Goal: Contribute content: Contribute content

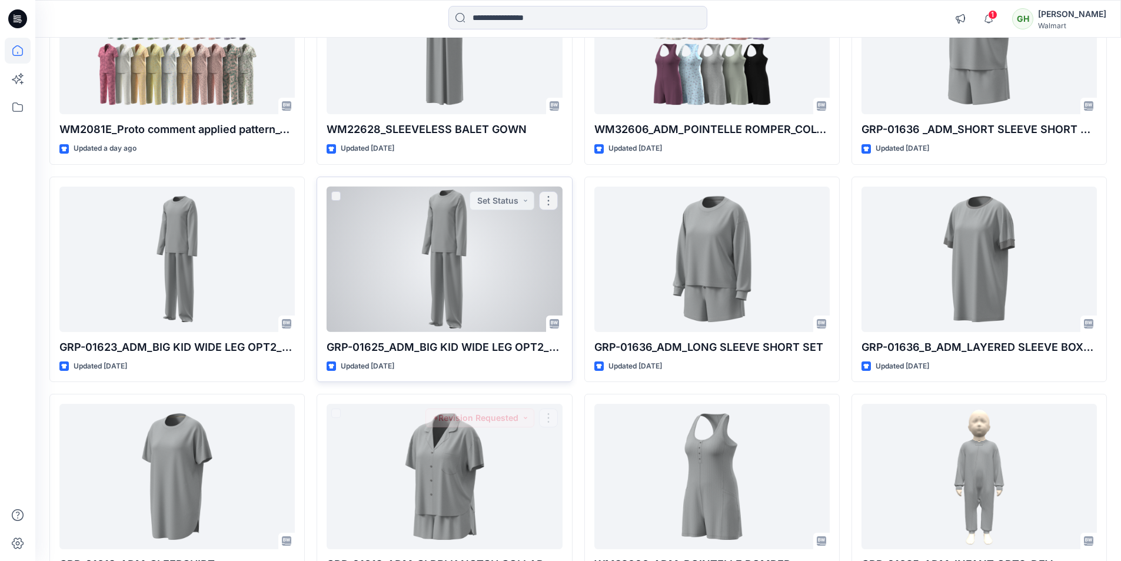
scroll to position [305, 0]
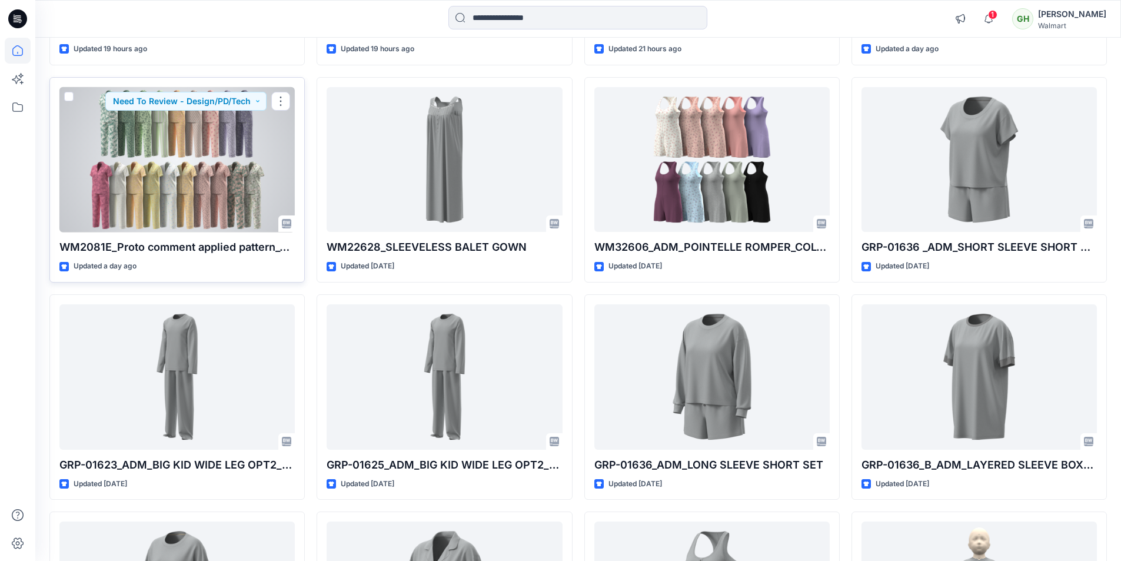
click at [131, 178] on div at bounding box center [176, 159] width 235 height 145
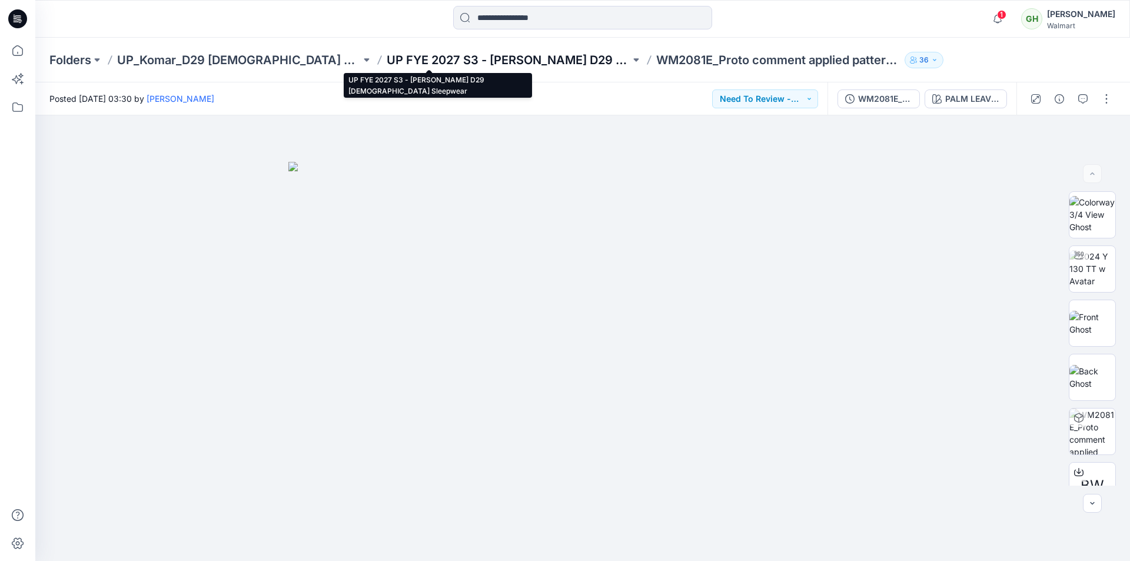
click at [389, 56] on p "UP FYE 2027 S3 - Komar D29 Ladies Sleepwear" at bounding box center [509, 60] width 244 height 16
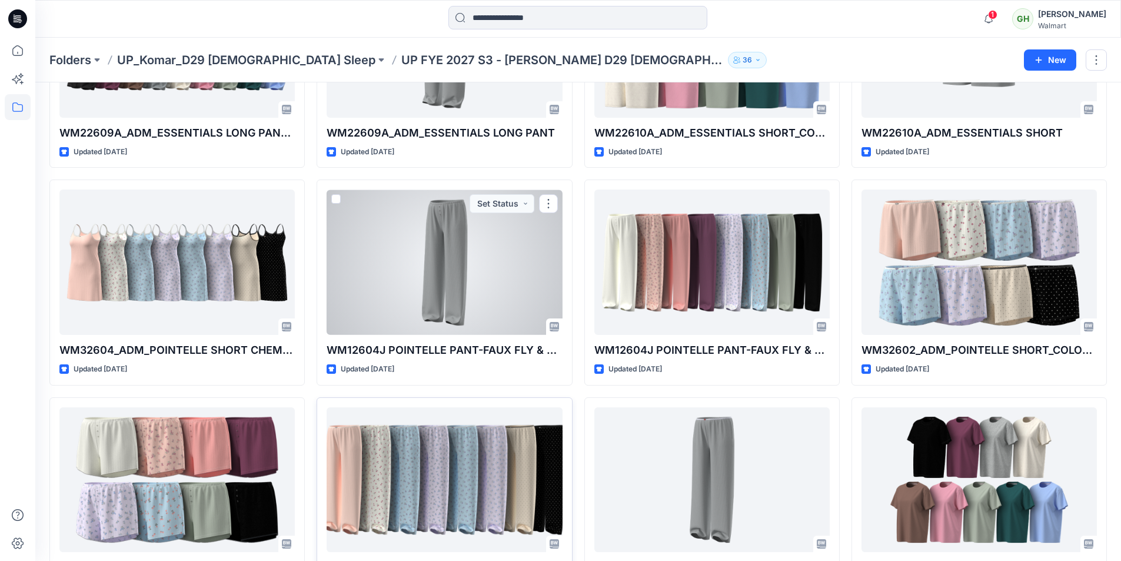
scroll to position [444, 0]
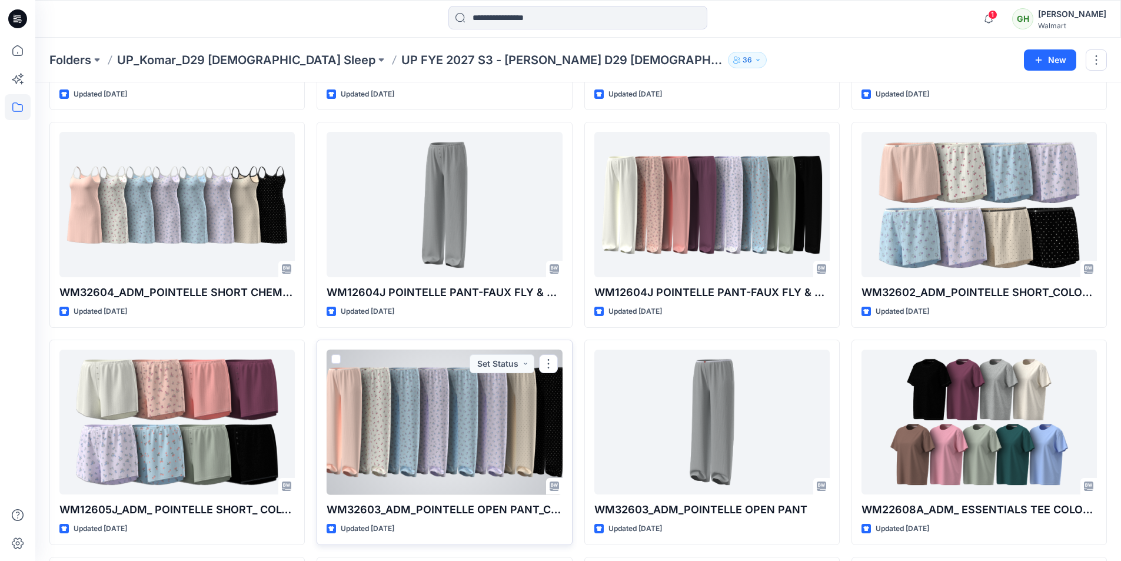
click at [391, 419] on div at bounding box center [444, 421] width 235 height 145
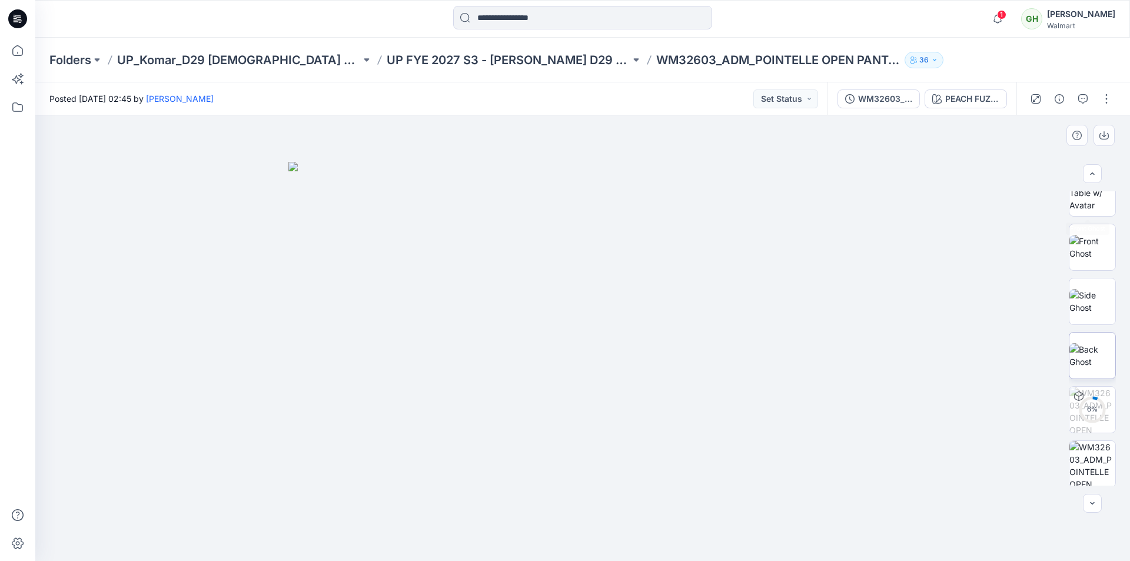
scroll to position [177, 0]
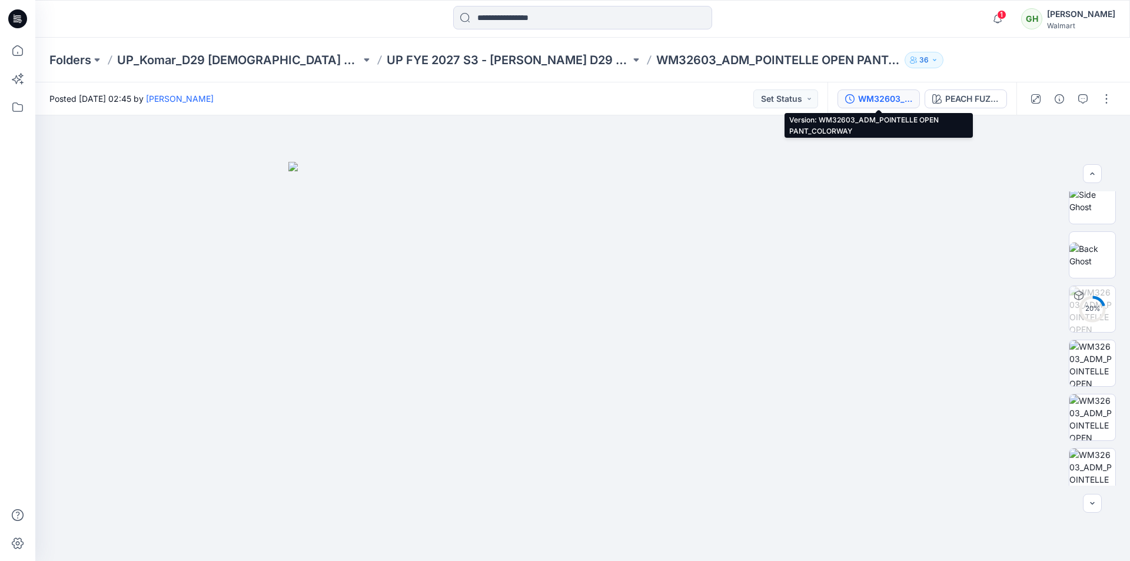
click at [897, 98] on div "WM32603_ADM_POINTELLE OPEN PANT_COLORWAY" at bounding box center [885, 98] width 54 height 13
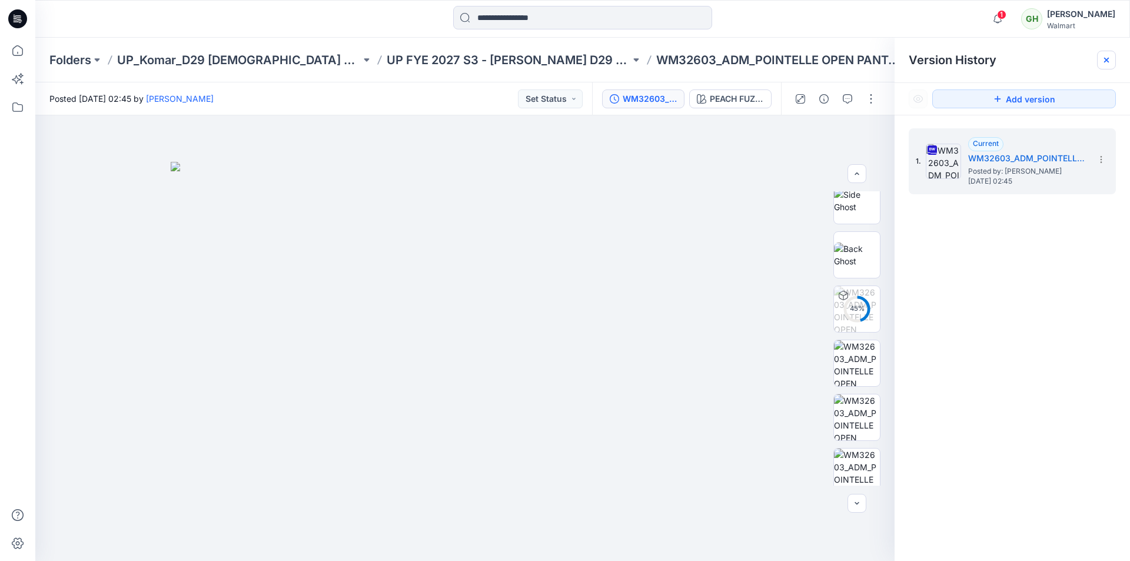
click at [1104, 59] on icon at bounding box center [1106, 60] width 5 height 5
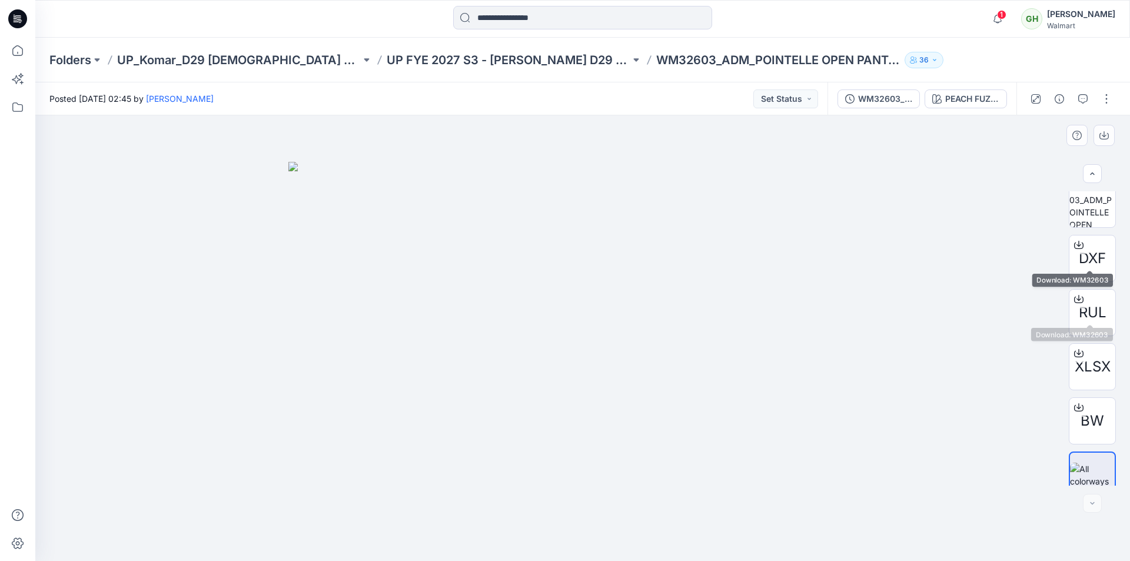
scroll to position [457, 0]
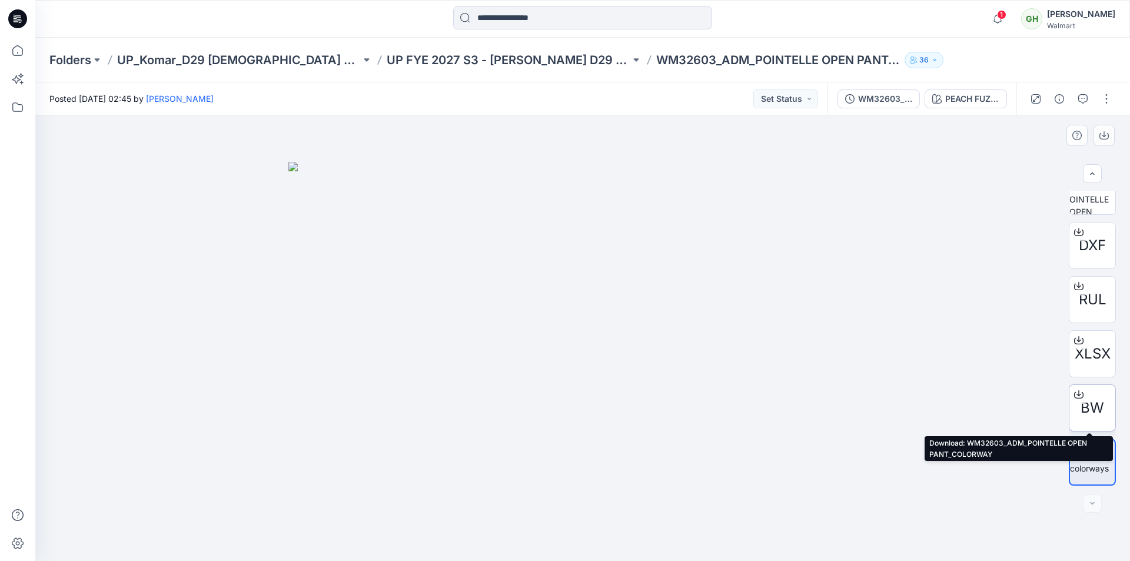
click at [1077, 393] on icon at bounding box center [1078, 393] width 9 height 9
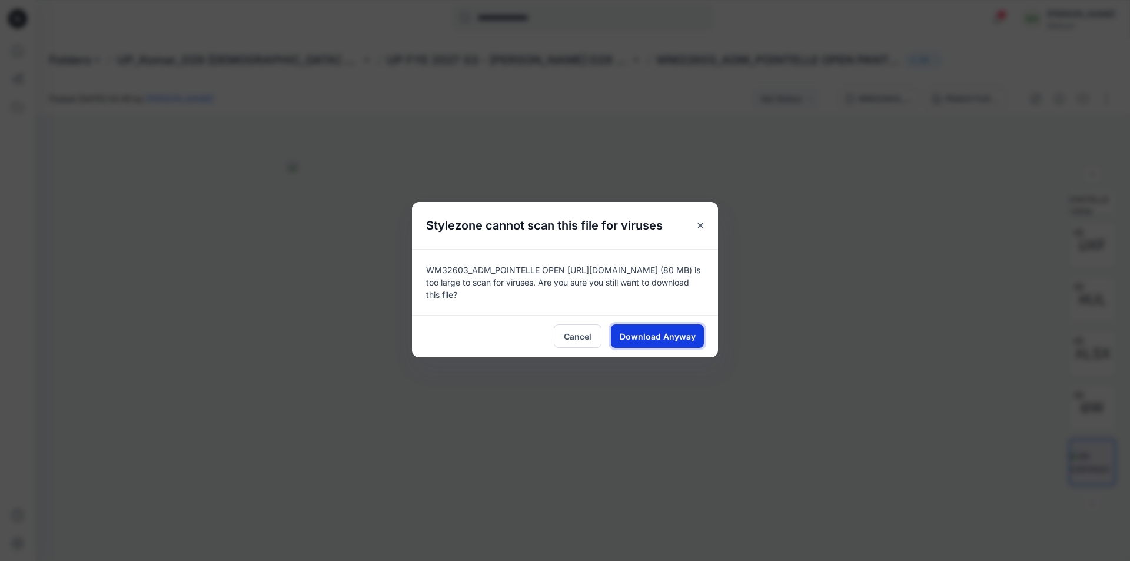
click at [651, 332] on span "Download Anyway" at bounding box center [658, 336] width 76 height 12
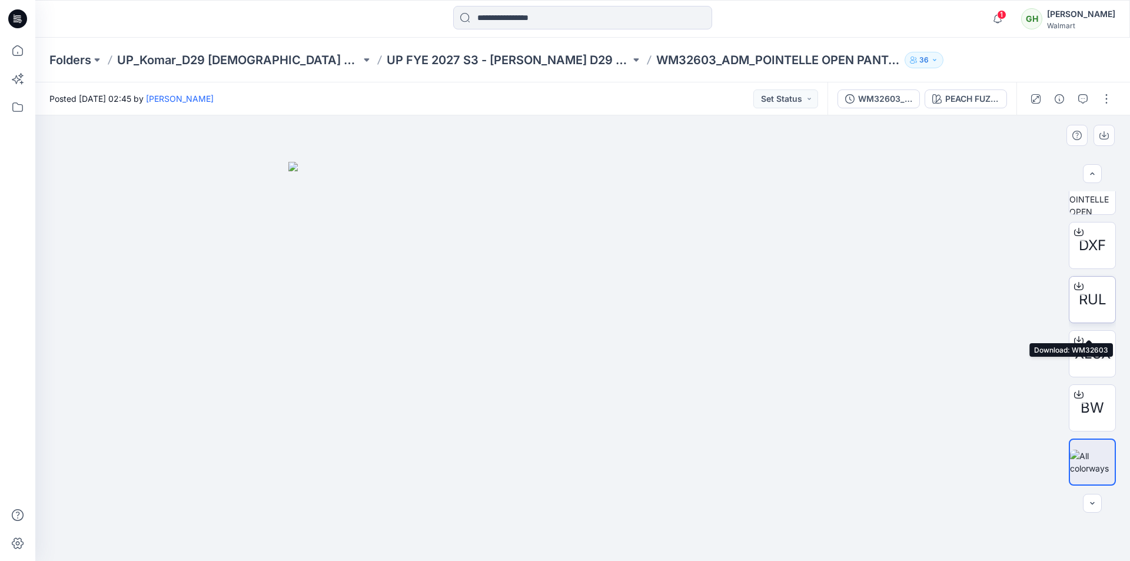
scroll to position [398, 0]
click at [1076, 291] on icon at bounding box center [1078, 289] width 5 height 6
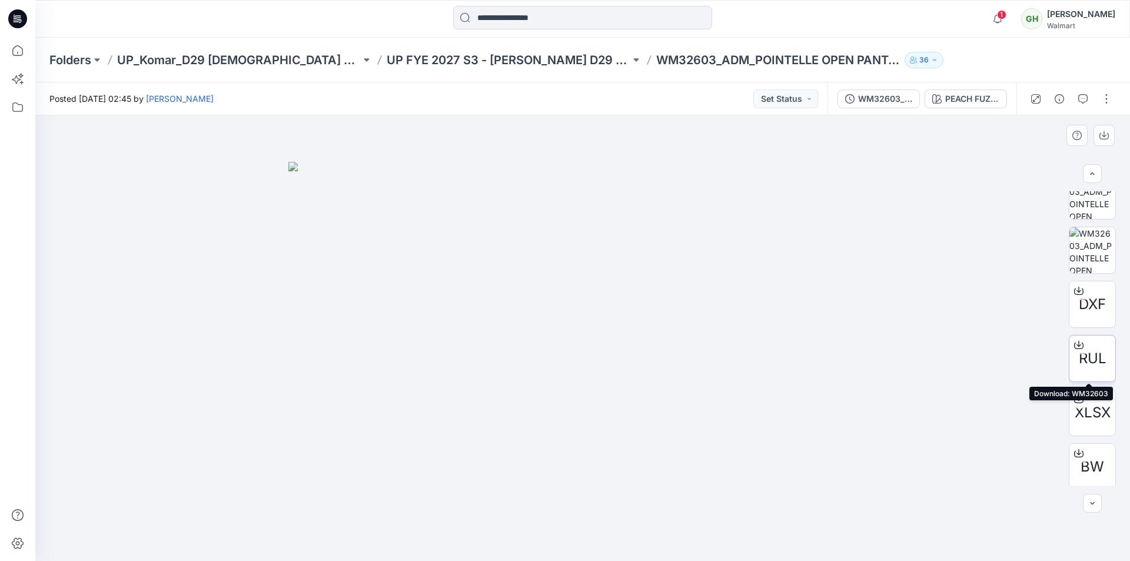
click at [1077, 345] on icon at bounding box center [1078, 343] width 5 height 6
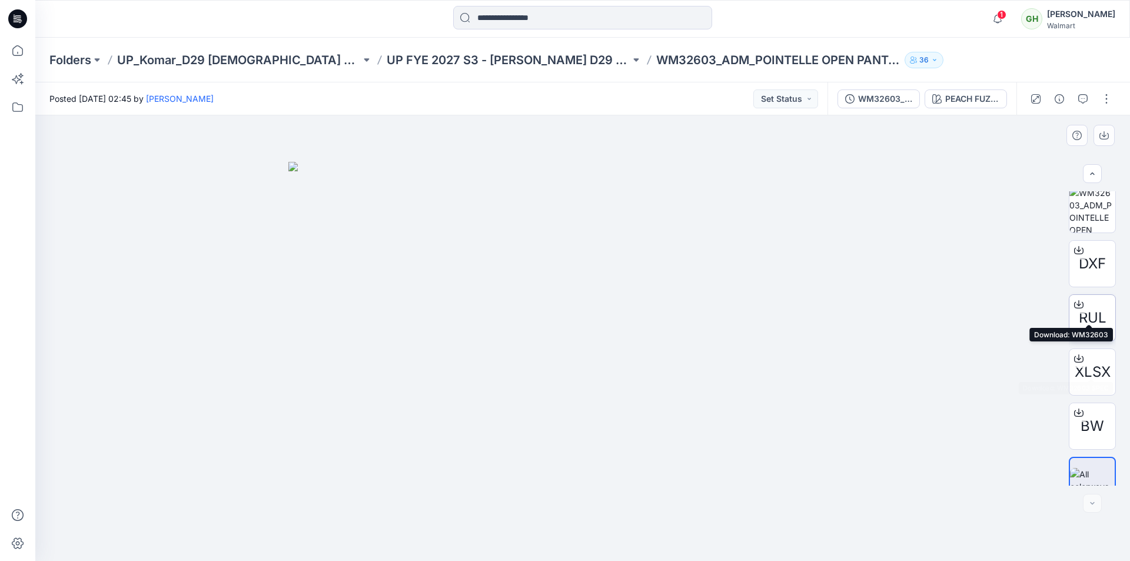
scroll to position [457, 0]
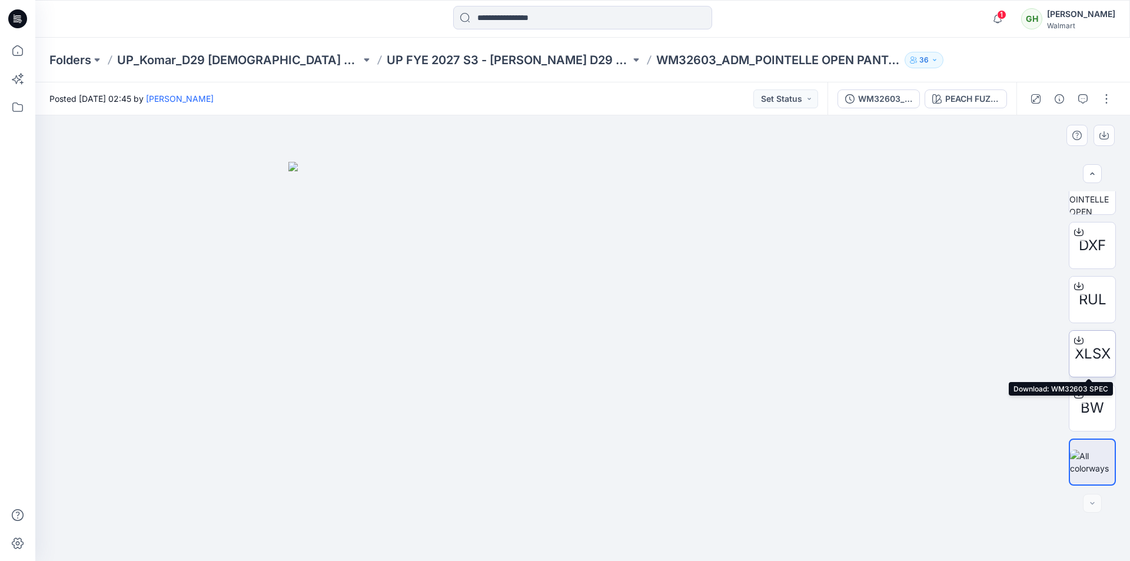
click at [1074, 339] on icon at bounding box center [1078, 339] width 9 height 9
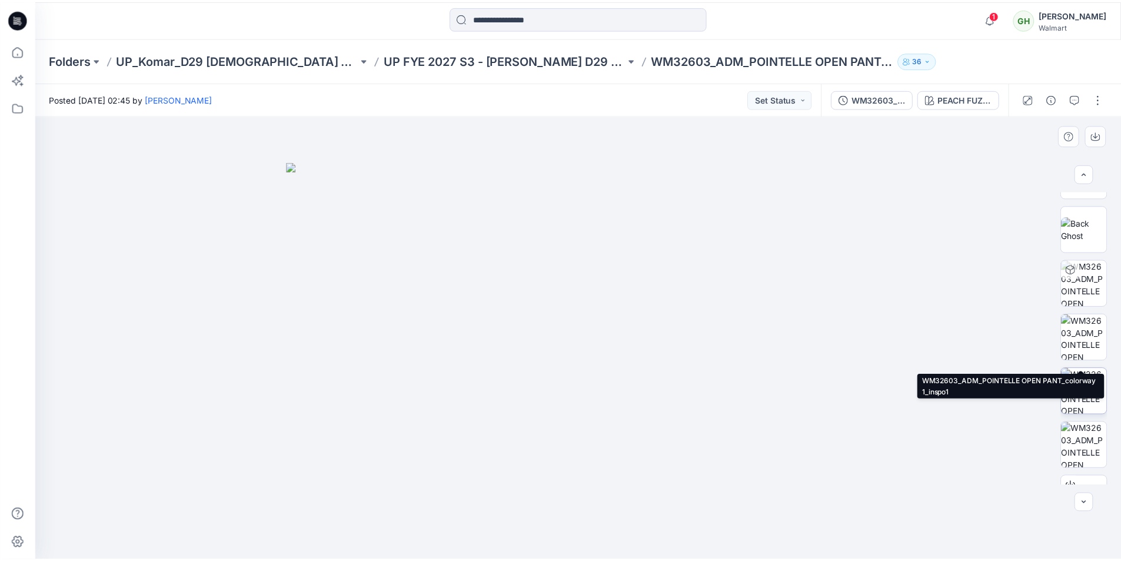
scroll to position [221, 0]
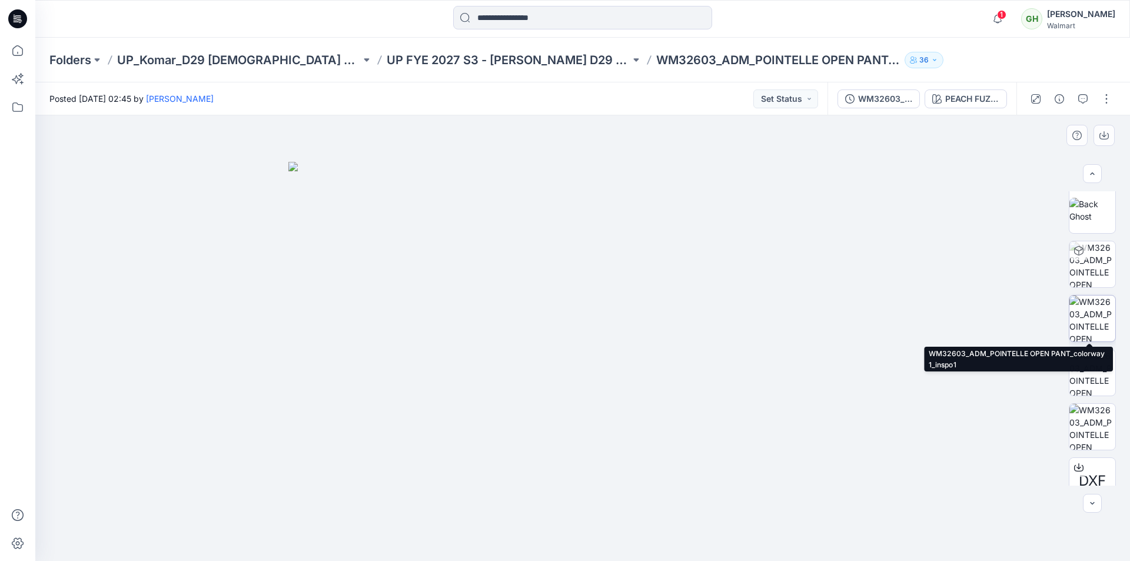
click at [1086, 324] on img at bounding box center [1092, 318] width 46 height 46
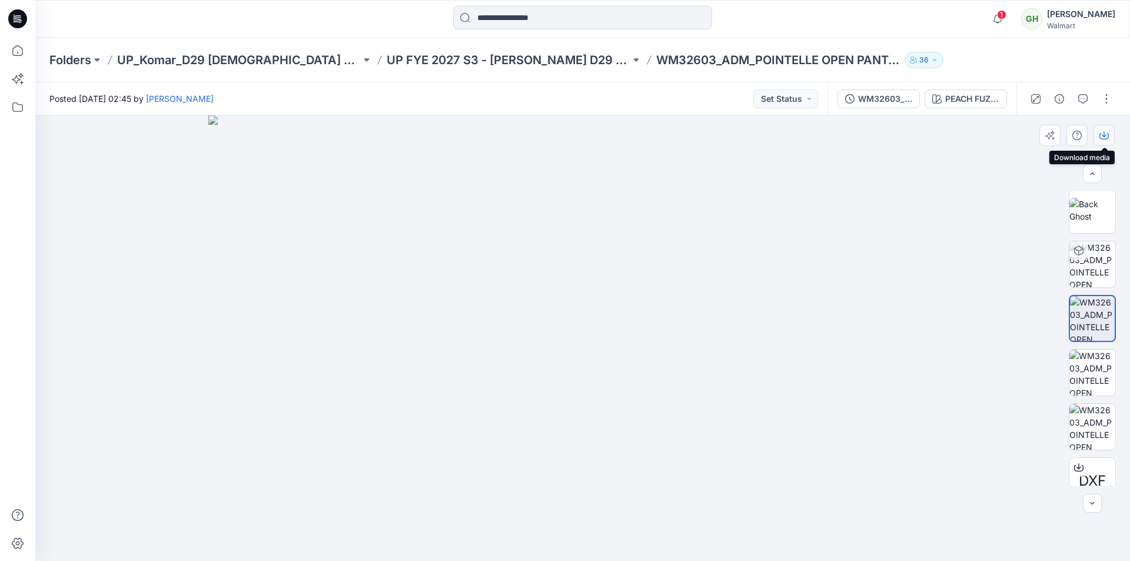
click at [1103, 136] on icon "button" at bounding box center [1103, 135] width 9 height 9
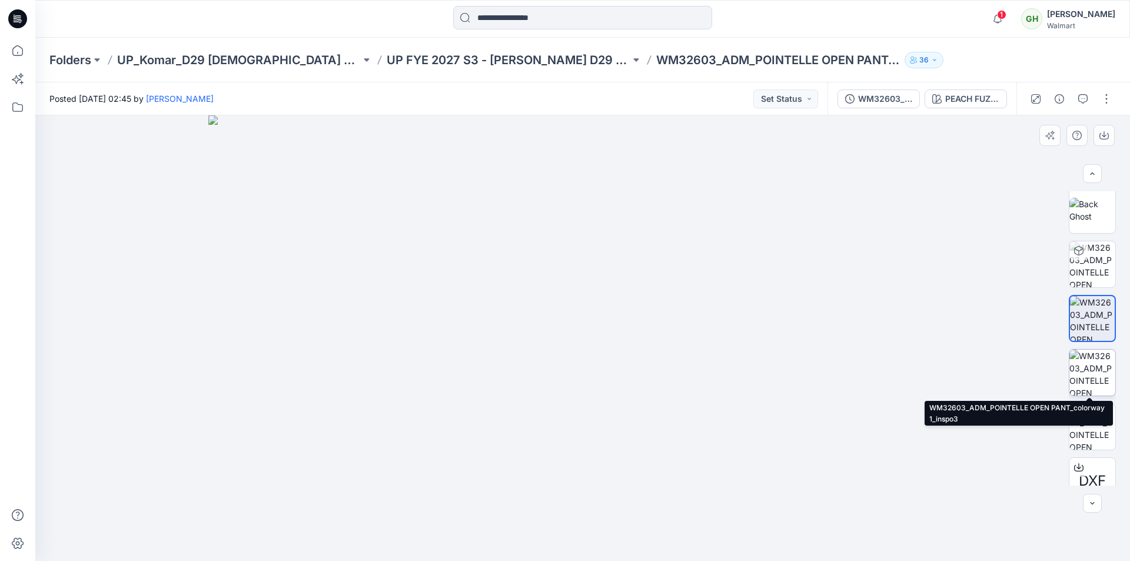
click at [1089, 367] on img at bounding box center [1092, 372] width 46 height 46
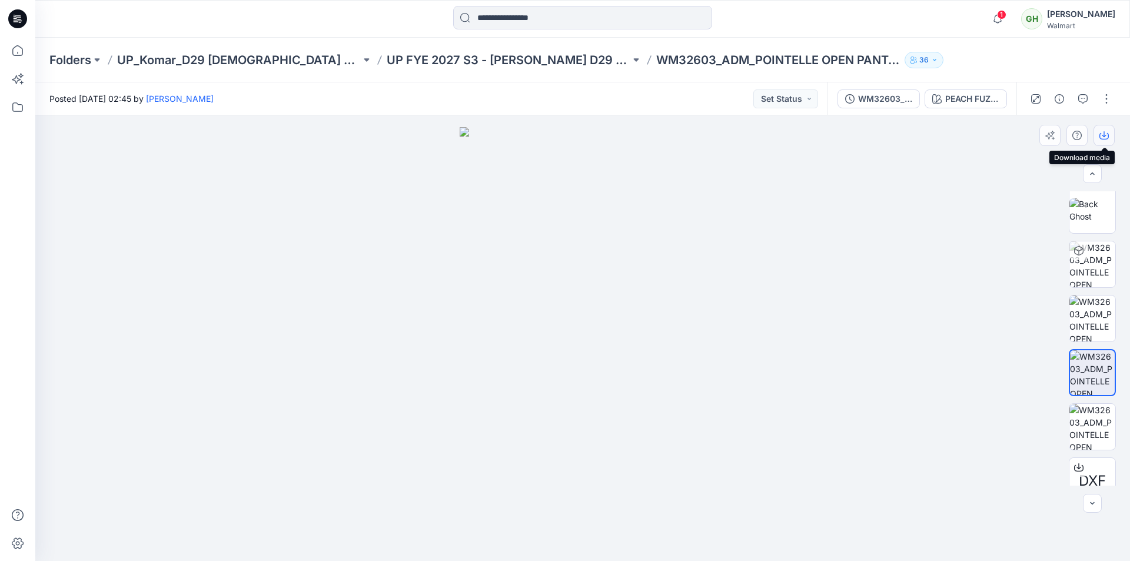
click at [1102, 136] on icon "button" at bounding box center [1103, 135] width 9 height 9
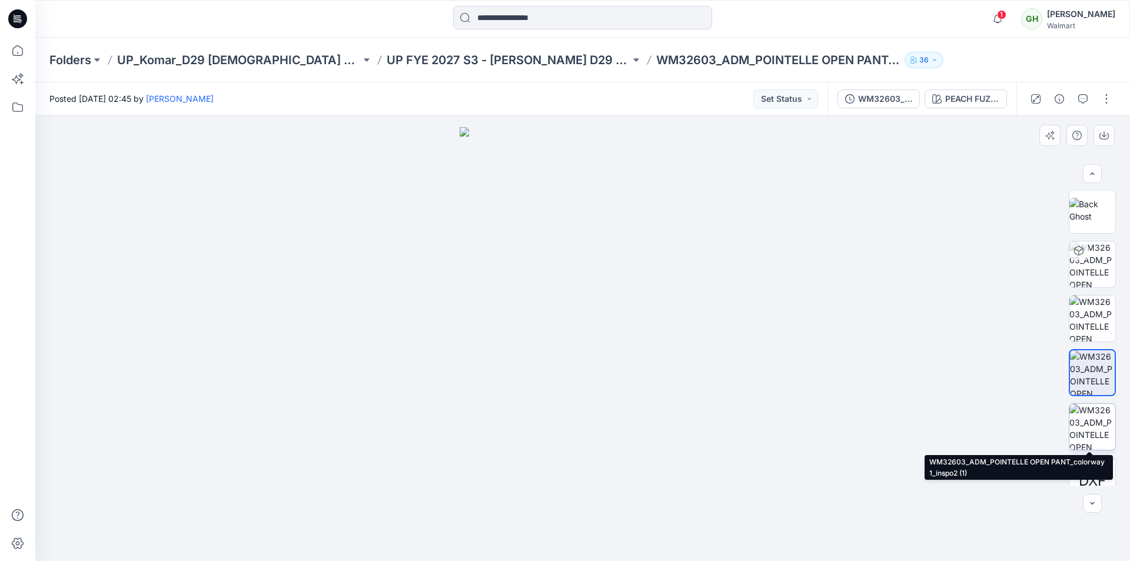
click at [1093, 410] on img at bounding box center [1092, 427] width 46 height 46
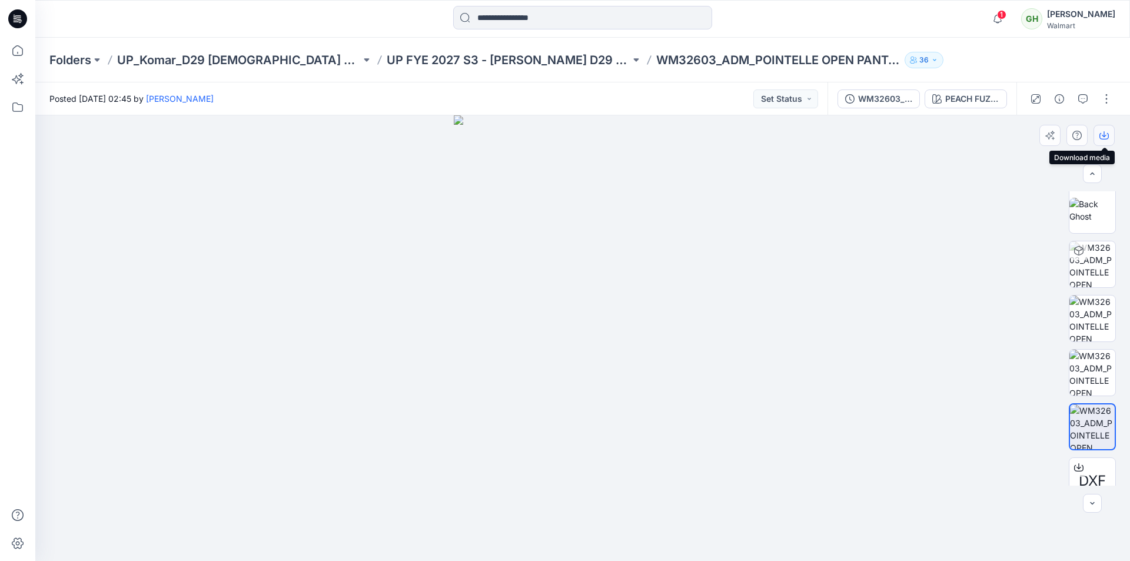
click at [1103, 134] on icon "button" at bounding box center [1103, 135] width 9 height 9
click at [11, 48] on icon at bounding box center [18, 51] width 26 height 26
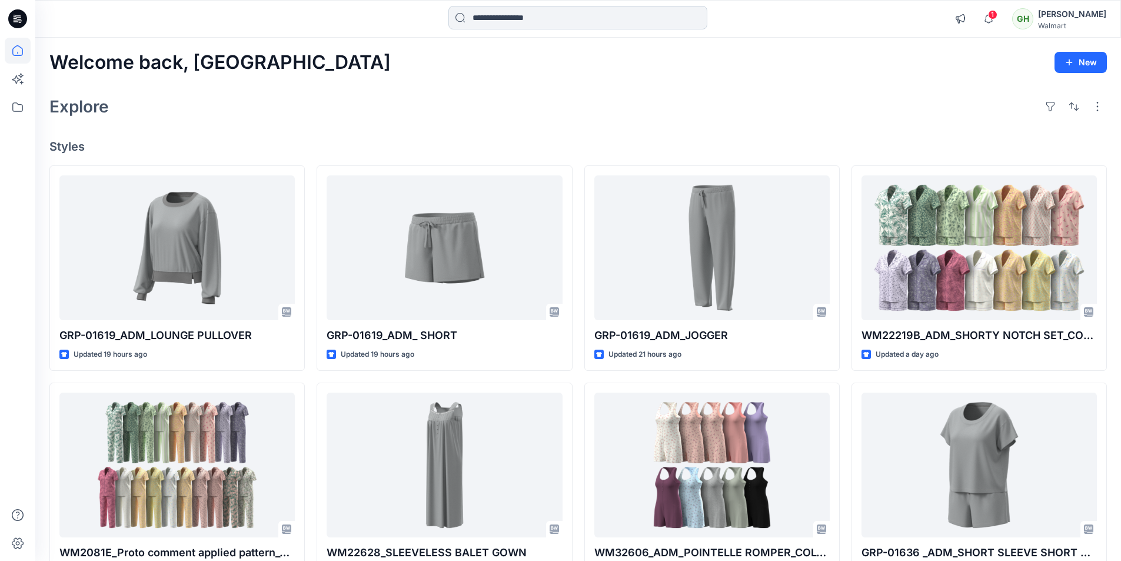
click at [479, 6] on input at bounding box center [577, 18] width 259 height 24
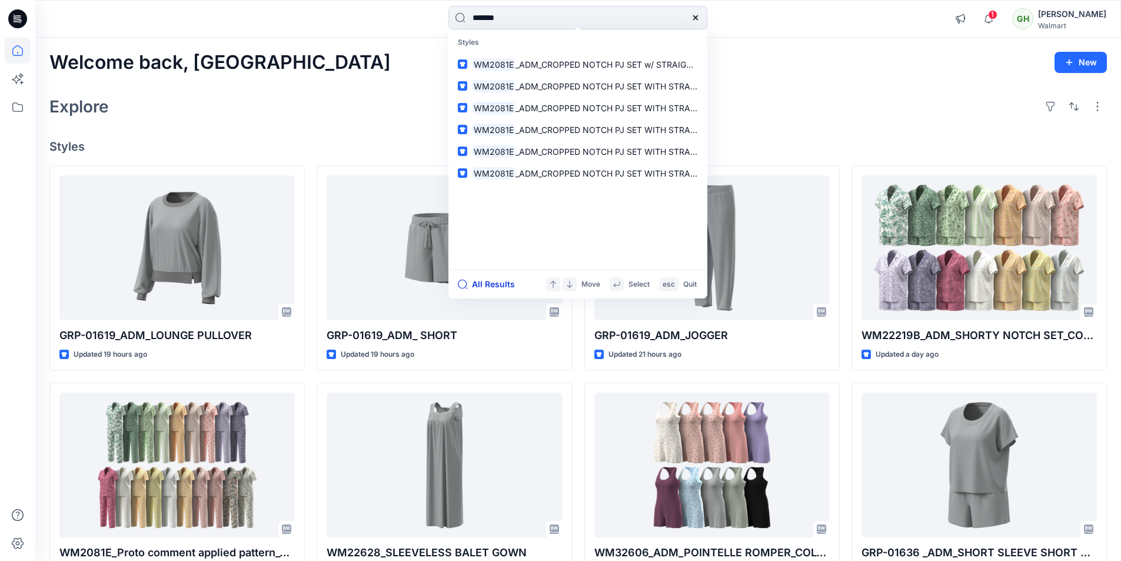
type input "*******"
click at [484, 287] on button "All Results" at bounding box center [490, 284] width 65 height 14
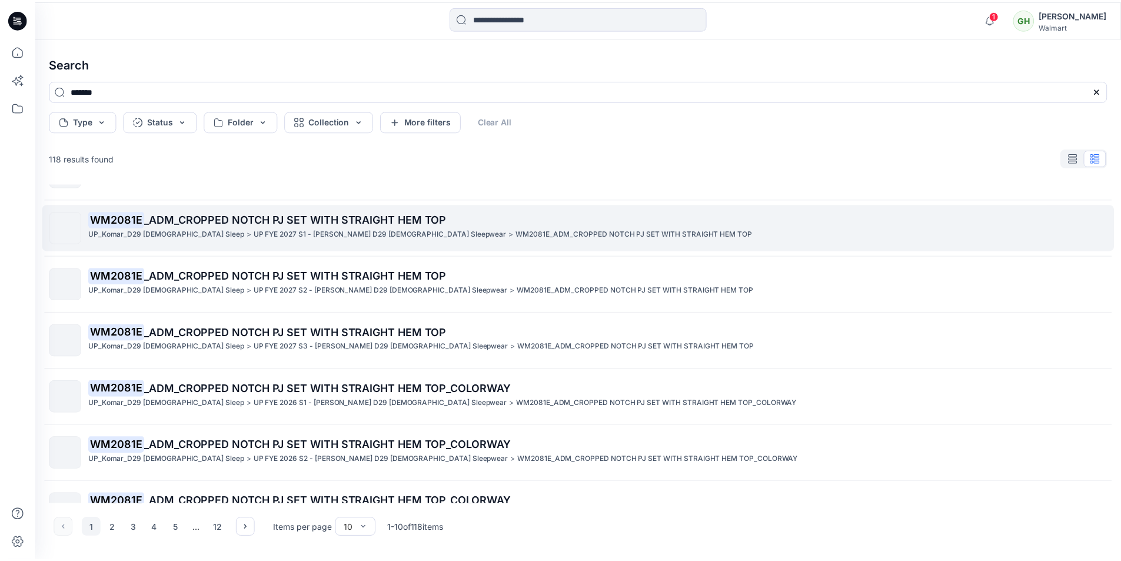
scroll to position [118, 0]
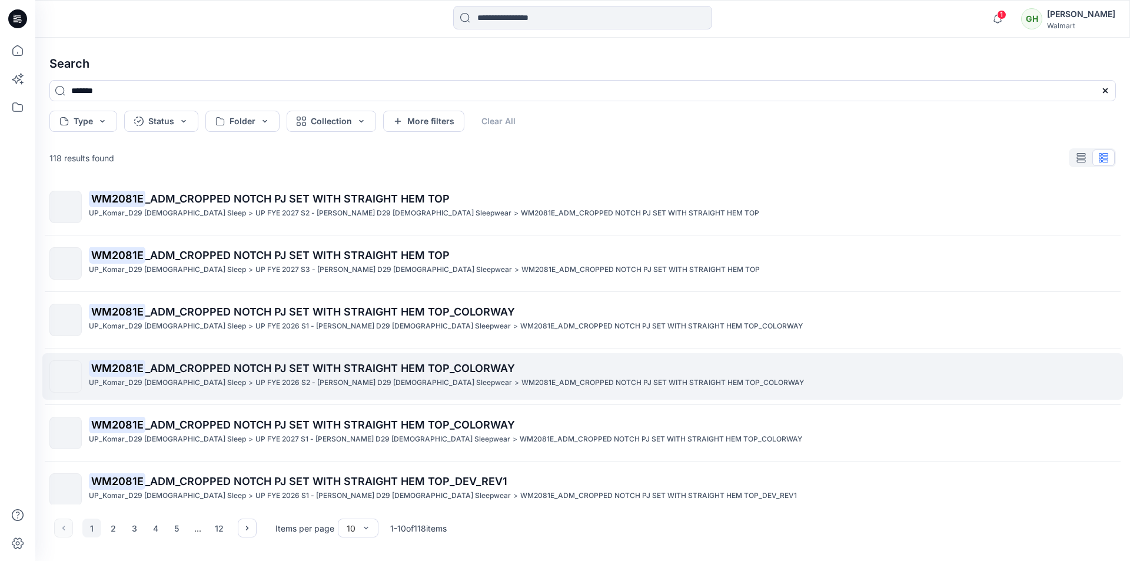
click at [204, 369] on span "_ADM_CROPPED NOTCH PJ SET WITH STRAIGHT HEM TOP_COLORWAY" at bounding box center [329, 368] width 369 height 12
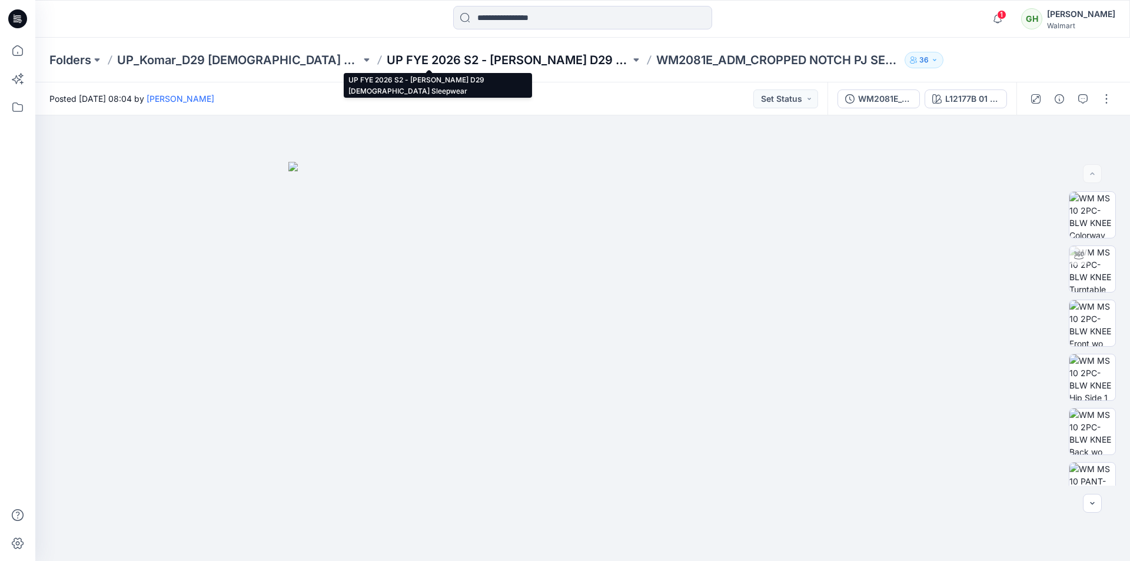
click at [387, 60] on p "UP FYE 2026 S2 - Komar D29 Ladies Sleepwear" at bounding box center [509, 60] width 244 height 16
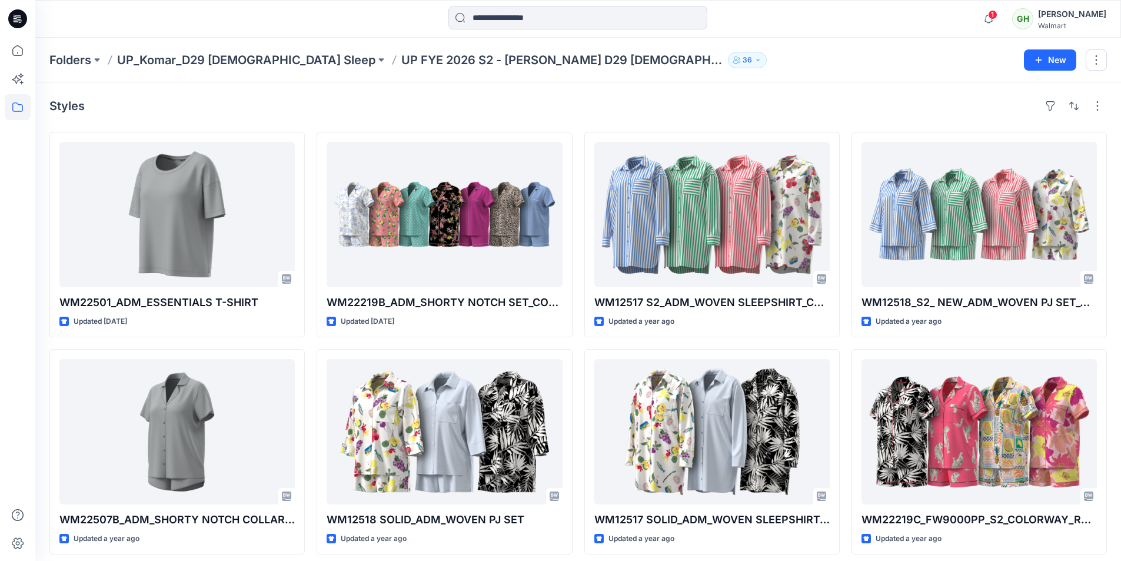
click at [401, 61] on p "UP FYE 2026 S2 - Komar D29 Ladies Sleepwear" at bounding box center [562, 60] width 322 height 16
click at [13, 49] on icon at bounding box center [17, 50] width 11 height 11
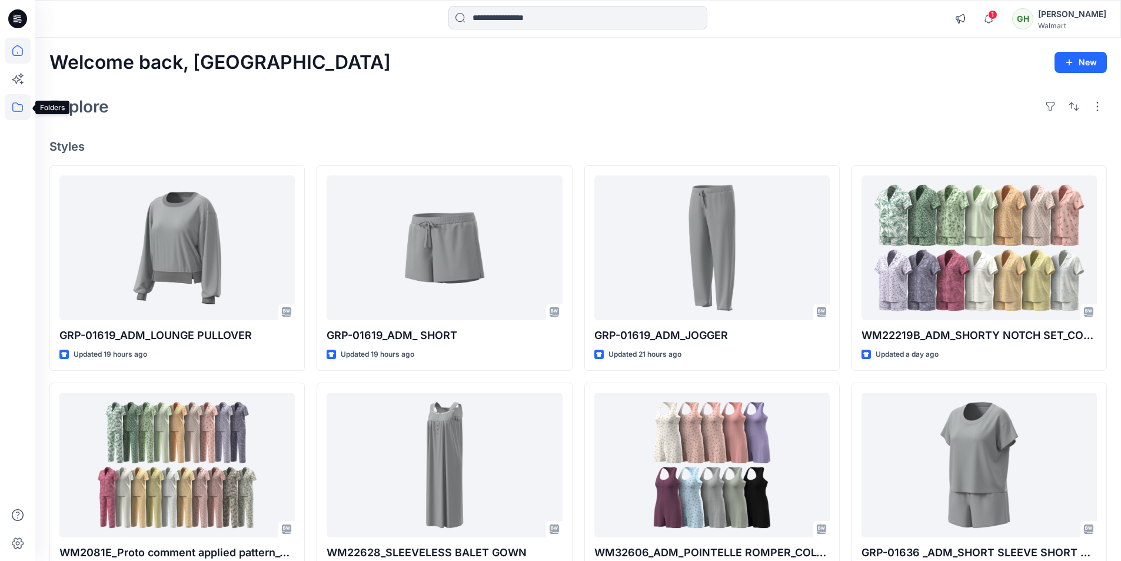
click at [14, 99] on icon at bounding box center [18, 107] width 26 height 26
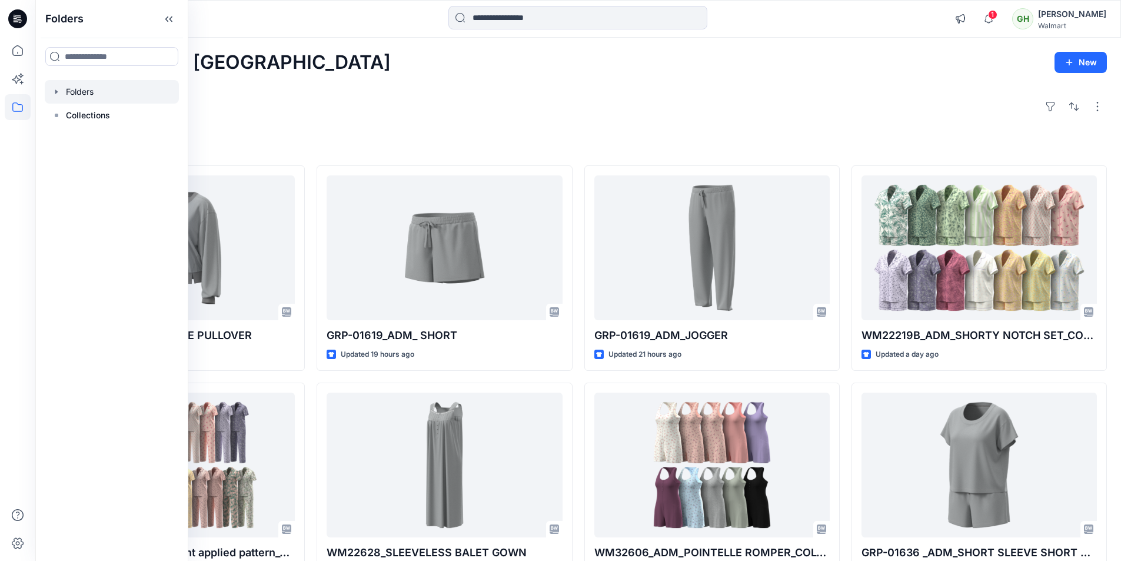
click at [94, 95] on div at bounding box center [112, 92] width 134 height 24
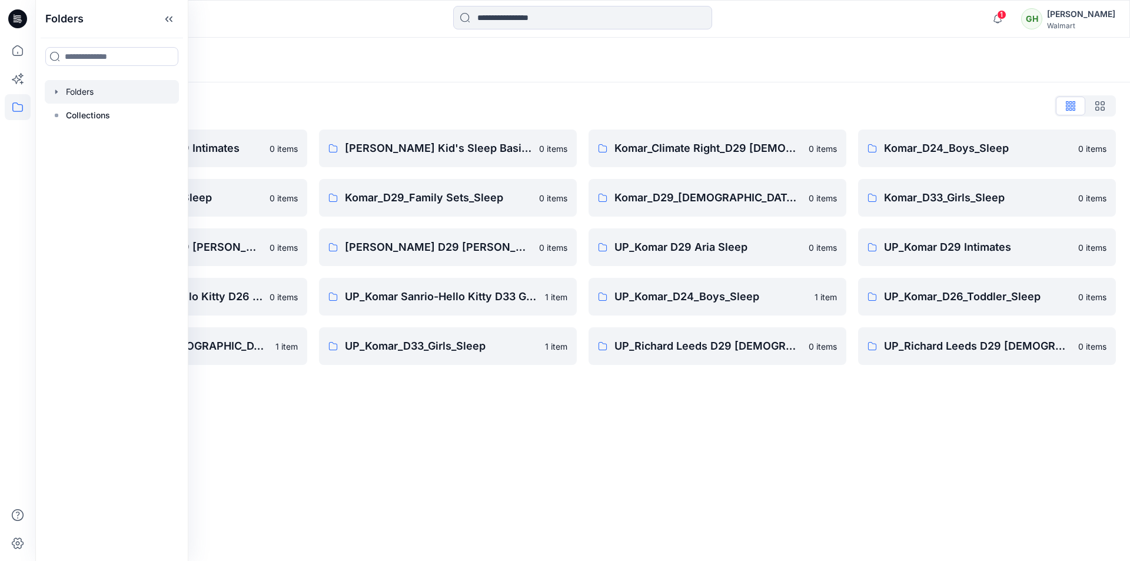
click at [448, 463] on div "Folders Folders List Komar D29 Intimates 0 items Komar_D26_Toddler_Sleep 0 item…" at bounding box center [582, 299] width 1094 height 523
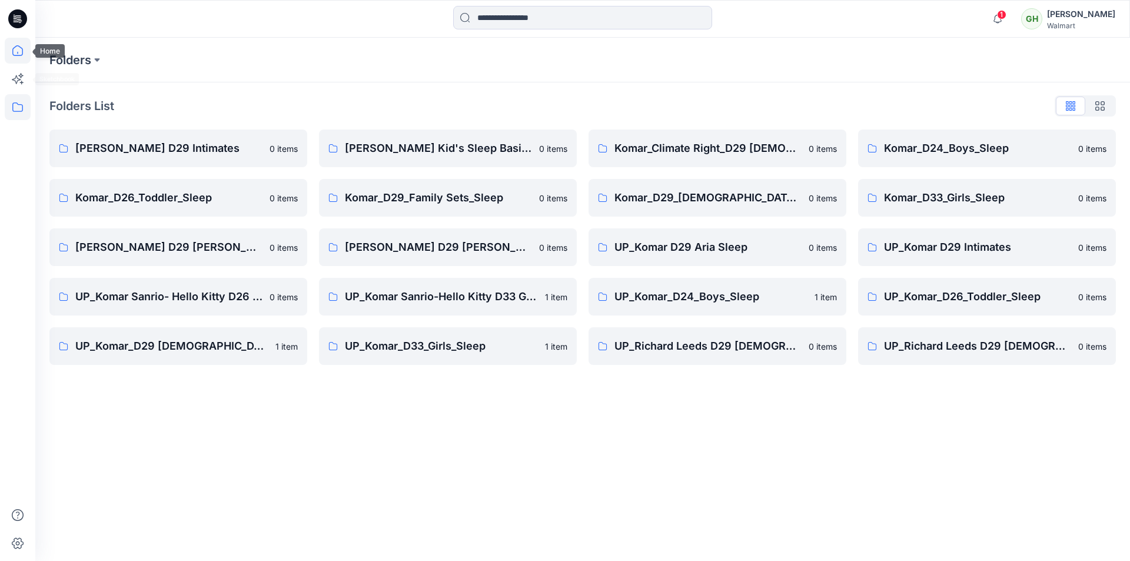
click at [15, 55] on icon at bounding box center [18, 51] width 26 height 26
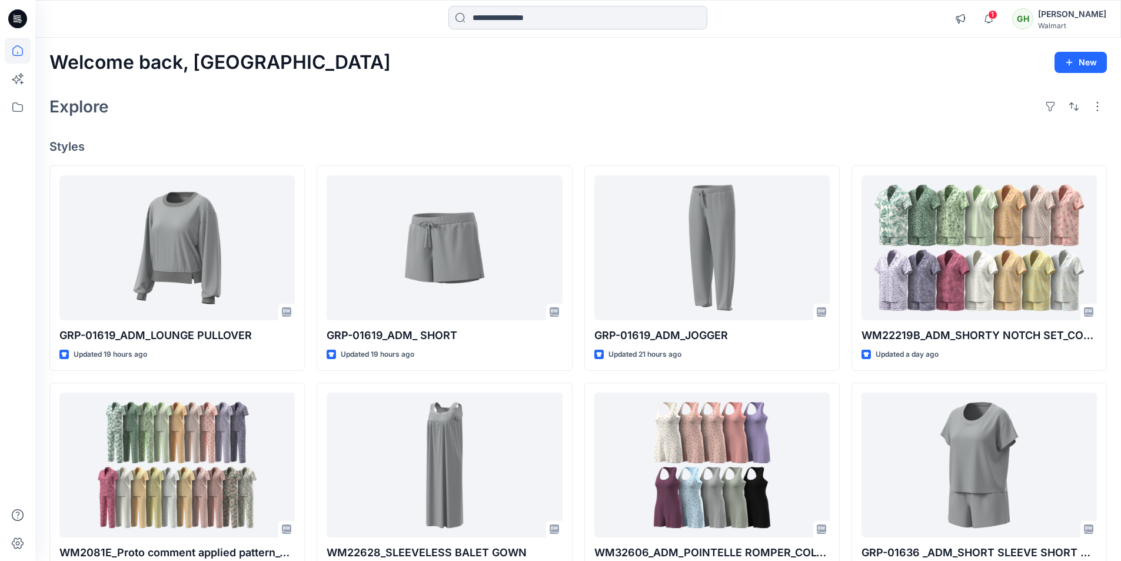
click at [487, 24] on input at bounding box center [577, 18] width 259 height 24
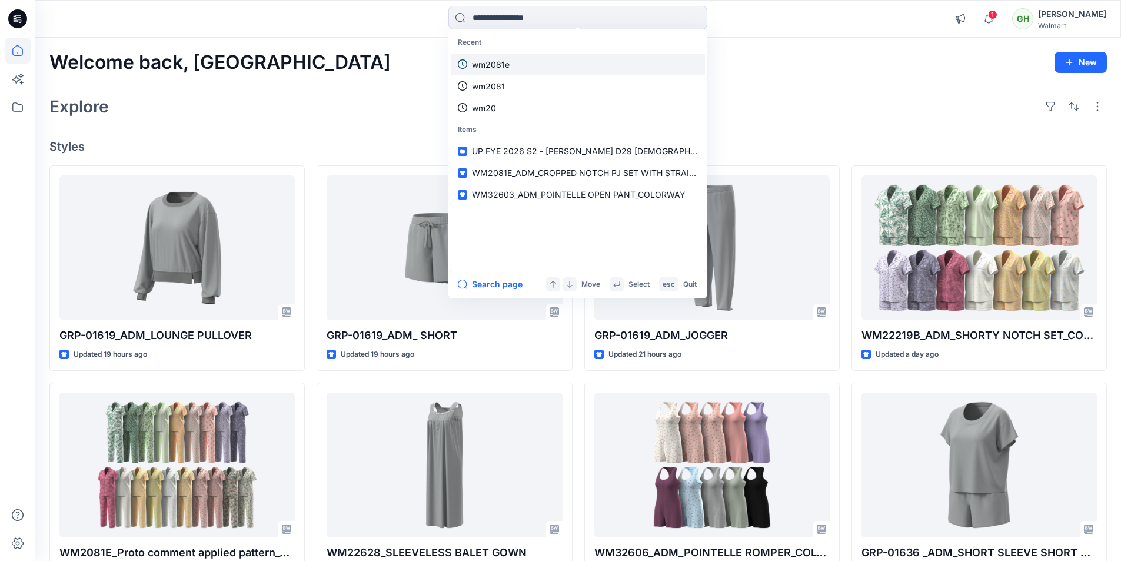
click at [488, 69] on p "wm2081e" at bounding box center [491, 64] width 38 height 12
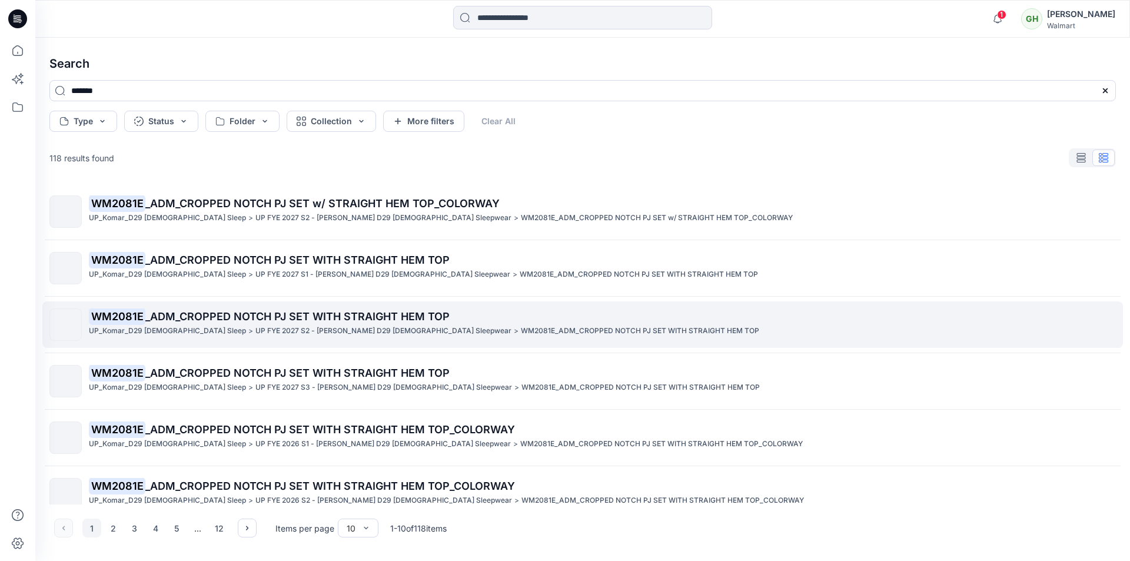
click at [255, 328] on p "UP FYE 2027 S2 - Komar D29 Ladies Sleepwear" at bounding box center [383, 331] width 256 height 12
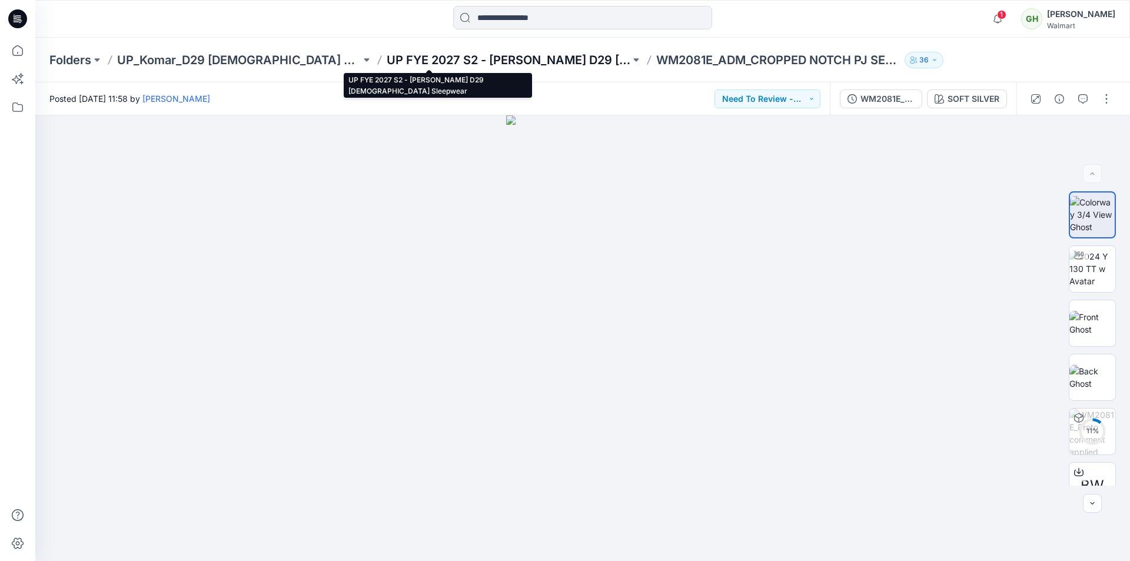
click at [387, 64] on p "UP FYE 2027 S2 - Komar D29 Ladies Sleepwear" at bounding box center [509, 60] width 244 height 16
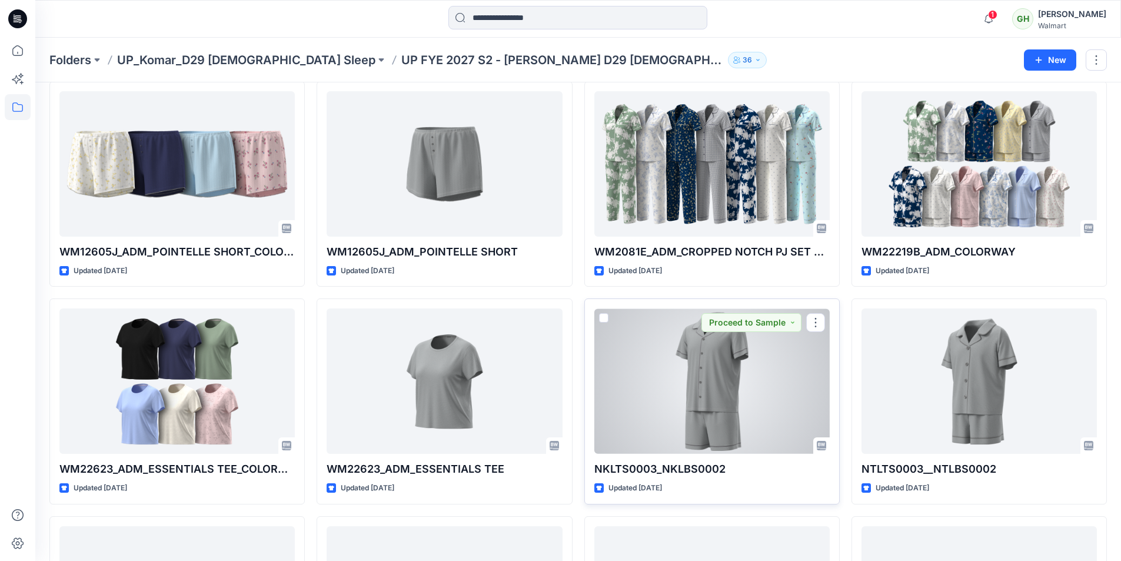
scroll to position [209, 0]
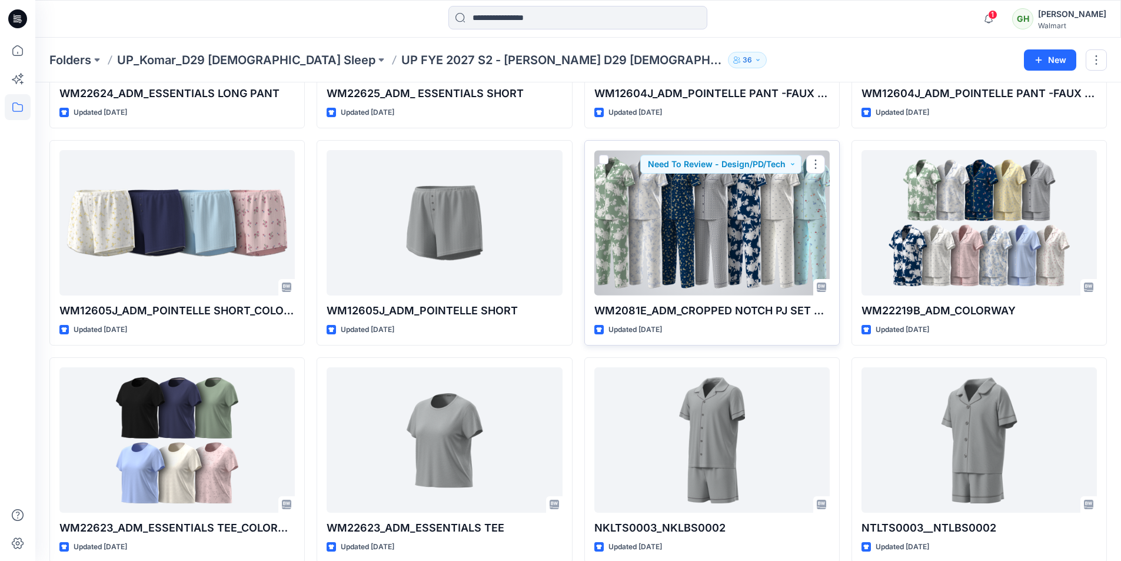
click at [724, 241] on div at bounding box center [711, 222] width 235 height 145
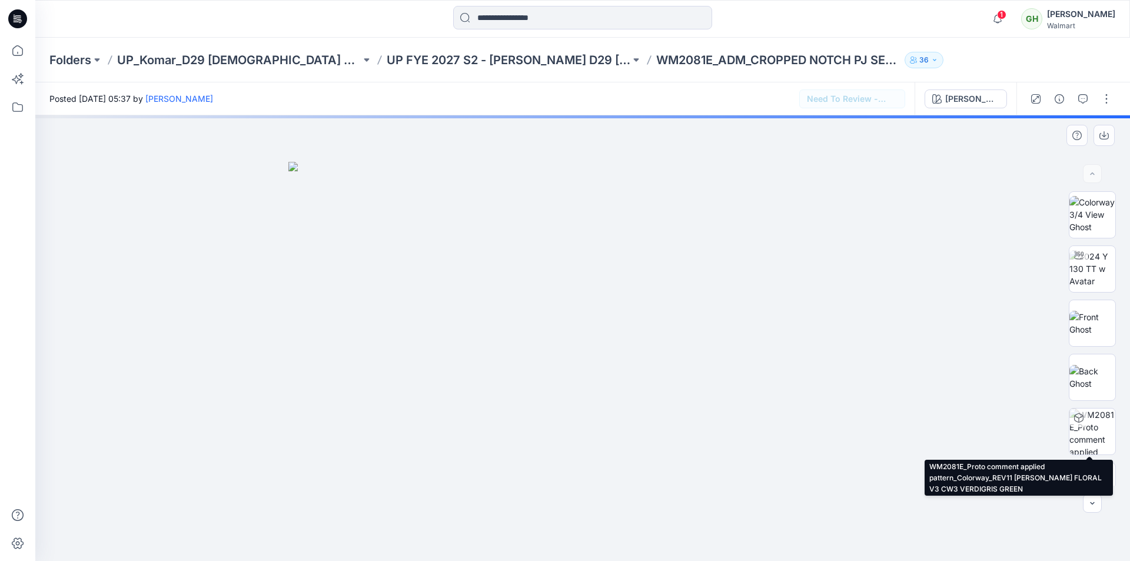
scroll to position [186, 0]
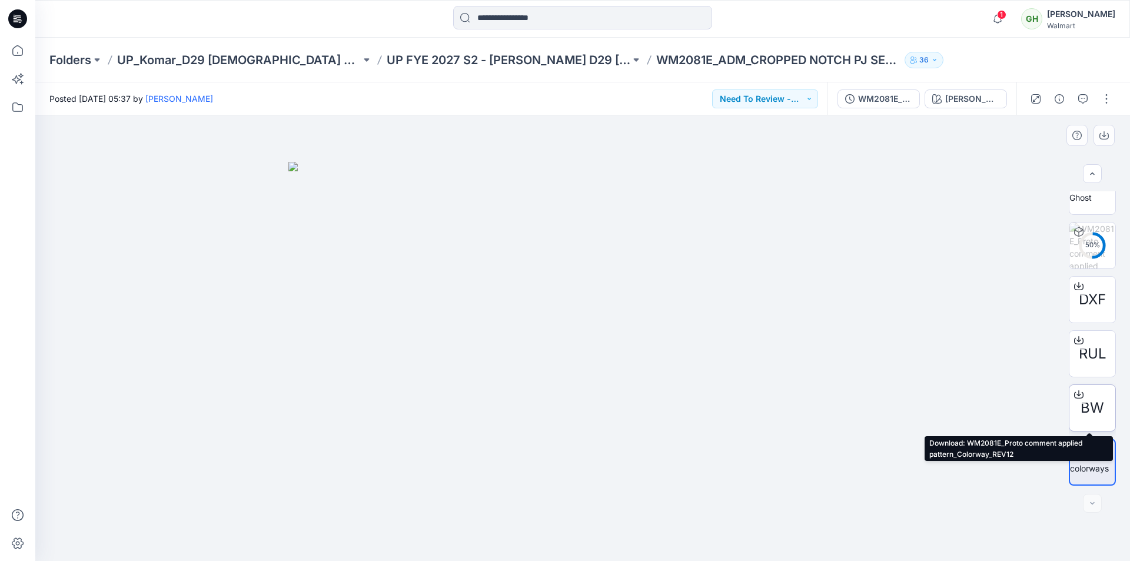
click at [1074, 394] on icon at bounding box center [1078, 393] width 9 height 9
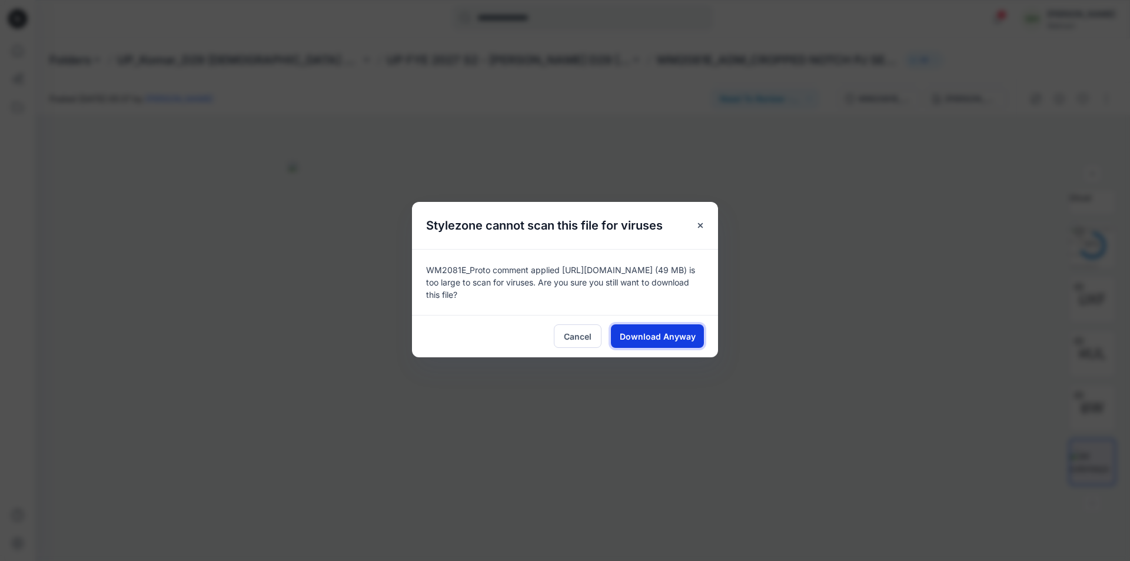
click at [652, 331] on span "Download Anyway" at bounding box center [658, 336] width 76 height 12
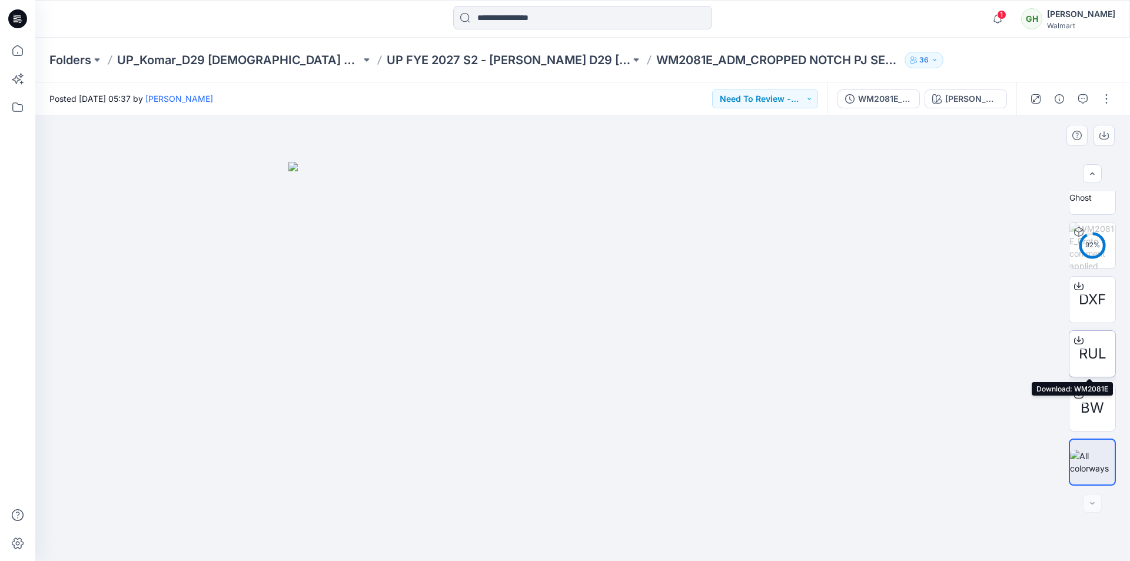
click at [1076, 338] on icon at bounding box center [1078, 339] width 9 height 9
click at [1078, 286] on icon at bounding box center [1078, 285] width 9 height 9
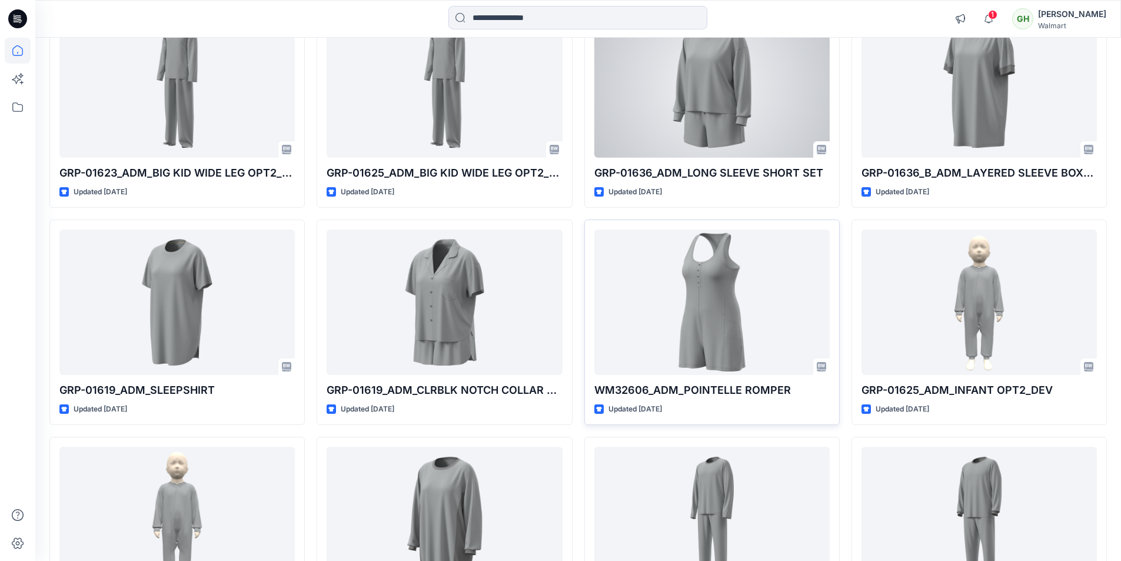
scroll to position [712, 0]
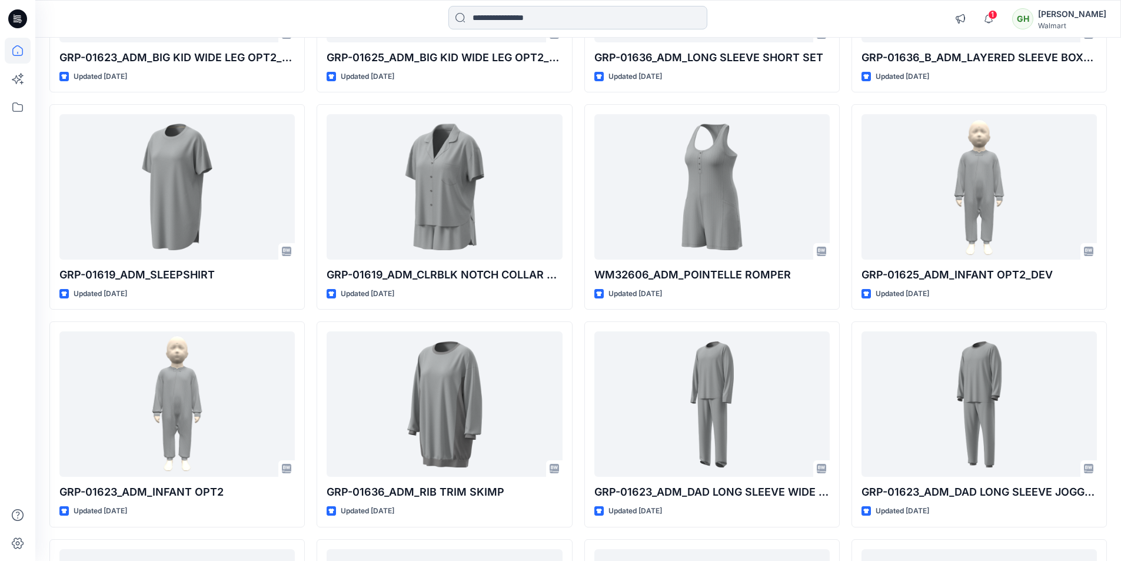
click at [499, 16] on input at bounding box center [577, 18] width 259 height 24
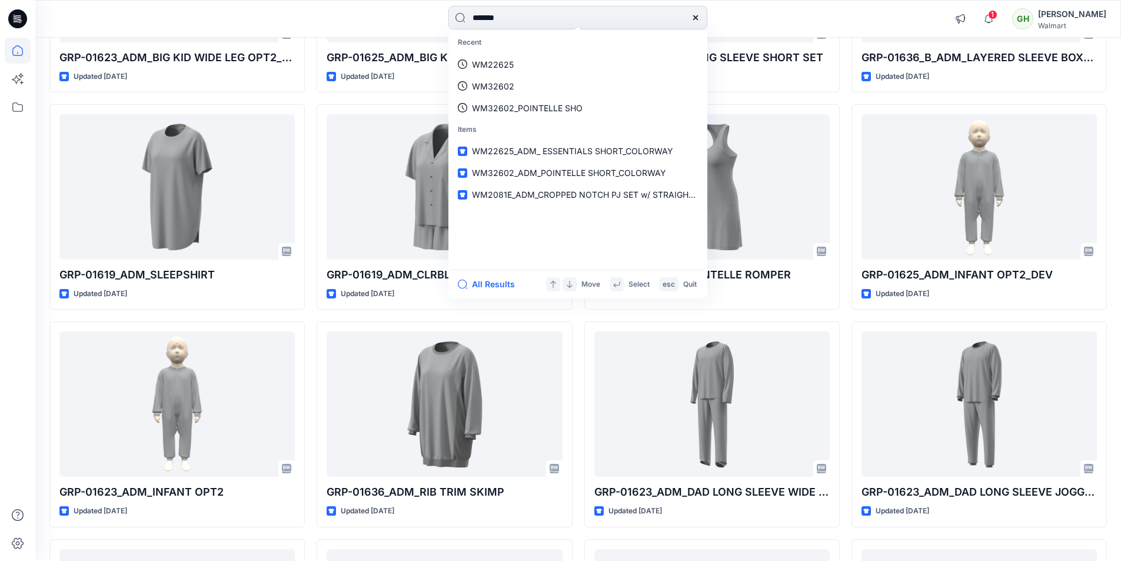
type input "*******"
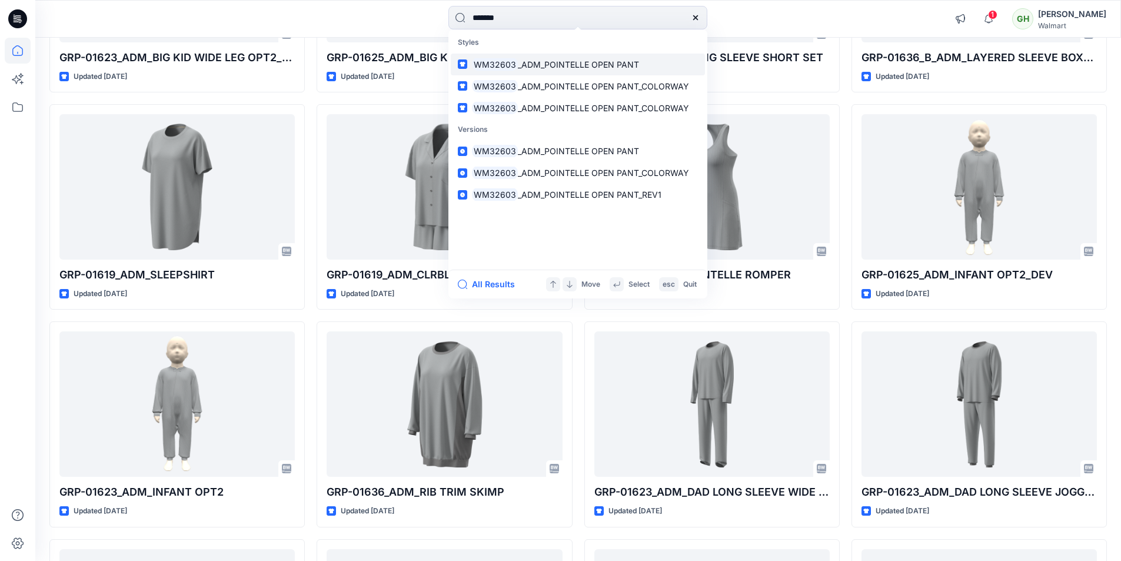
click at [541, 61] on span "_ADM_POINTELLE OPEN PANT" at bounding box center [578, 64] width 121 height 10
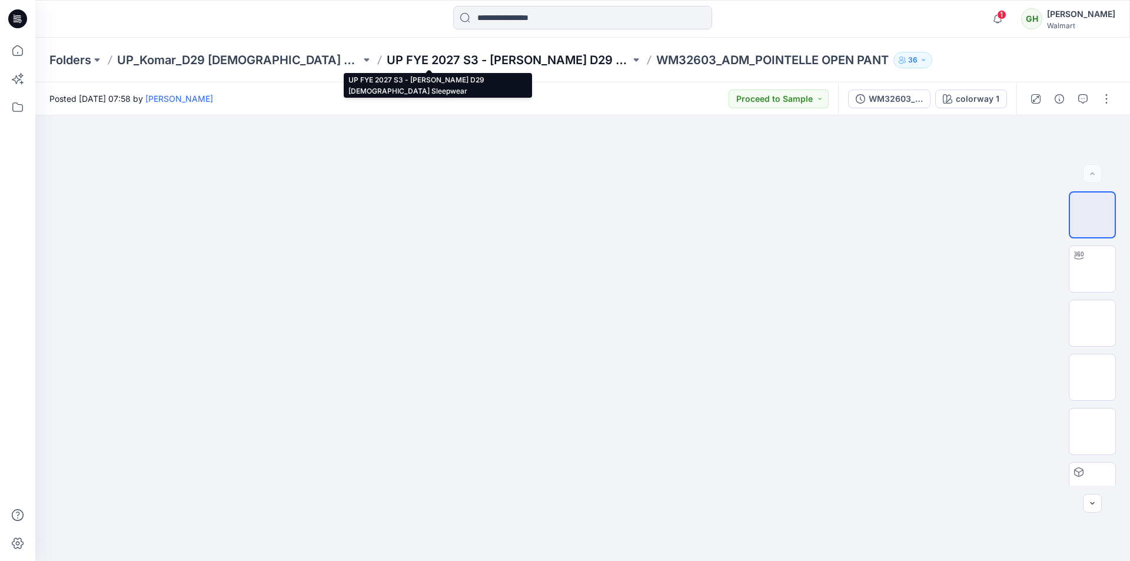
click at [387, 56] on p "UP FYE 2027 S3 - Komar D29 Ladies Sleepwear" at bounding box center [509, 60] width 244 height 16
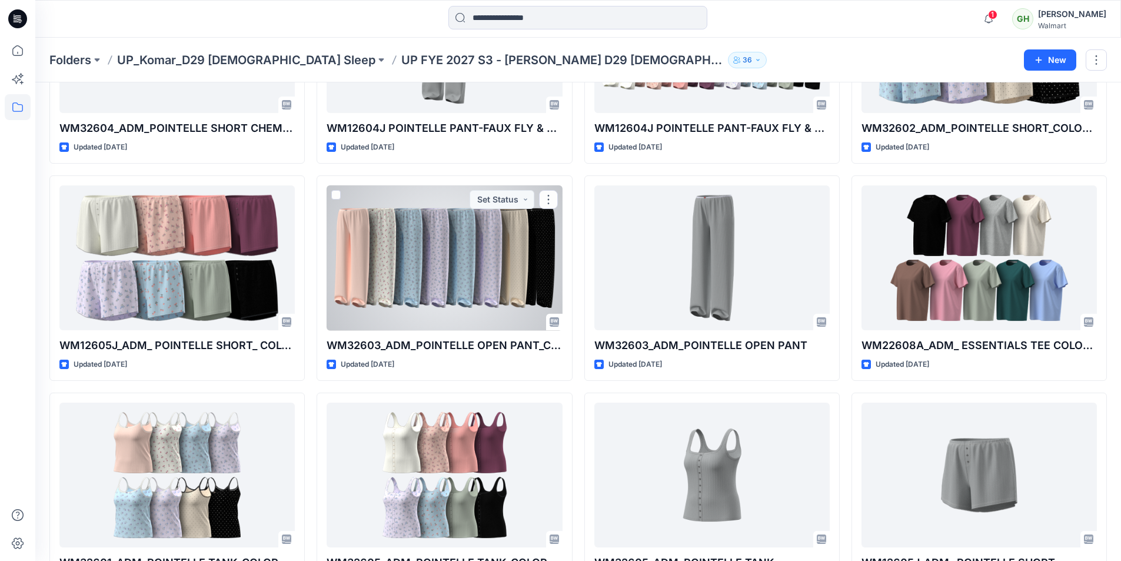
scroll to position [680, 0]
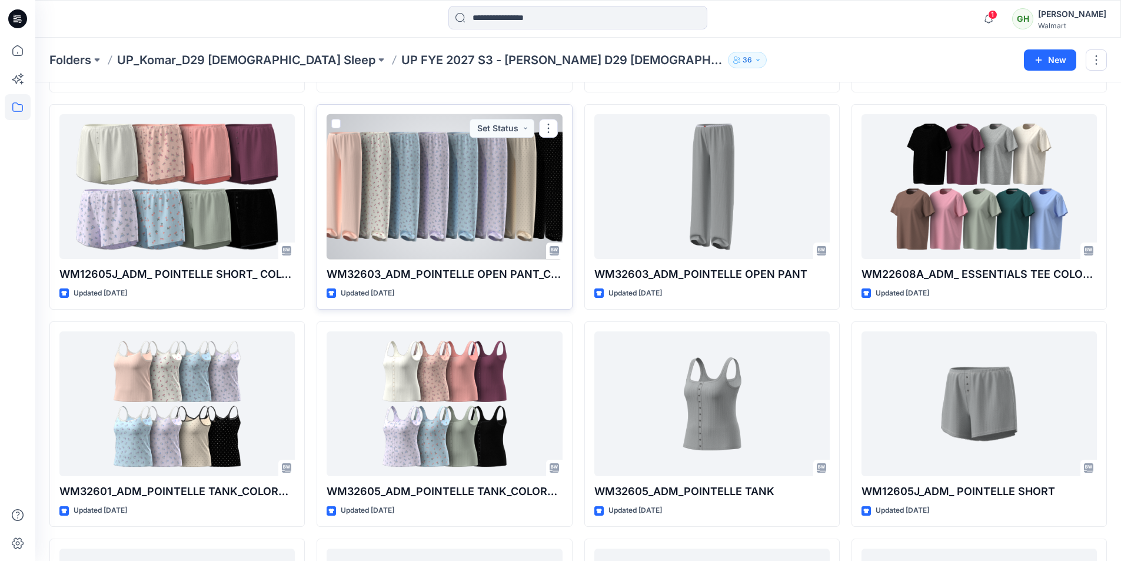
click at [425, 217] on div at bounding box center [444, 186] width 235 height 145
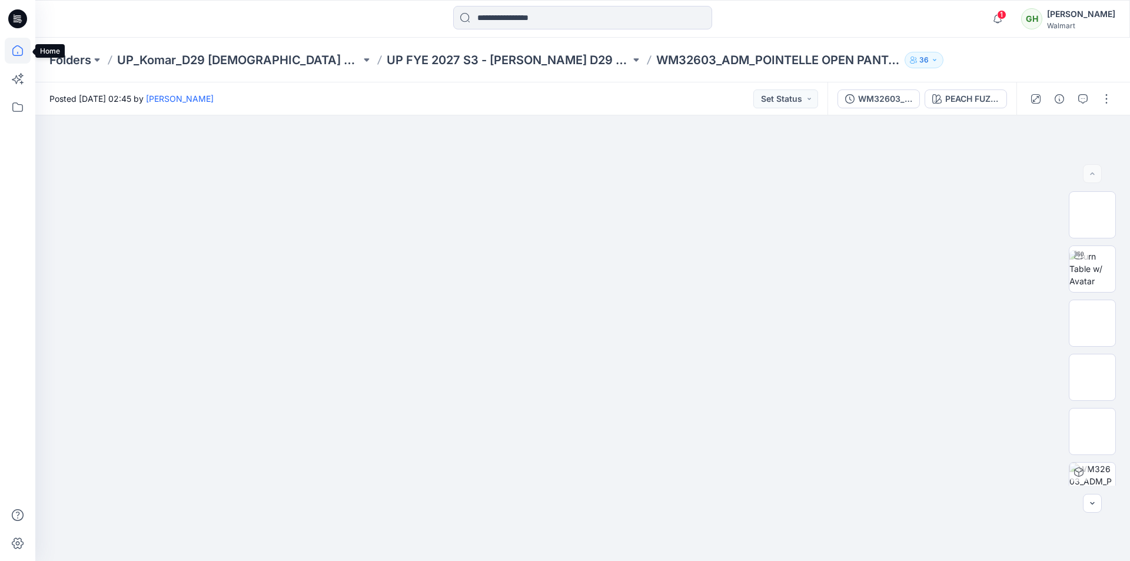
click at [18, 53] on icon at bounding box center [18, 51] width 26 height 26
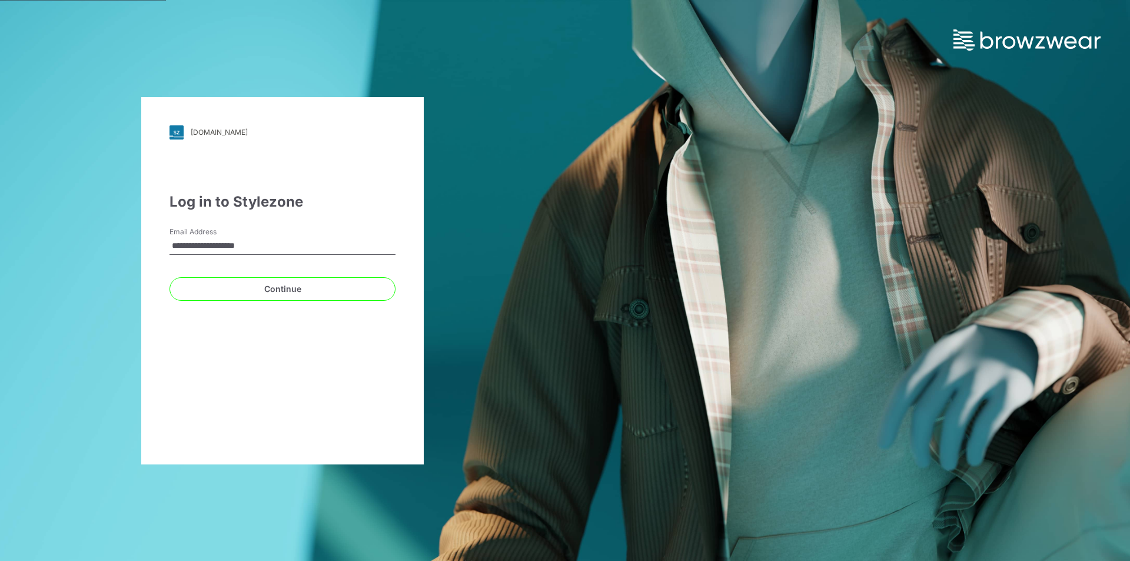
type input "**********"
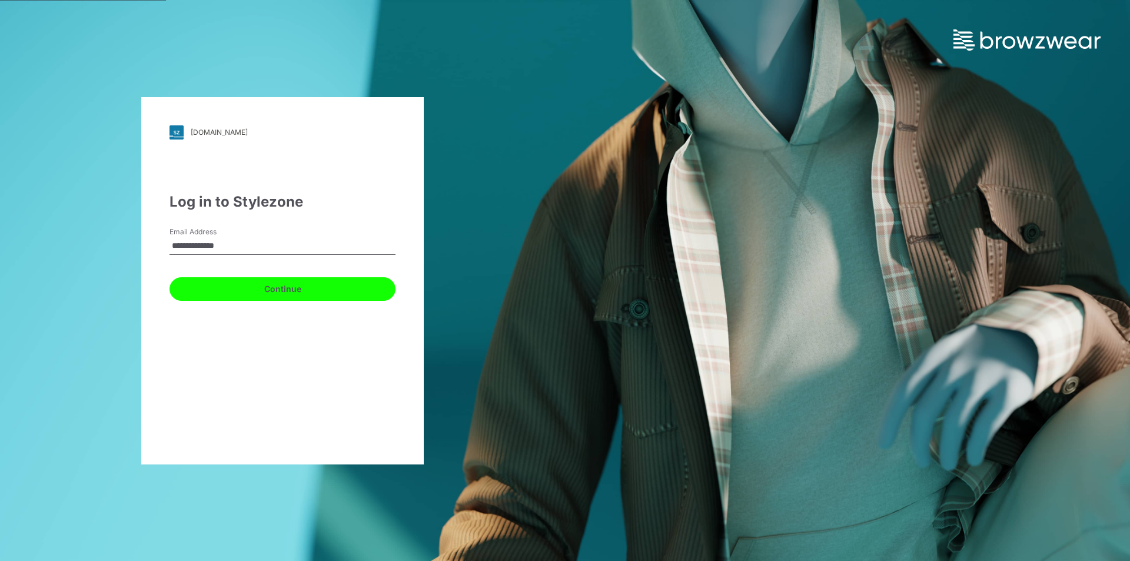
click at [265, 289] on button "Continue" at bounding box center [282, 289] width 226 height 24
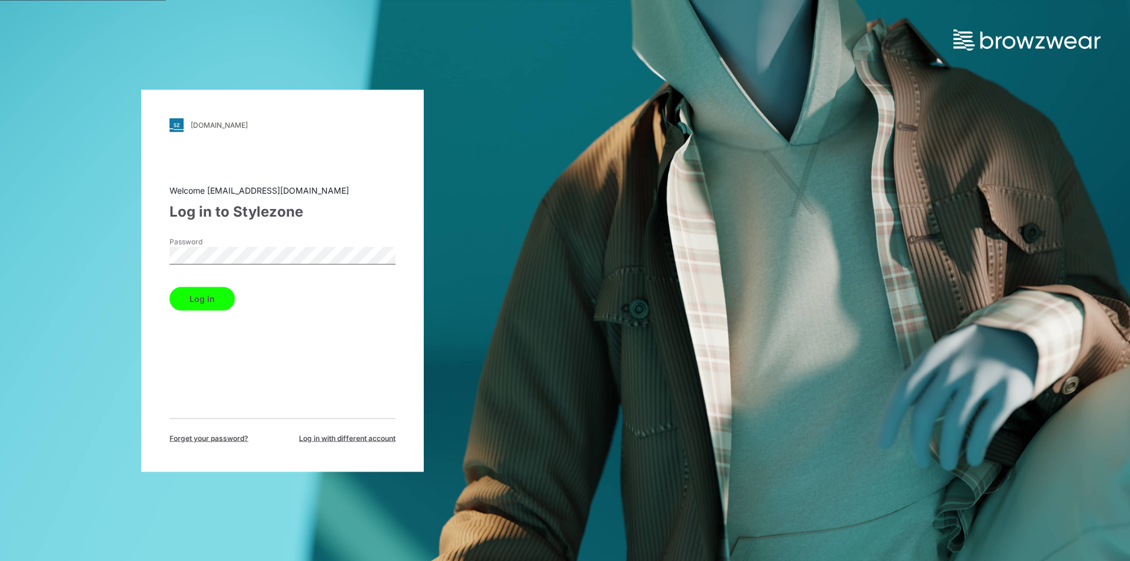
click at [194, 299] on button "Log in" at bounding box center [201, 299] width 65 height 24
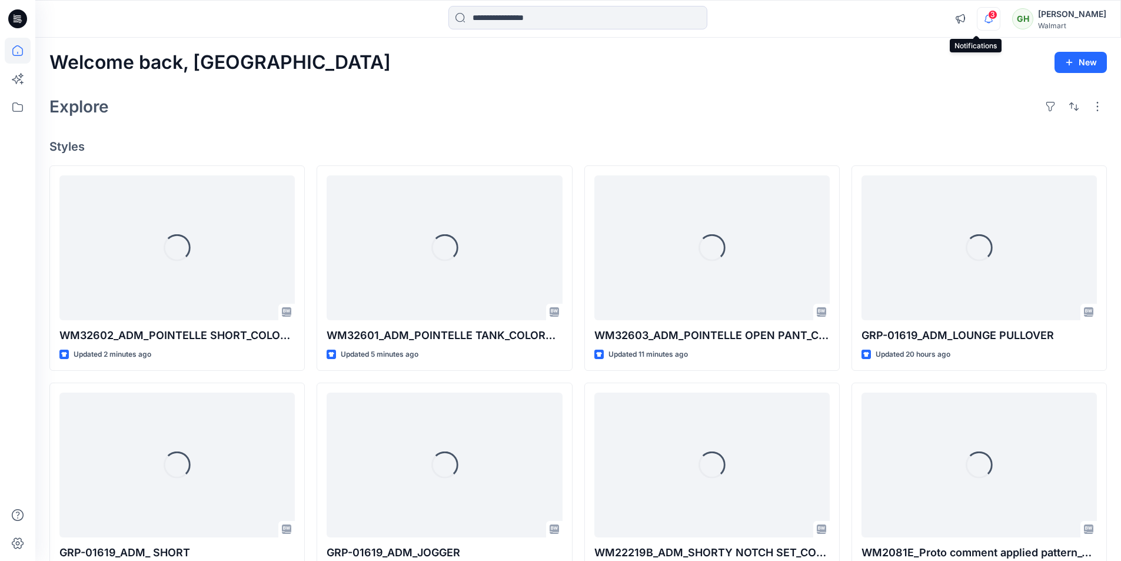
click at [977, 14] on icon "button" at bounding box center [988, 19] width 22 height 24
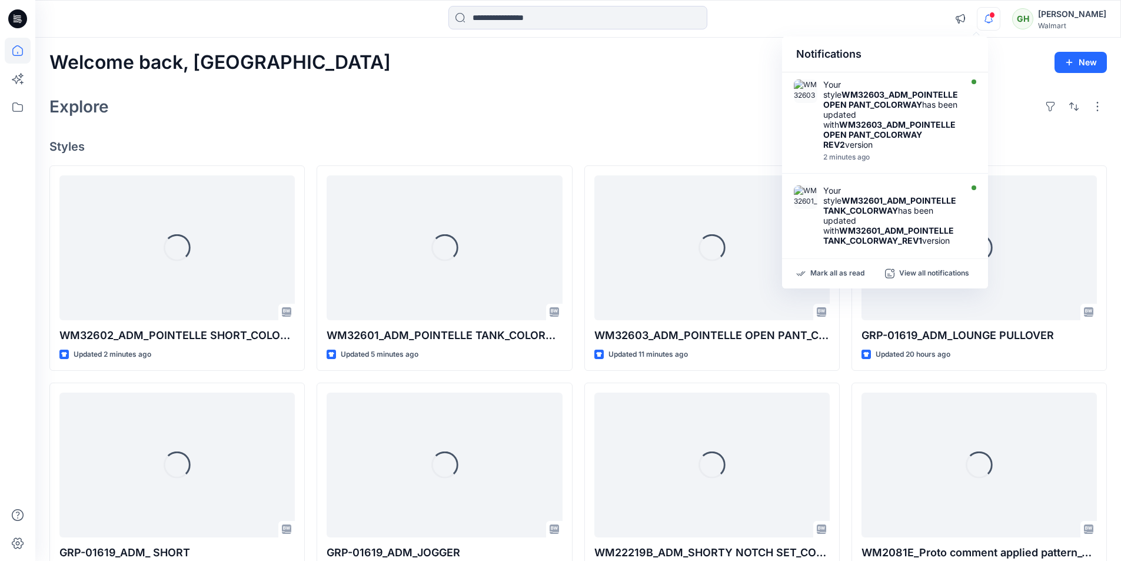
click at [758, 11] on div at bounding box center [578, 19] width 542 height 26
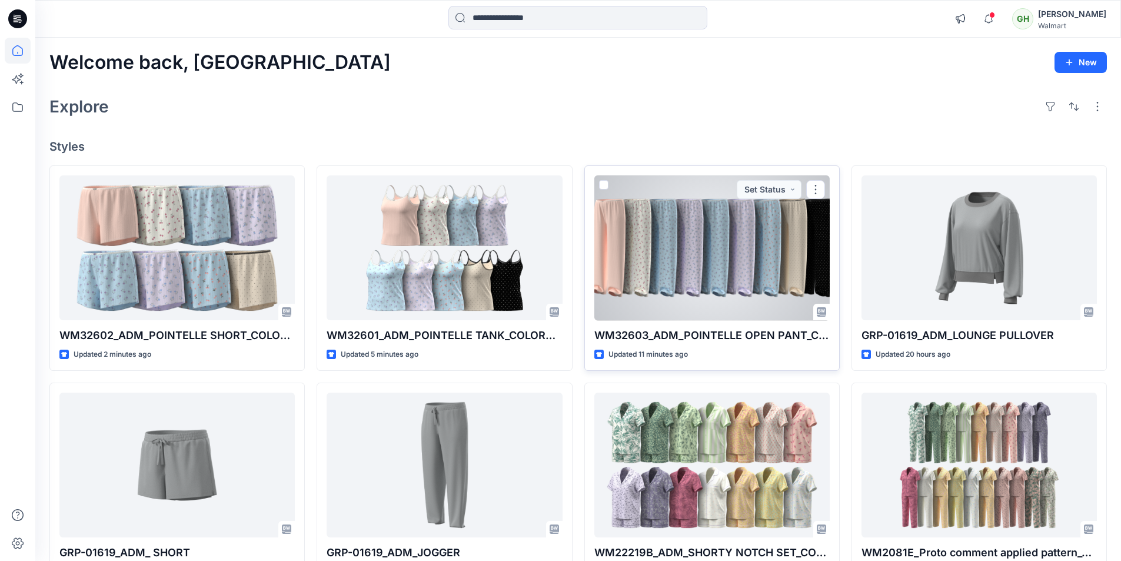
click at [734, 275] on div at bounding box center [711, 247] width 235 height 145
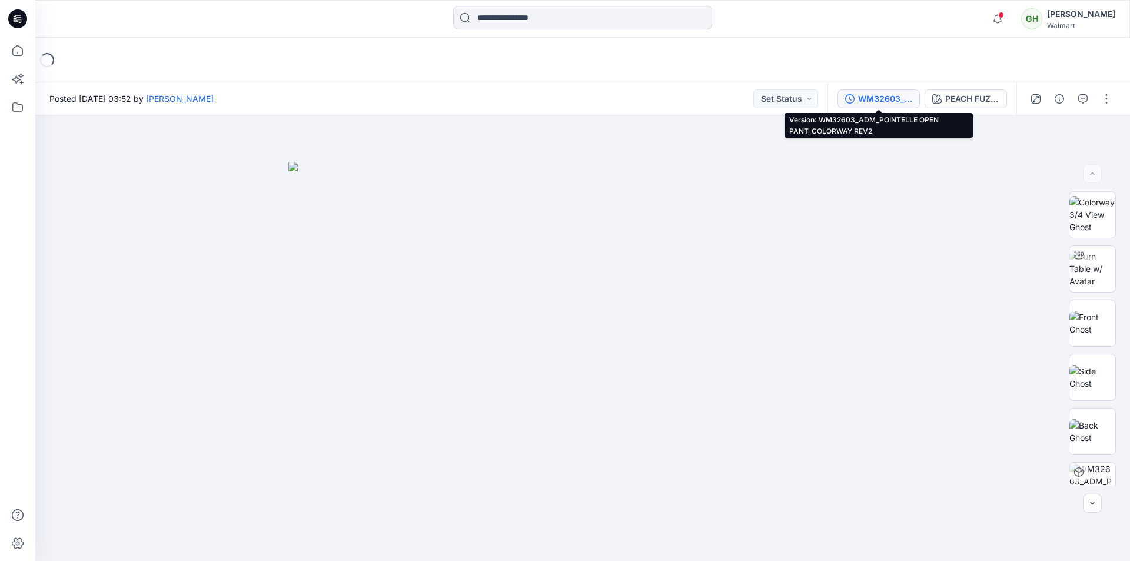
click at [874, 100] on div "WM32603_ADM_POINTELLE OPEN PANT_COLORWAY REV2" at bounding box center [885, 98] width 54 height 13
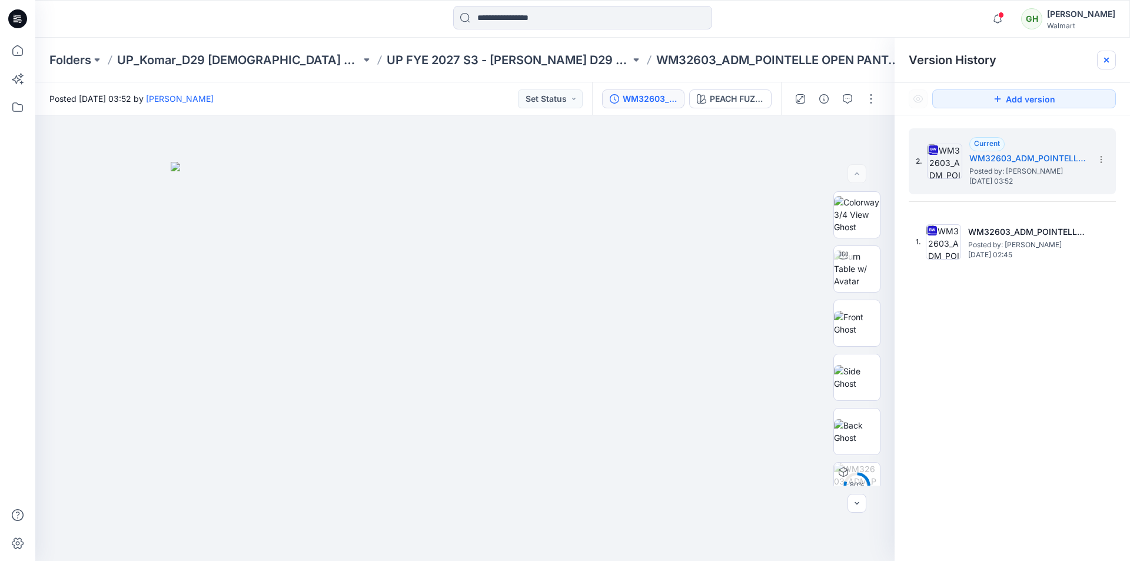
click at [1101, 58] on icon at bounding box center [1105, 59] width 9 height 9
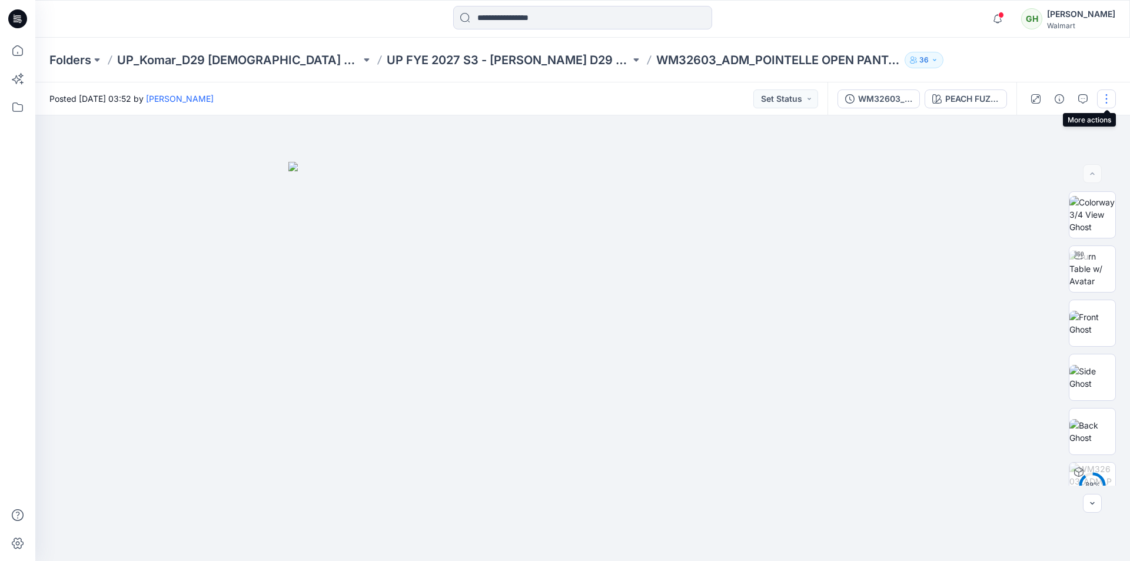
click at [1107, 100] on button "button" at bounding box center [1106, 98] width 19 height 19
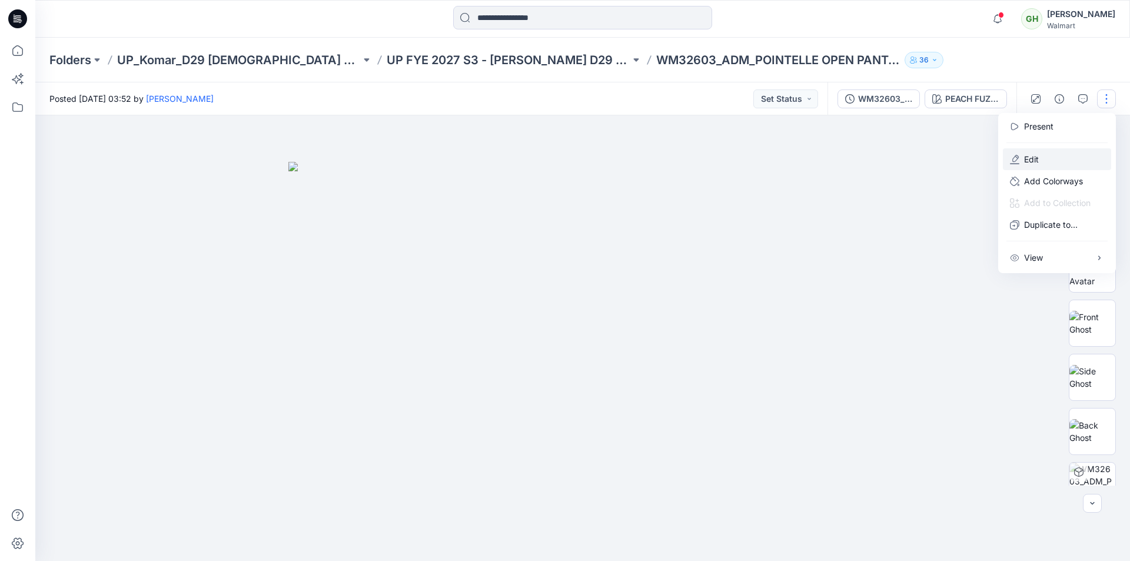
click at [1027, 162] on p "Edit" at bounding box center [1031, 159] width 15 height 12
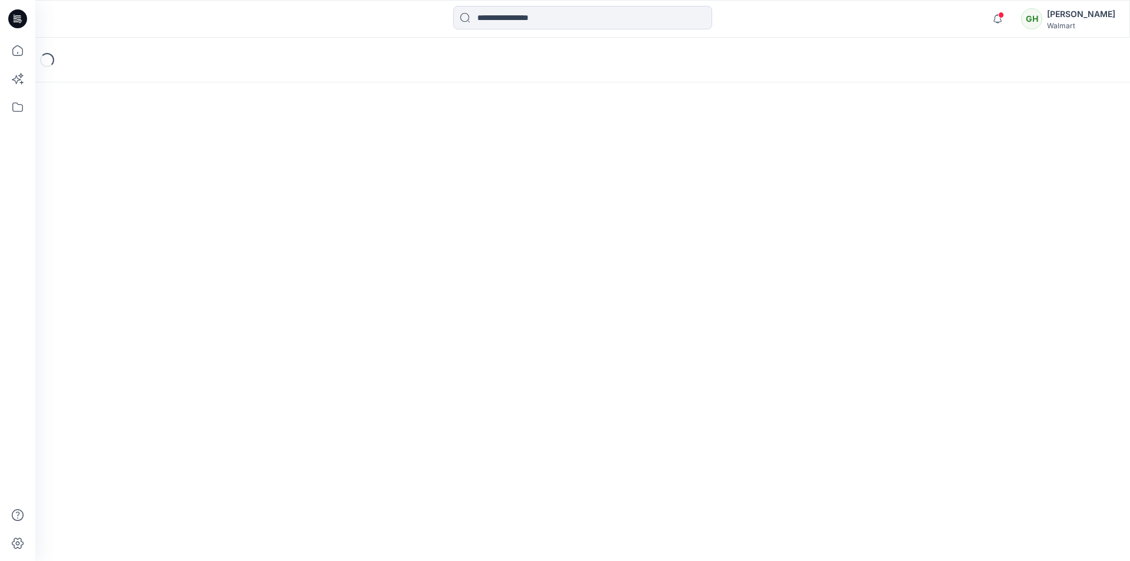
scroll to position [188, 0]
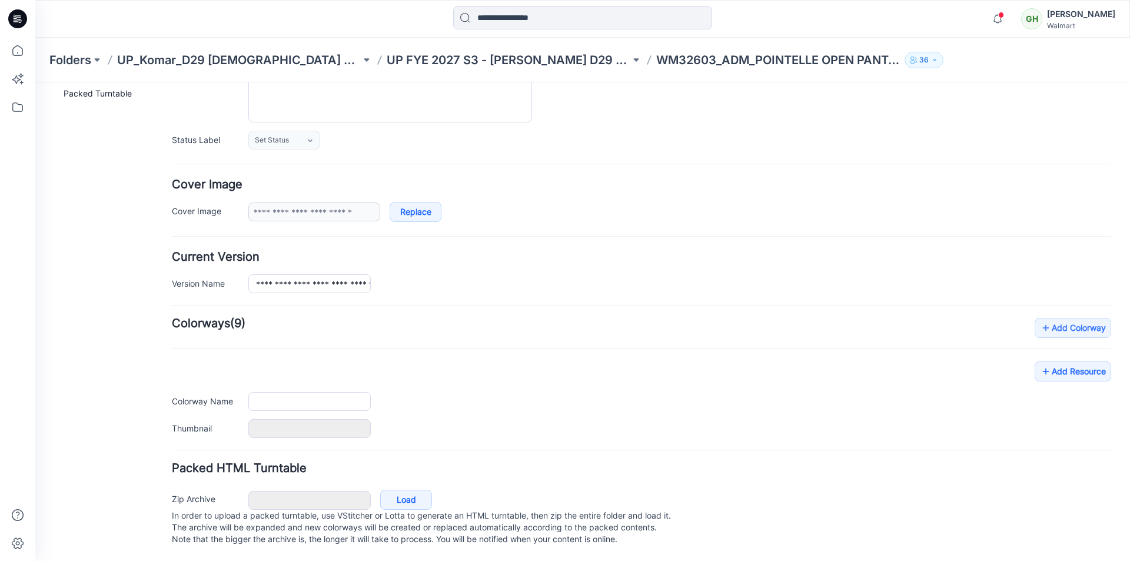
type input "**********"
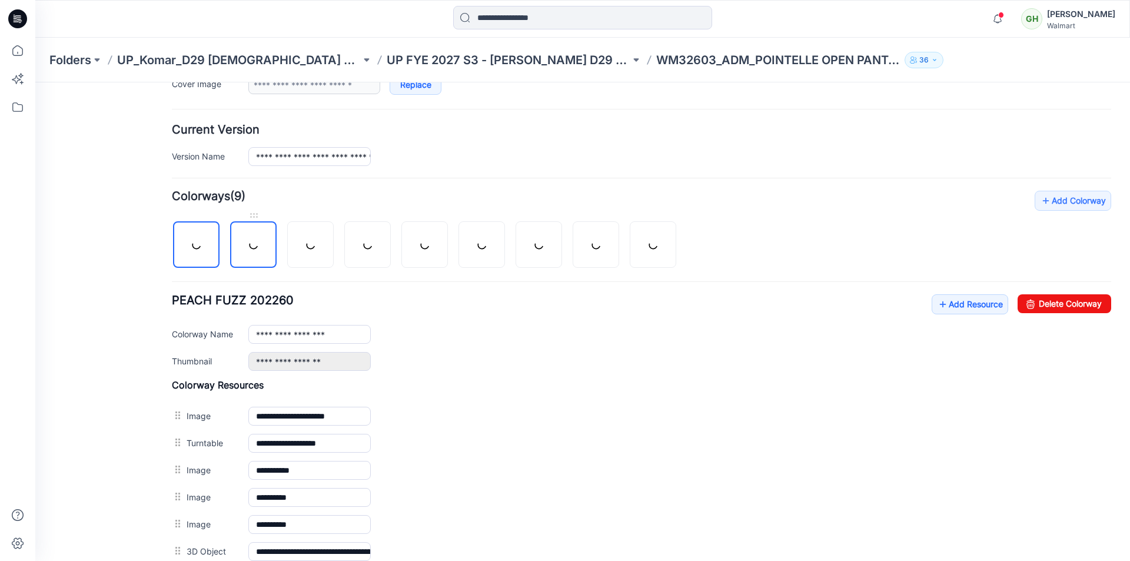
scroll to position [277, 0]
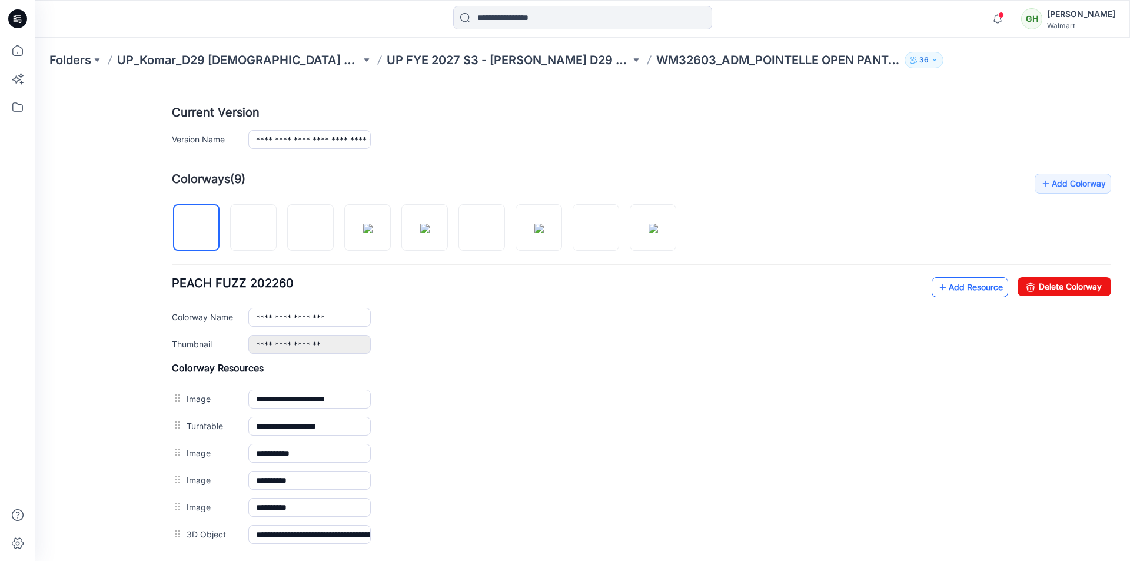
click at [947, 287] on link "Add Resource" at bounding box center [969, 287] width 76 height 20
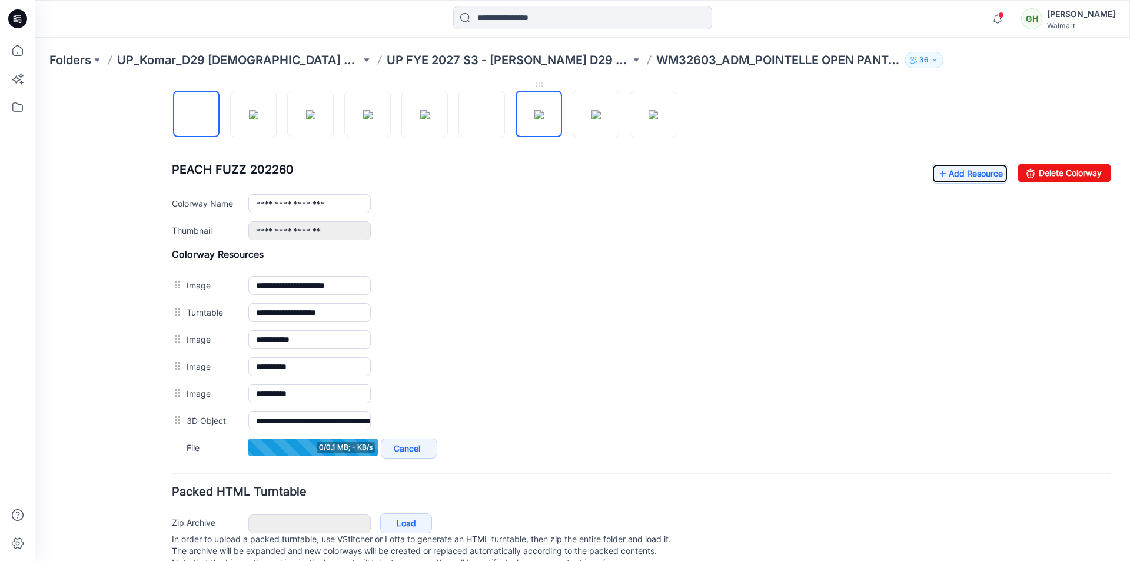
scroll to position [394, 0]
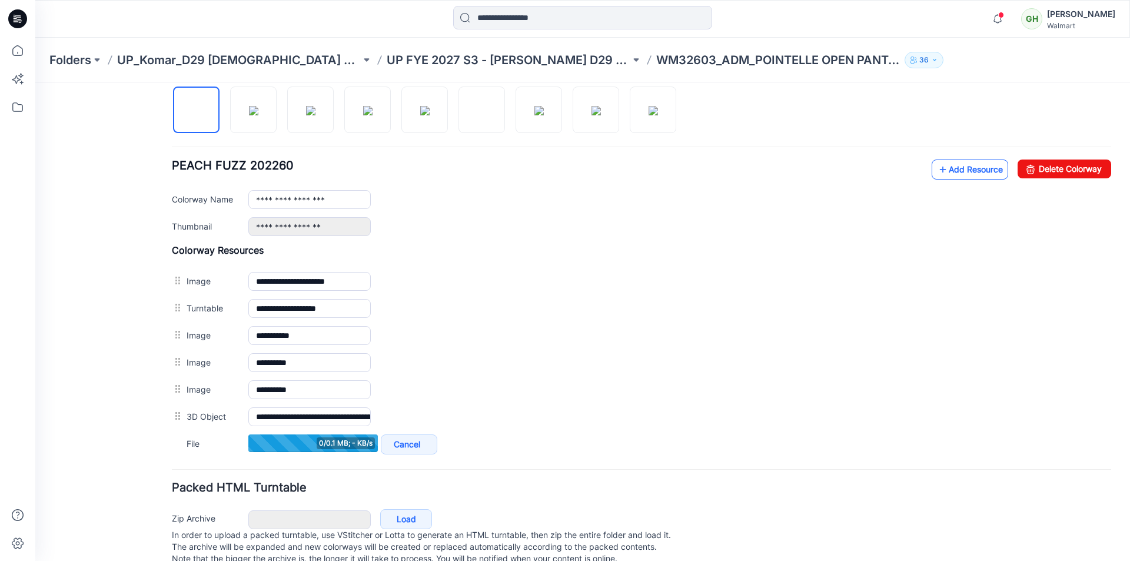
click at [947, 174] on link "Add Resource" at bounding box center [969, 169] width 76 height 20
click at [947, 165] on link "Add Resource" at bounding box center [969, 169] width 76 height 20
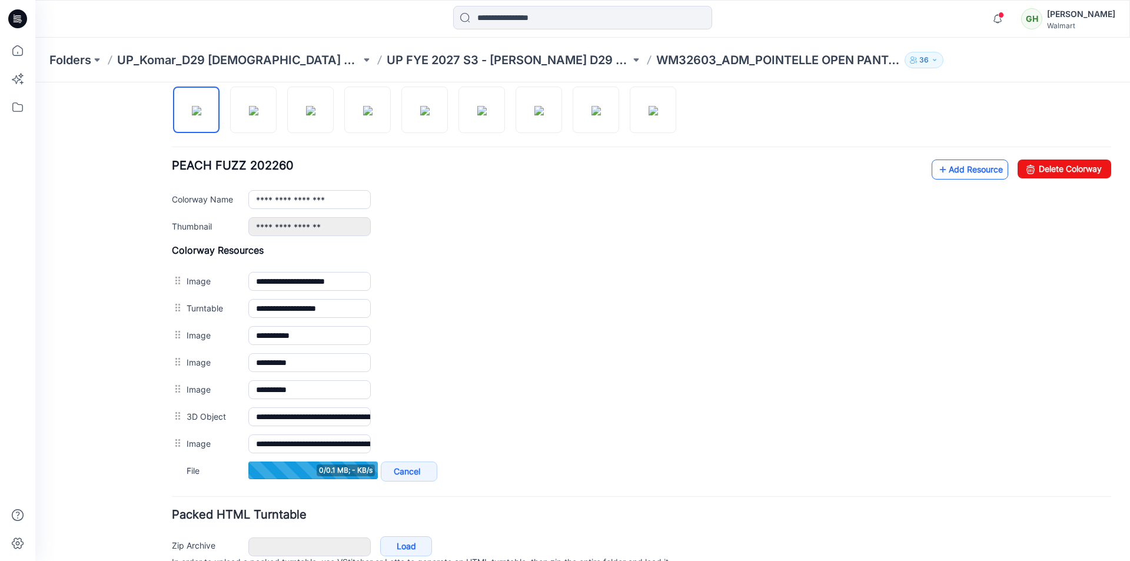
click at [954, 171] on link "Add Resource" at bounding box center [969, 169] width 76 height 20
click at [963, 169] on link "Add Resource" at bounding box center [969, 169] width 76 height 20
click at [946, 172] on link "Add Resource" at bounding box center [969, 169] width 76 height 20
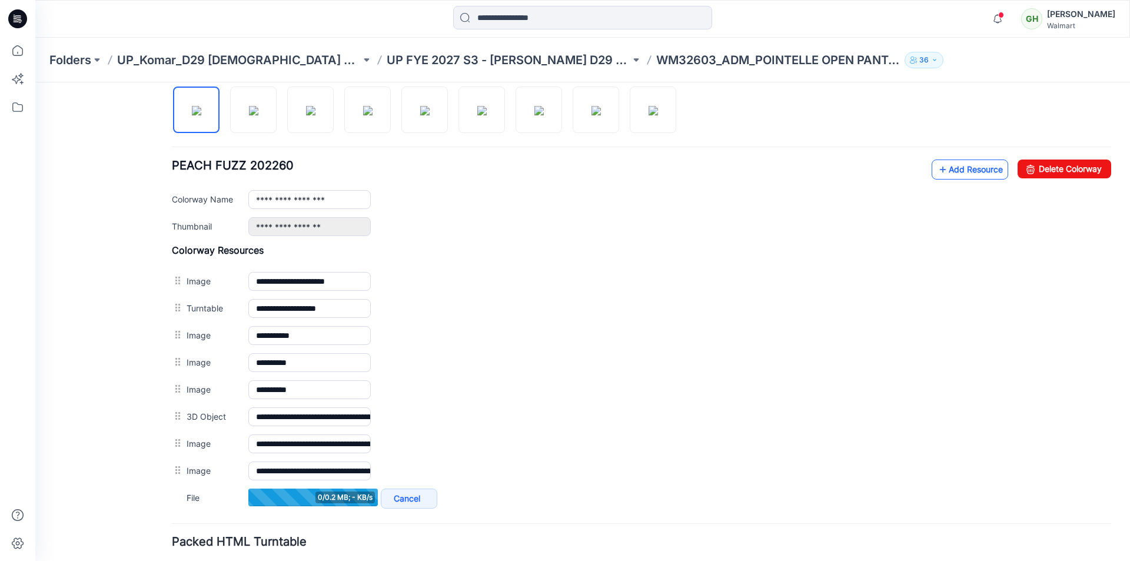
click at [947, 164] on link "Add Resource" at bounding box center [969, 169] width 76 height 20
click at [937, 174] on icon at bounding box center [943, 169] width 12 height 19
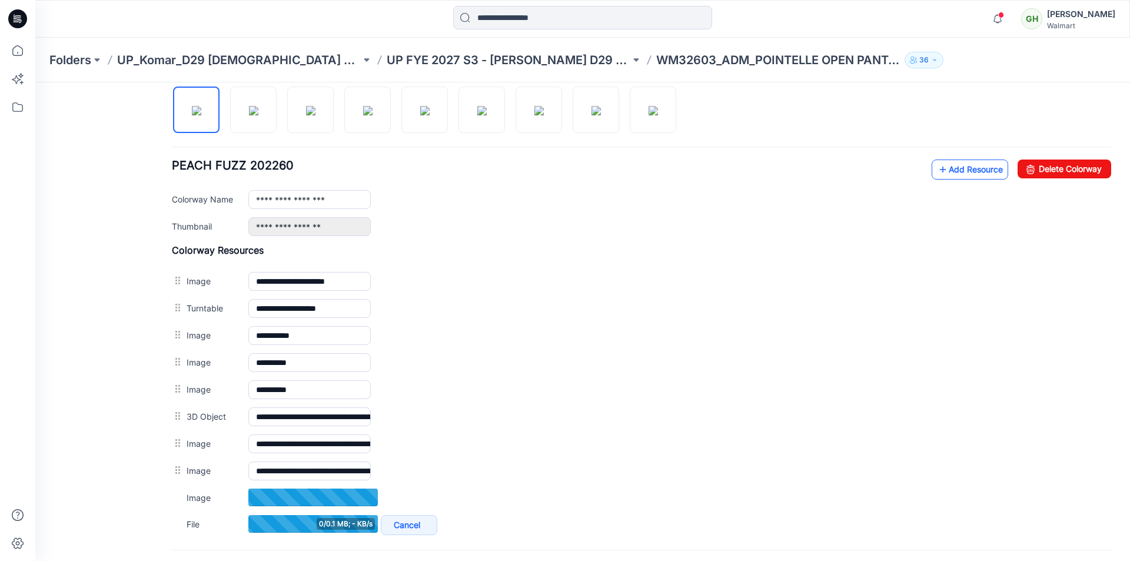
click at [938, 167] on link "Add Resource" at bounding box center [969, 169] width 76 height 20
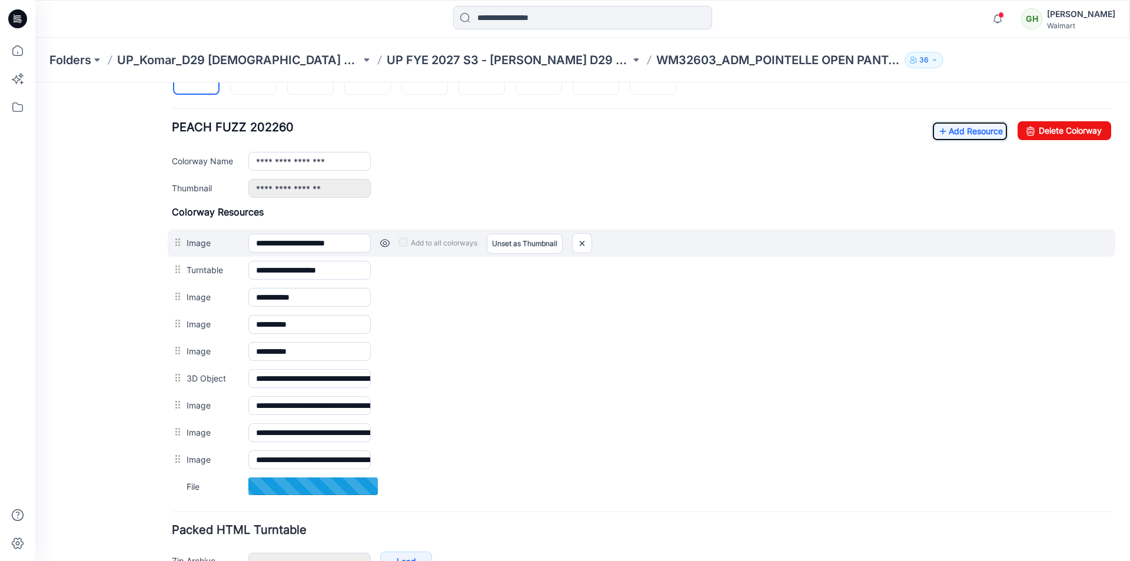
scroll to position [453, 0]
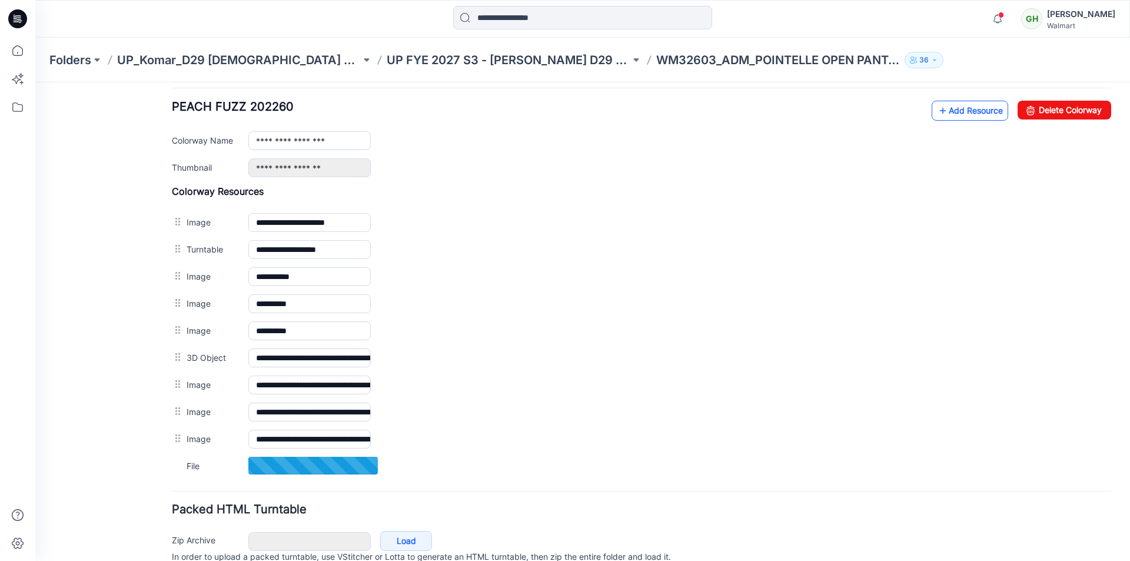
click at [951, 113] on link "Add Resource" at bounding box center [969, 111] width 76 height 20
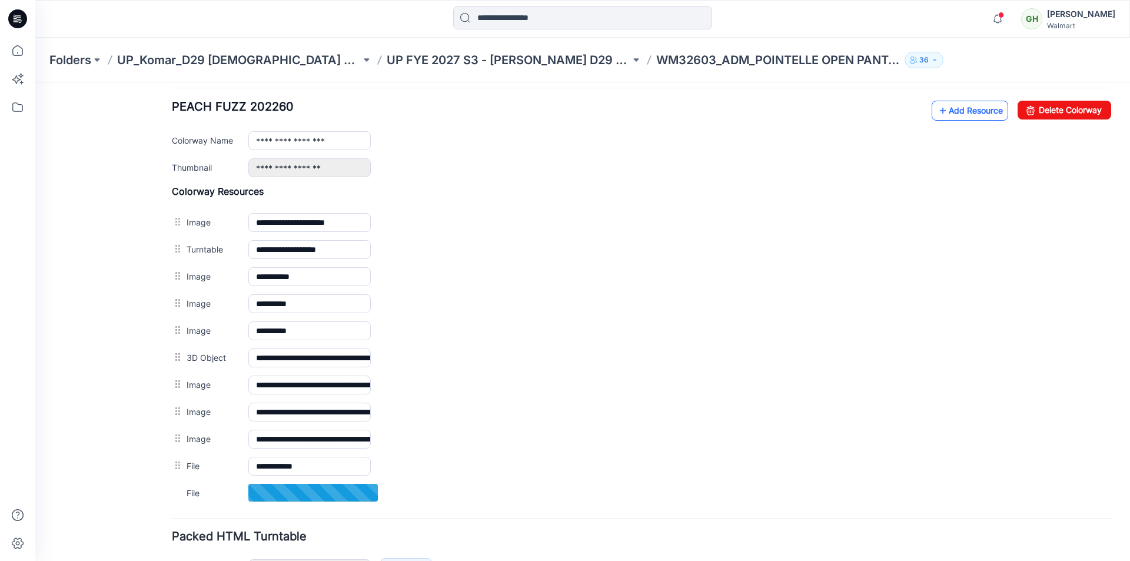
click at [940, 115] on link "Add Resource" at bounding box center [969, 111] width 76 height 20
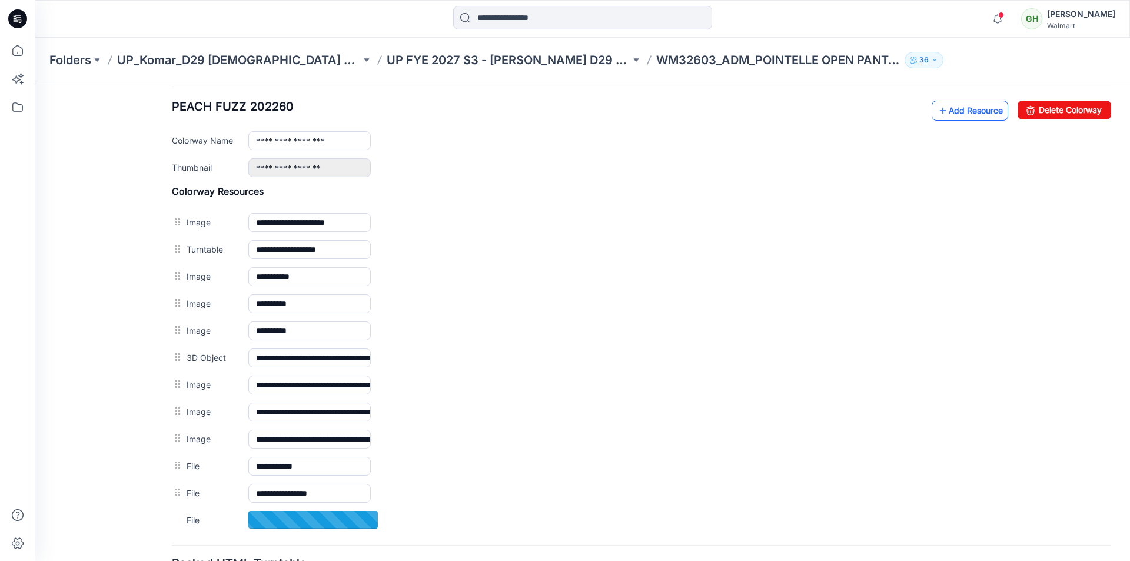
click at [949, 111] on link "Add Resource" at bounding box center [969, 111] width 76 height 20
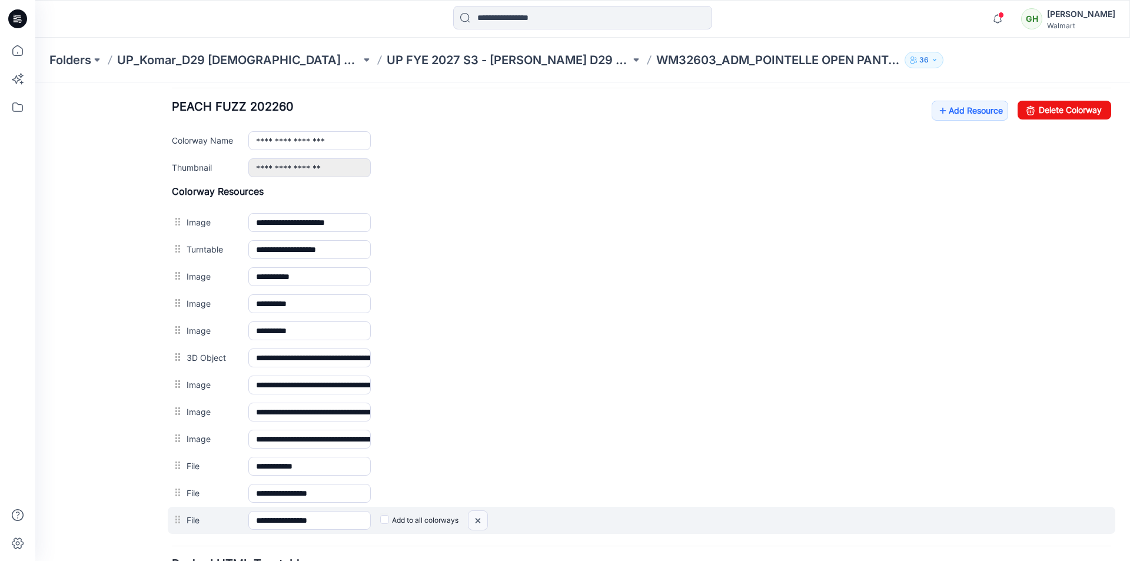
click at [480, 518] on img at bounding box center [477, 520] width 19 height 19
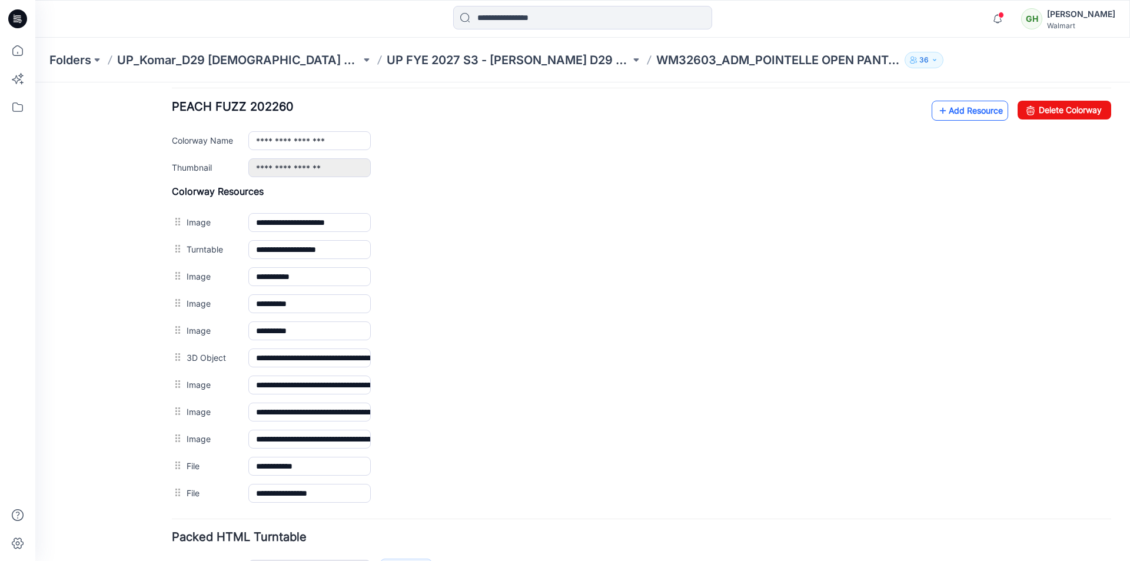
click at [940, 106] on link "Add Resource" at bounding box center [969, 111] width 76 height 20
click at [954, 112] on link "Add Resource" at bounding box center [969, 111] width 76 height 20
click at [944, 109] on link "Add Resource" at bounding box center [969, 111] width 76 height 20
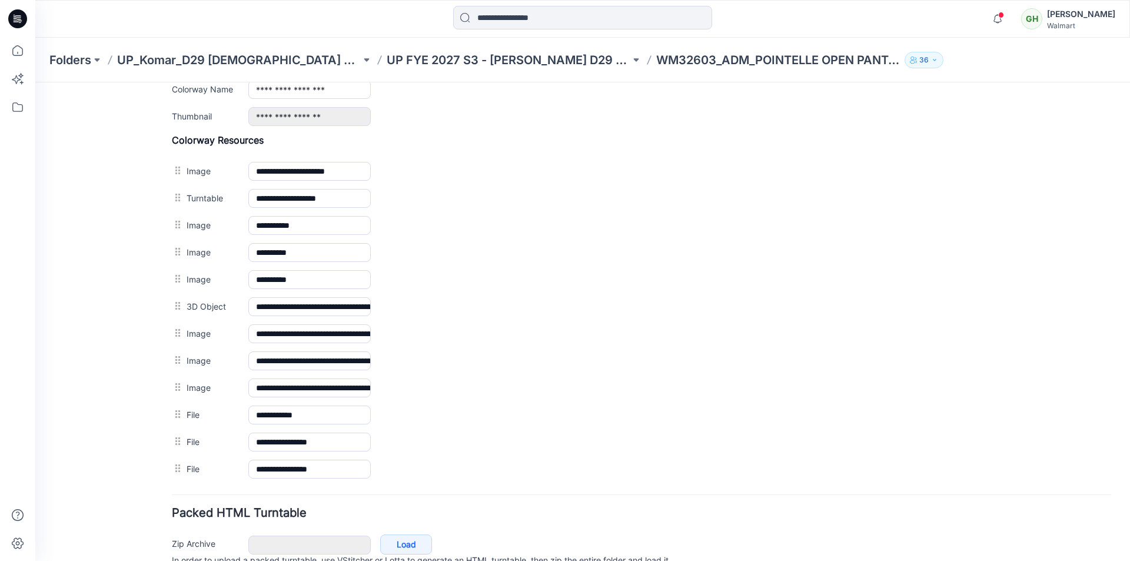
scroll to position [443, 0]
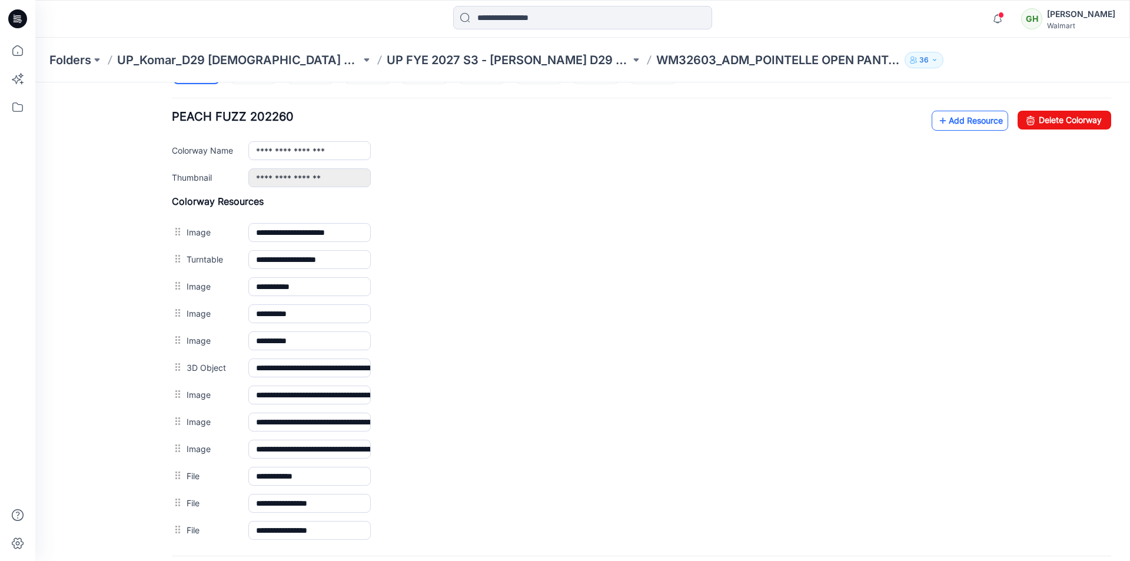
click at [947, 124] on link "Add Resource" at bounding box center [969, 121] width 76 height 20
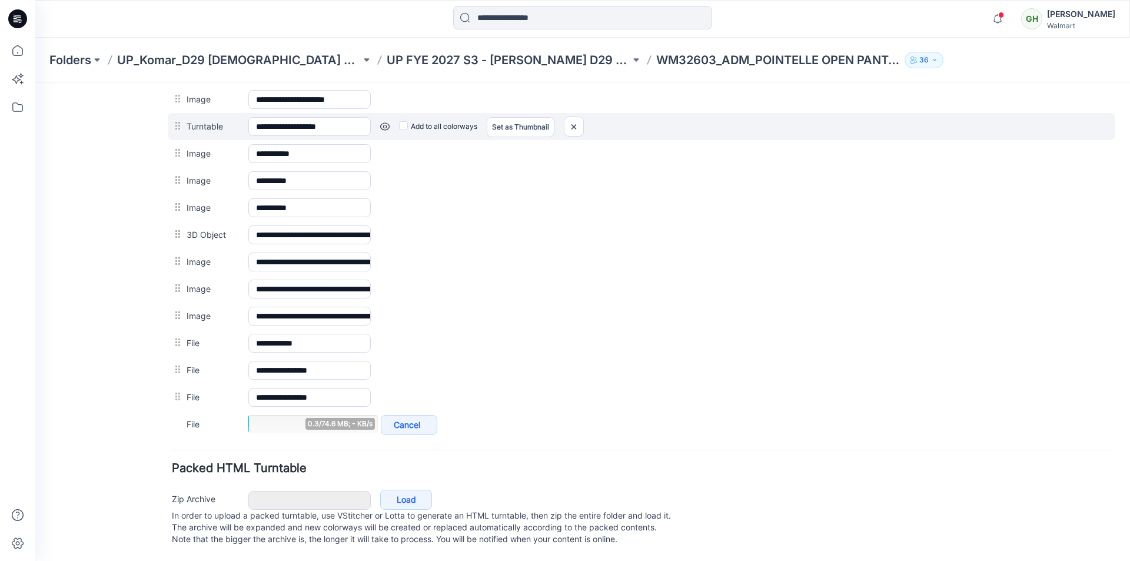
scroll to position [588, 0]
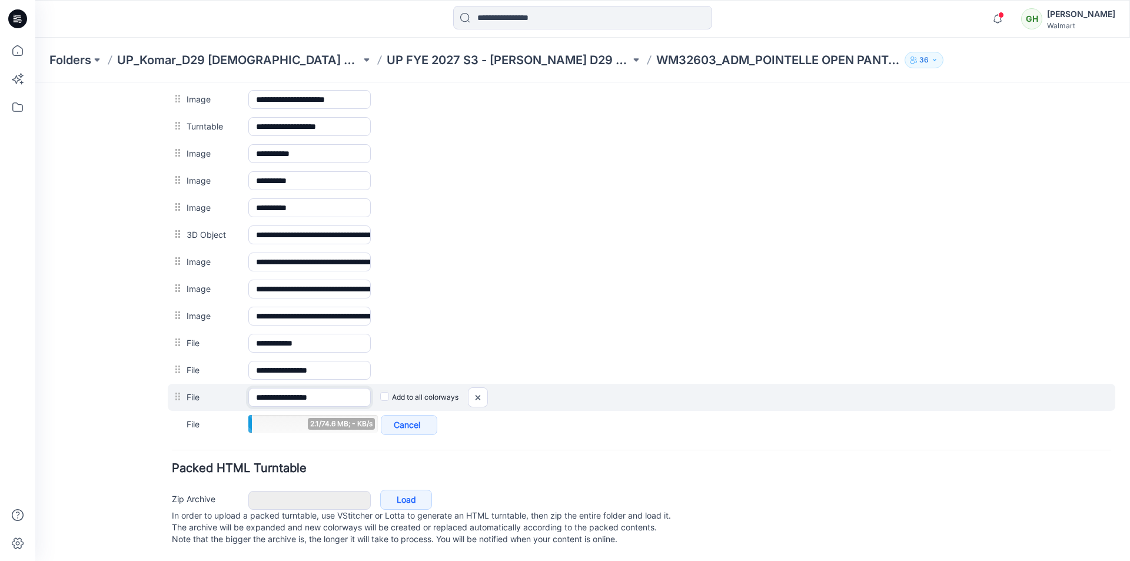
drag, startPoint x: 344, startPoint y: 384, endPoint x: 321, endPoint y: 385, distance: 23.0
click at [321, 388] on input "**********" at bounding box center [309, 397] width 122 height 19
drag, startPoint x: 305, startPoint y: 387, endPoint x: 355, endPoint y: 390, distance: 49.5
click at [351, 390] on input "**********" at bounding box center [309, 397] width 122 height 19
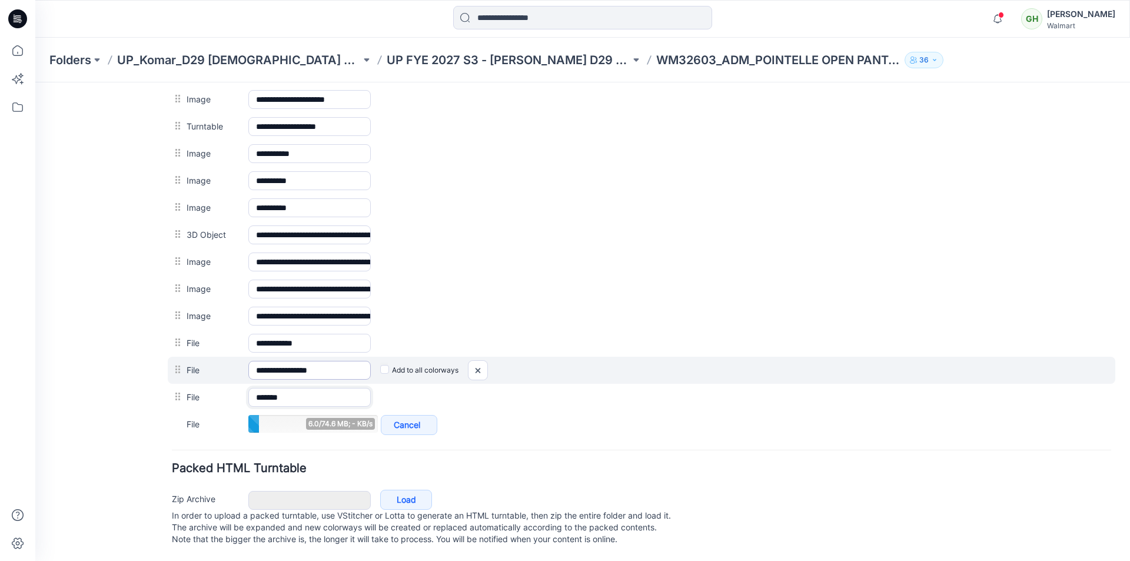
type input "*******"
click at [331, 361] on input "**********" at bounding box center [309, 370] width 122 height 19
drag, startPoint x: 338, startPoint y: 358, endPoint x: 297, endPoint y: 357, distance: 40.6
click at [297, 361] on input "**********" at bounding box center [309, 370] width 122 height 19
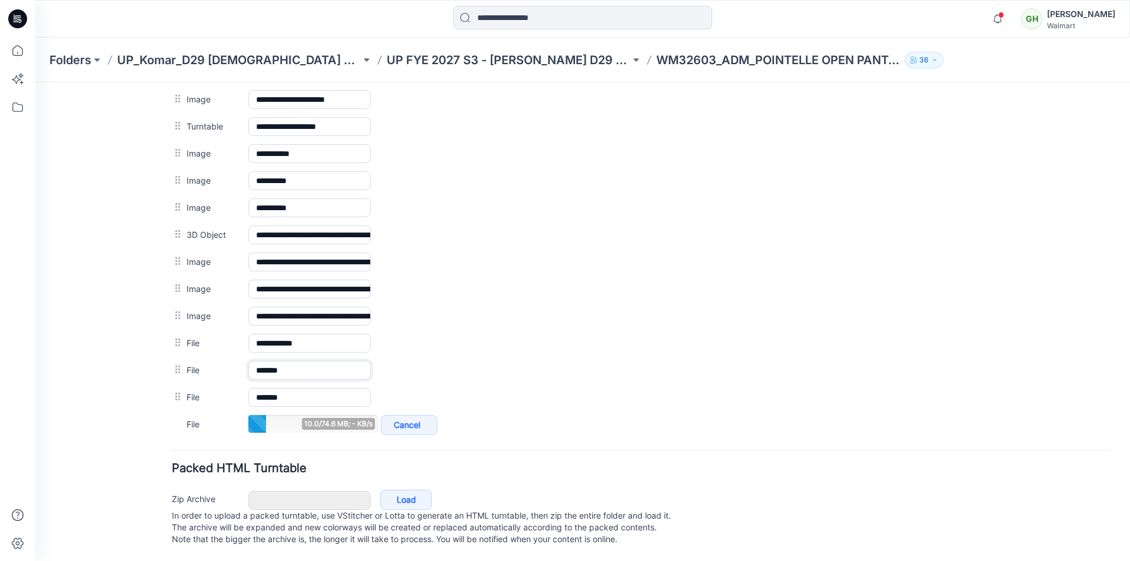
type input "*******"
click at [406, 26] on div at bounding box center [582, 19] width 547 height 26
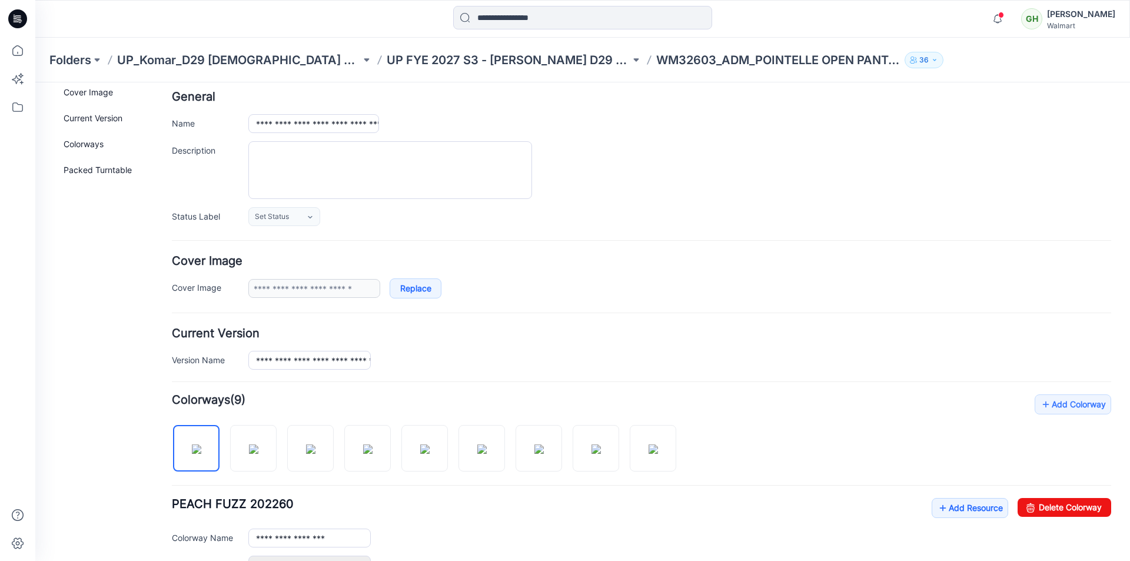
scroll to position [0, 0]
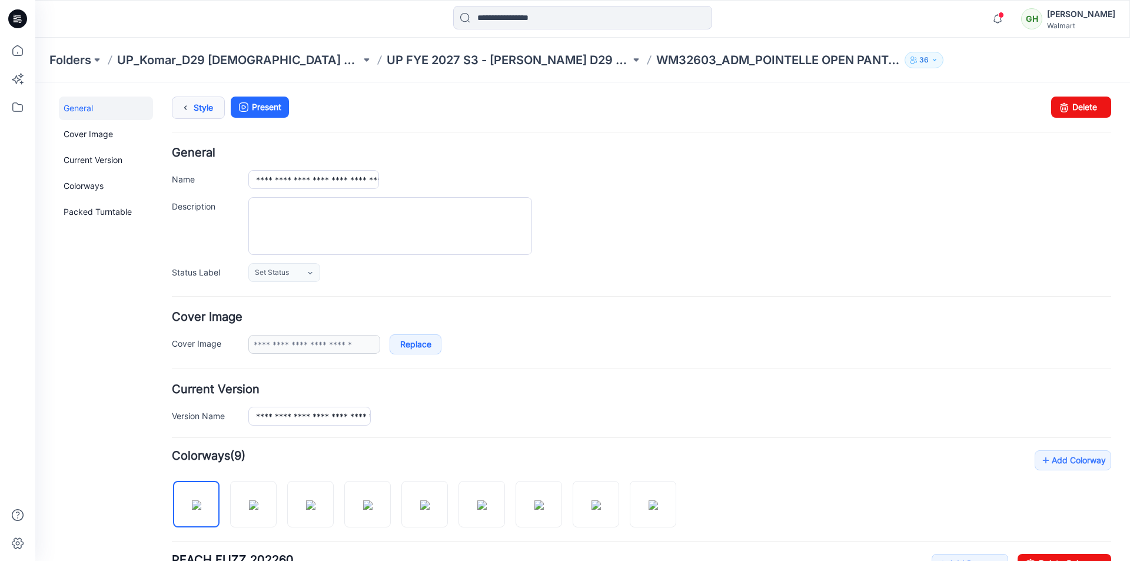
click at [192, 106] on icon at bounding box center [185, 107] width 16 height 21
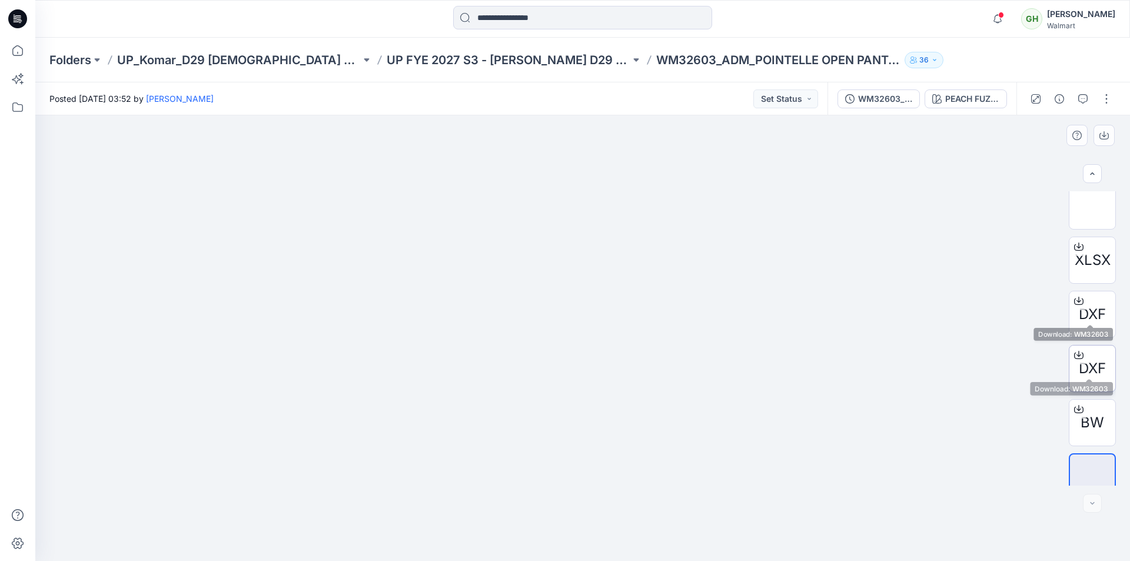
scroll to position [457, 0]
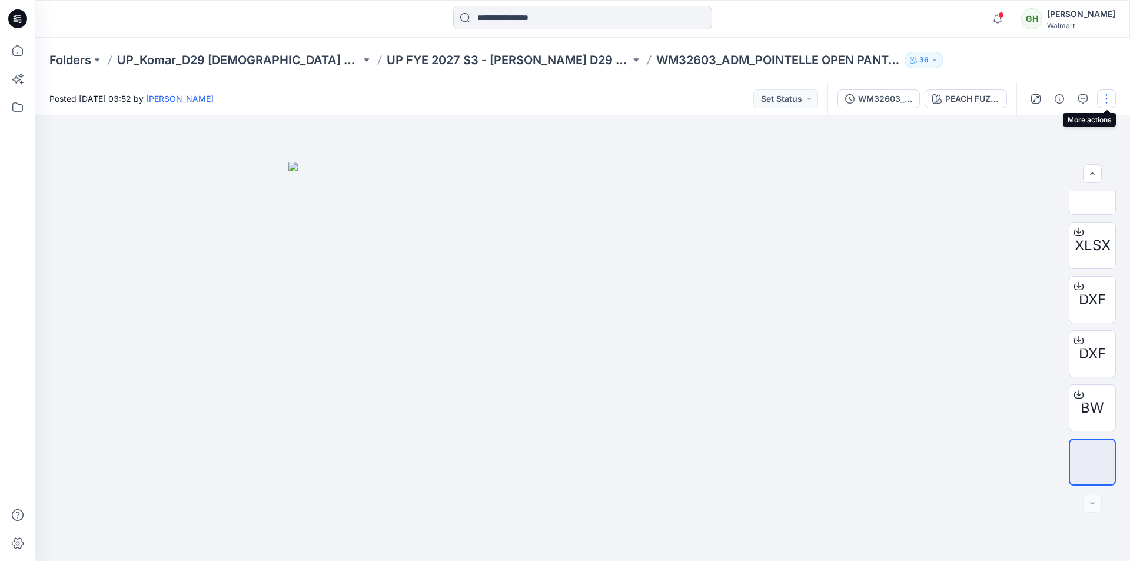
click at [1110, 97] on button "button" at bounding box center [1106, 98] width 19 height 19
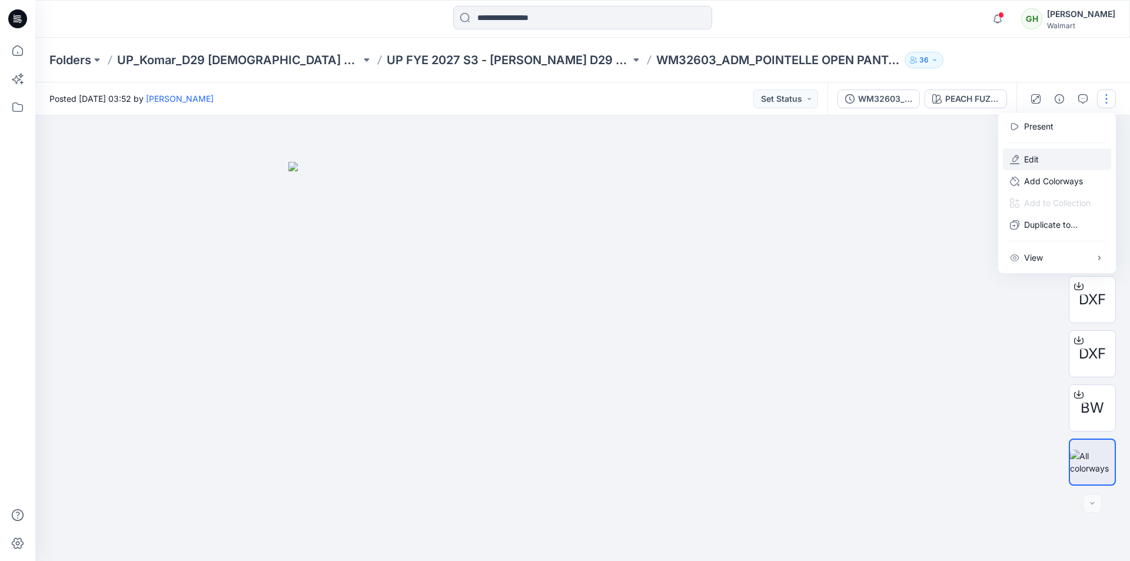
click at [1037, 163] on p "Edit" at bounding box center [1031, 159] width 15 height 12
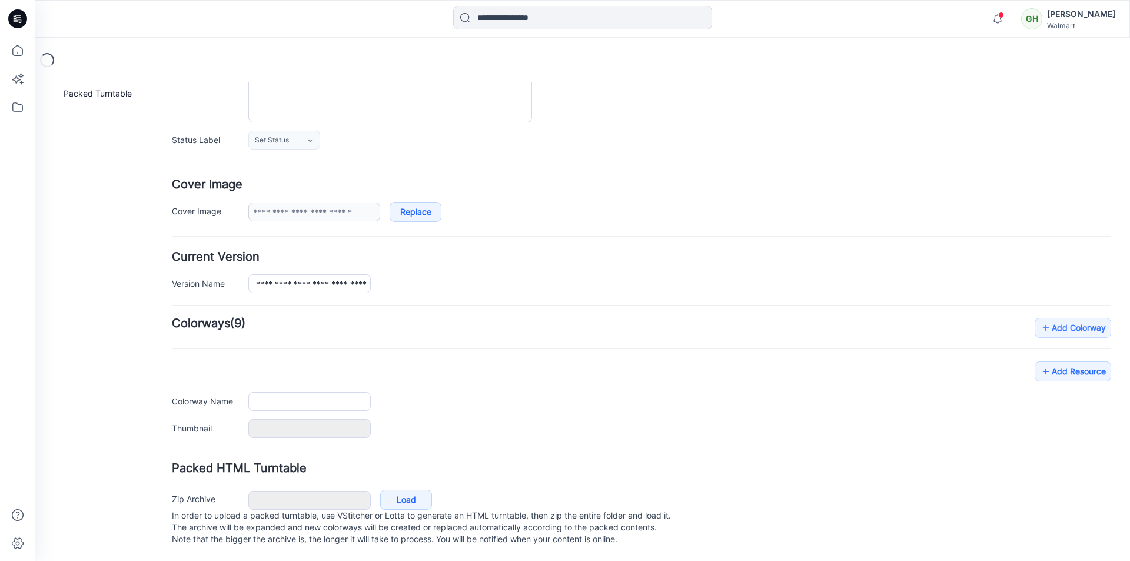
type input "**********"
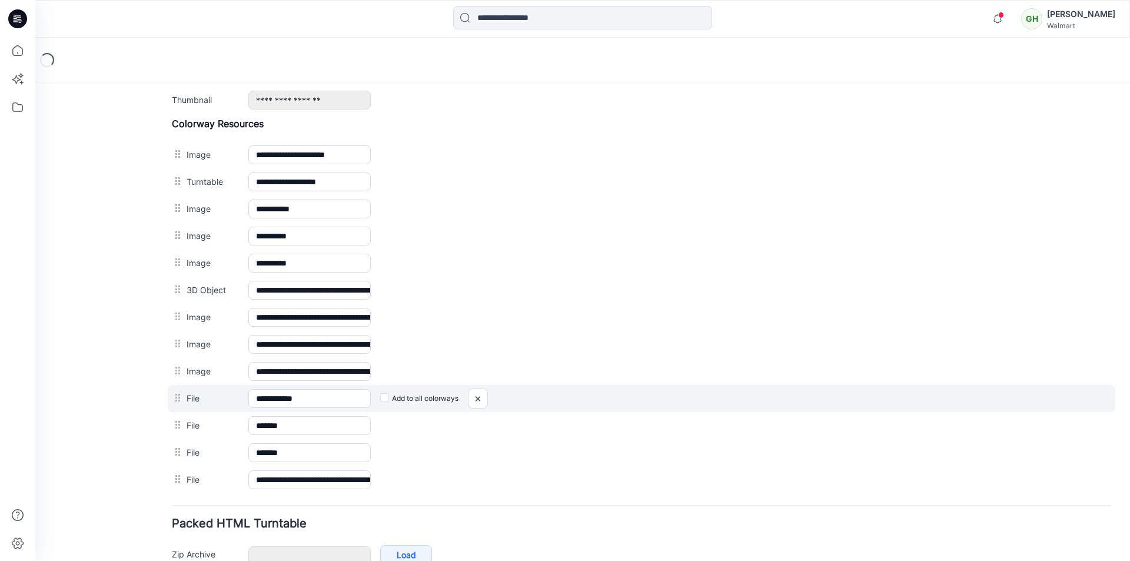
scroll to position [588, 0]
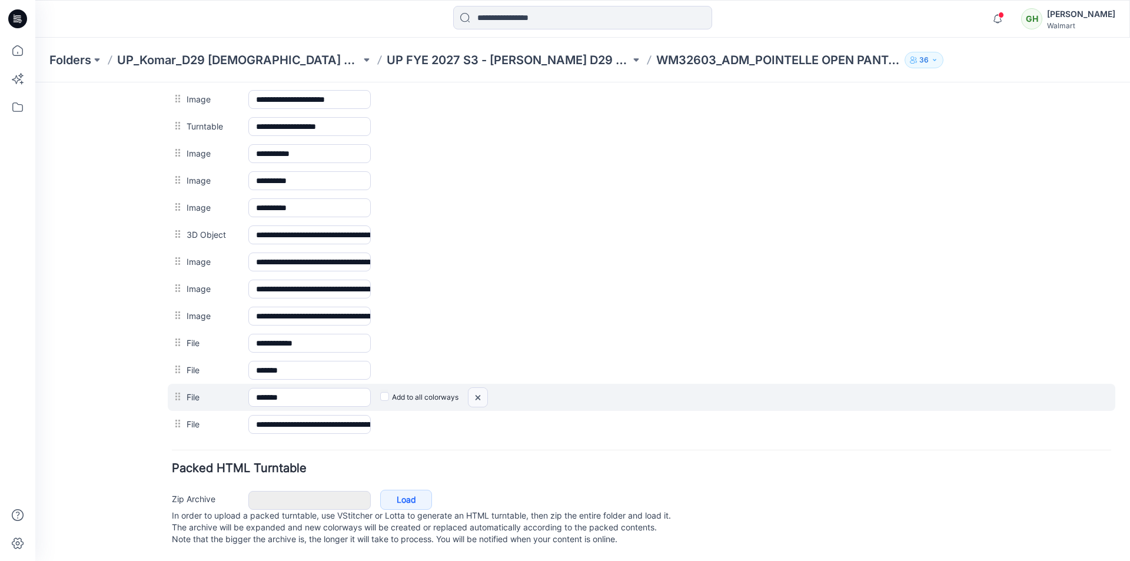
drag, startPoint x: 478, startPoint y: 387, endPoint x: 647, endPoint y: 144, distance: 295.9
click at [478, 388] on img at bounding box center [477, 397] width 19 height 19
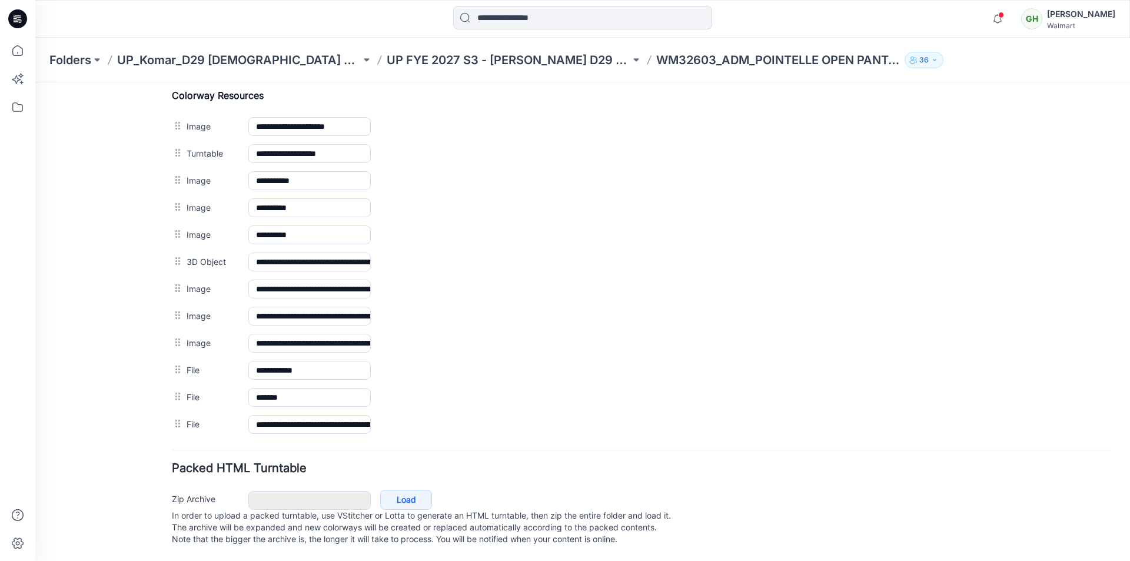
scroll to position [325, 0]
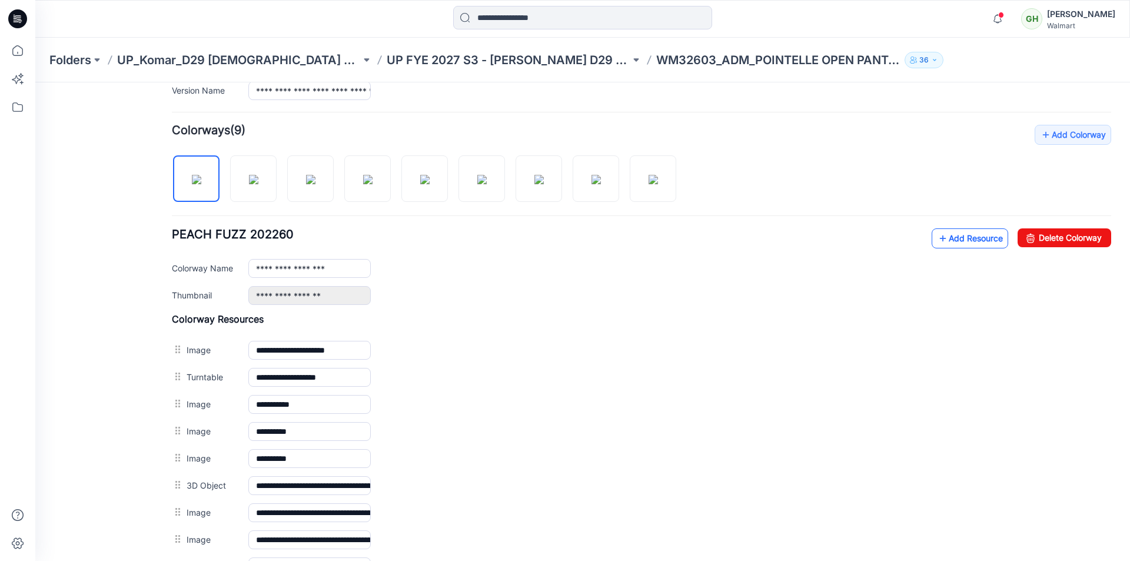
click at [964, 239] on link "Add Resource" at bounding box center [969, 238] width 76 height 20
click at [944, 243] on link "Add Resource" at bounding box center [969, 238] width 76 height 20
click at [938, 234] on link "Add Resource" at bounding box center [969, 238] width 76 height 20
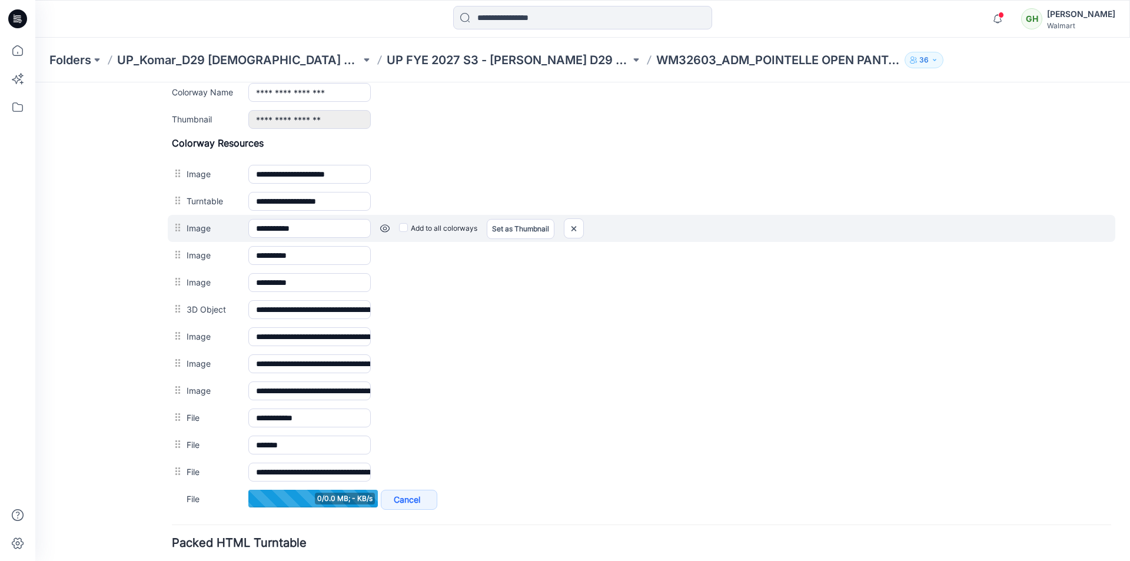
scroll to position [502, 0]
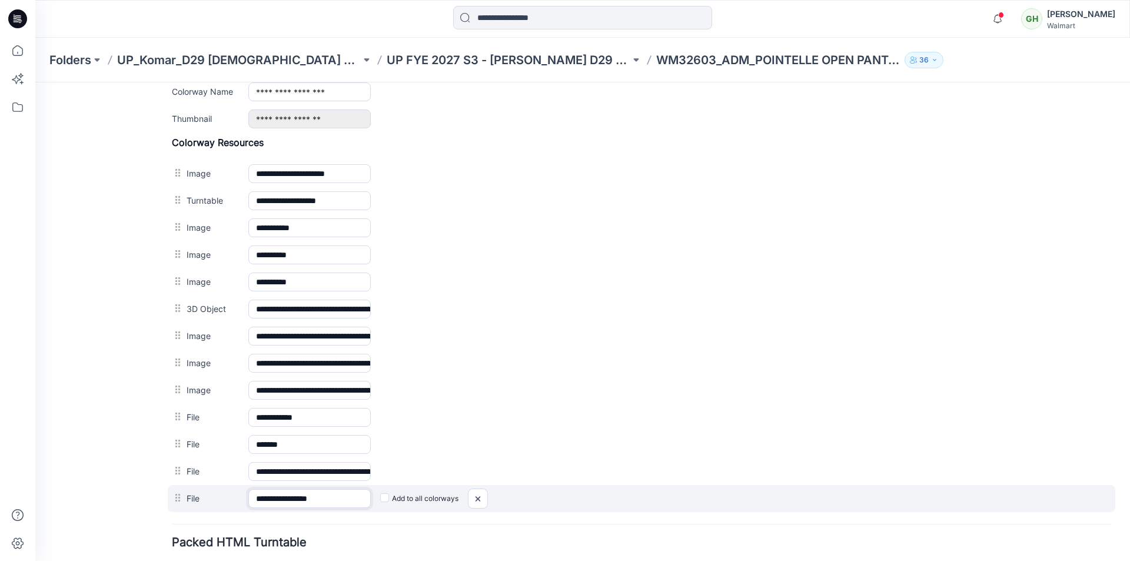
drag, startPoint x: 341, startPoint y: 498, endPoint x: 299, endPoint y: 498, distance: 41.2
click at [299, 498] on input "**********" at bounding box center [309, 498] width 122 height 19
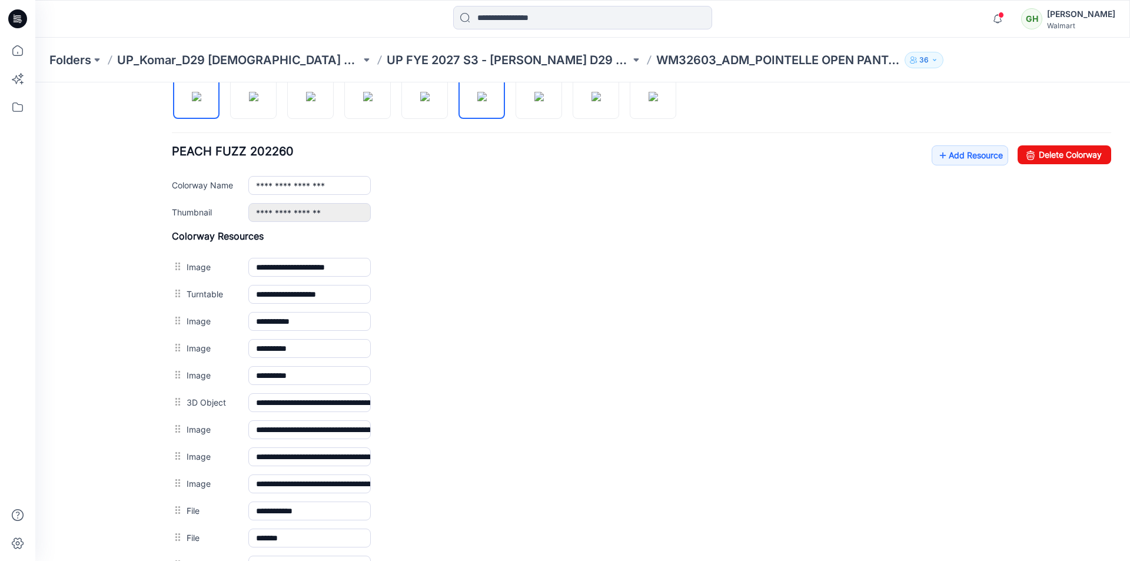
scroll to position [325, 0]
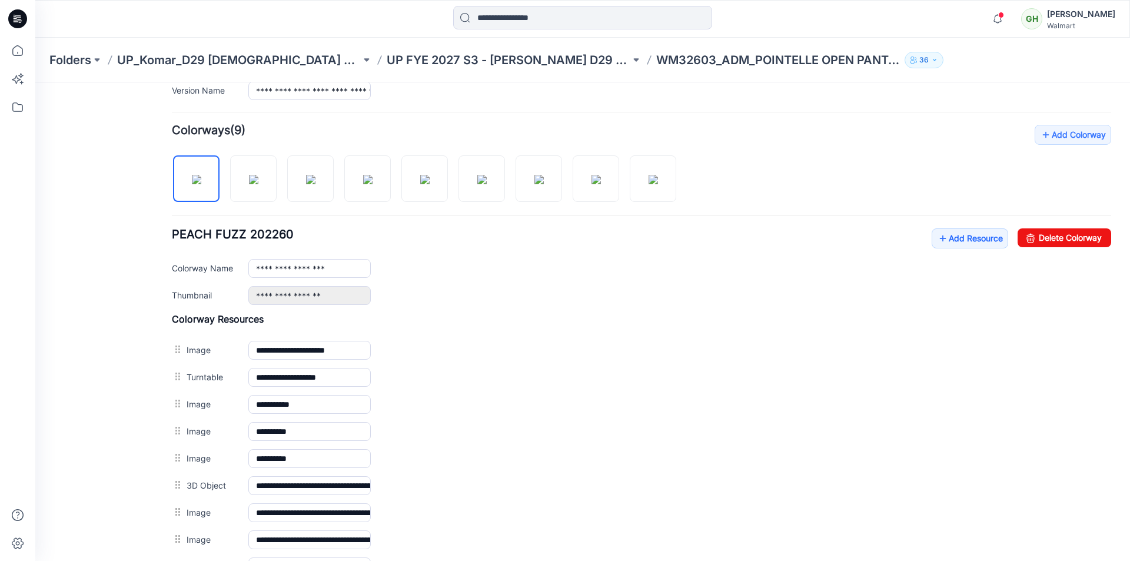
type input "*******"
click at [479, 115] on form "**********" at bounding box center [641, 311] width 939 height 978
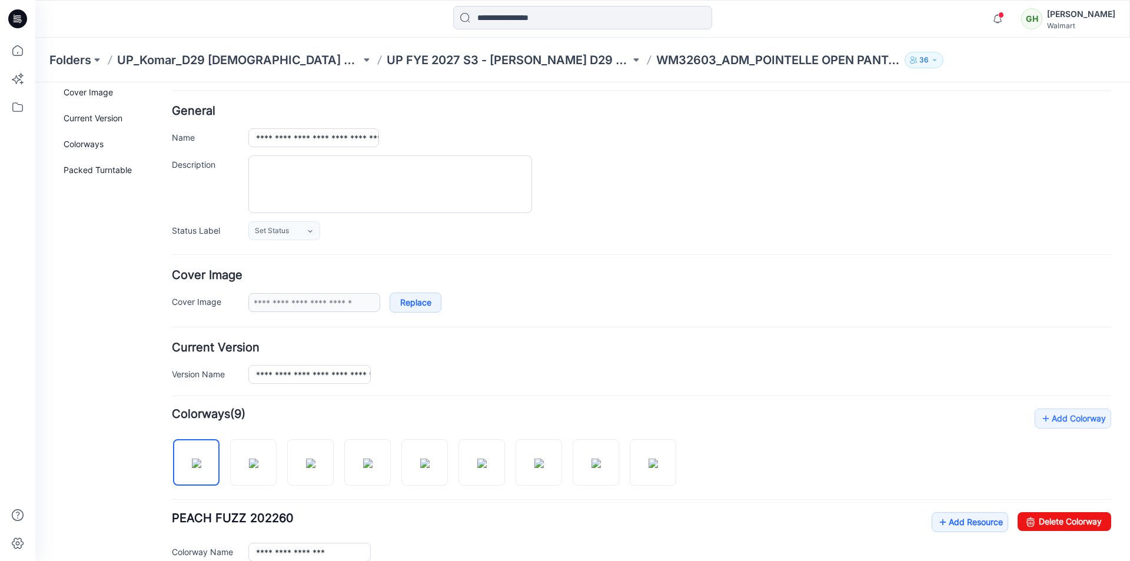
scroll to position [0, 0]
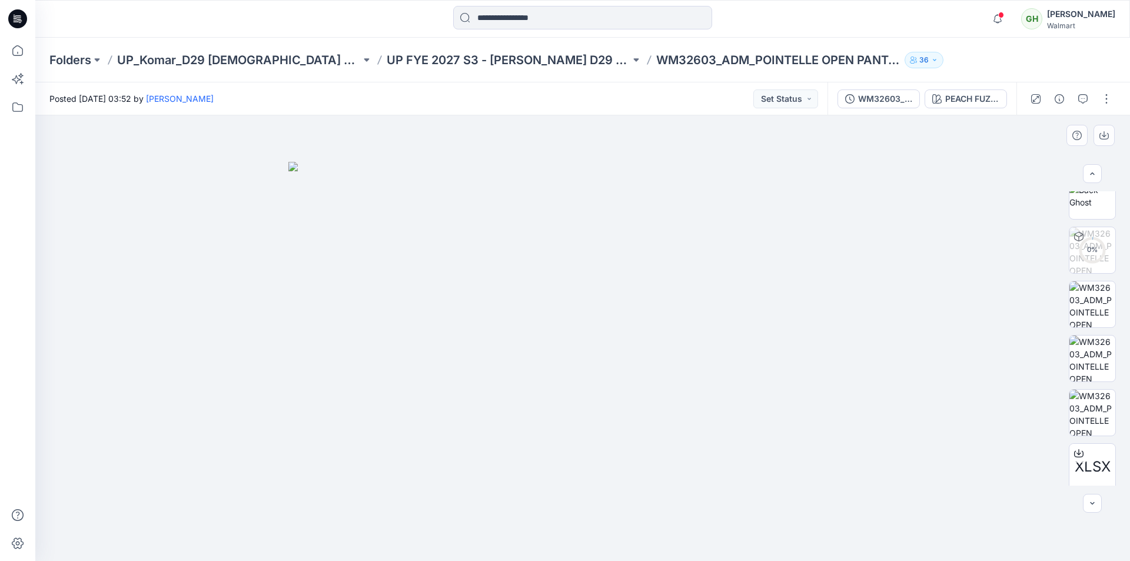
scroll to position [457, 0]
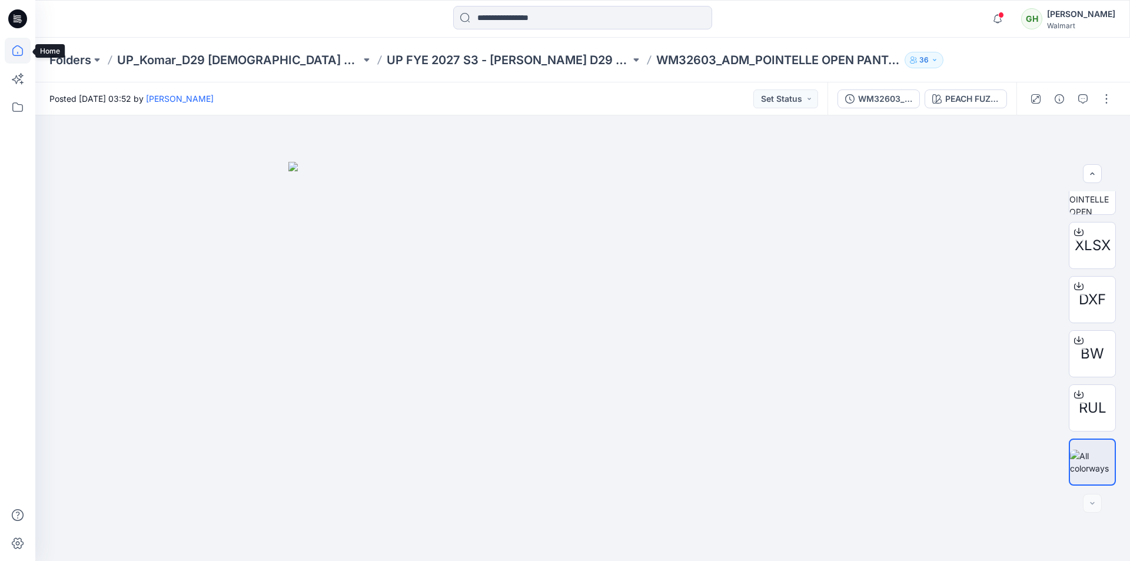
click at [22, 51] on icon at bounding box center [18, 51] width 26 height 26
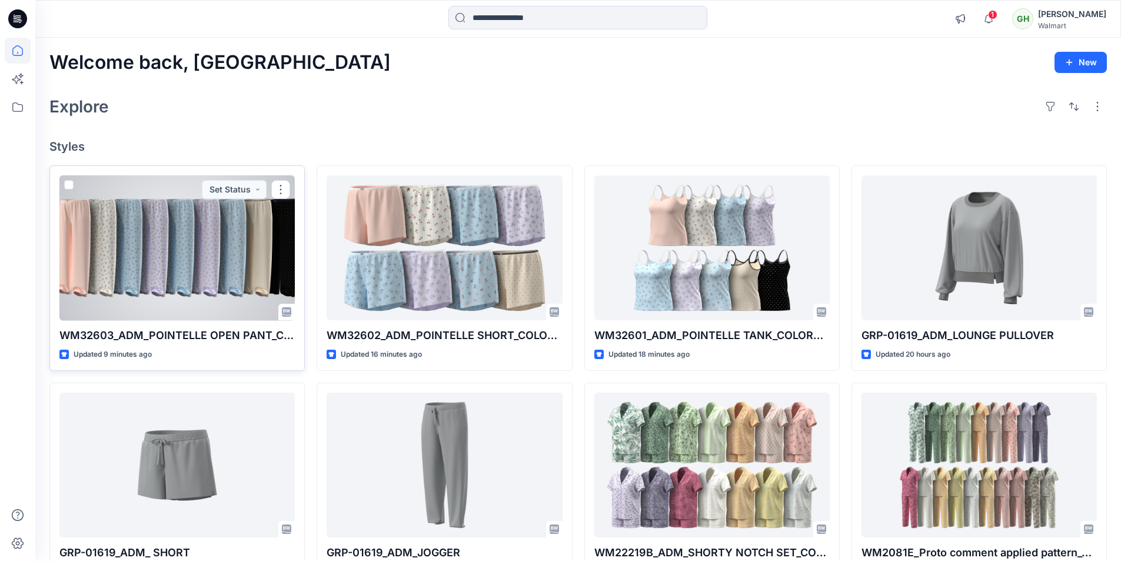
click at [169, 260] on div at bounding box center [176, 247] width 235 height 145
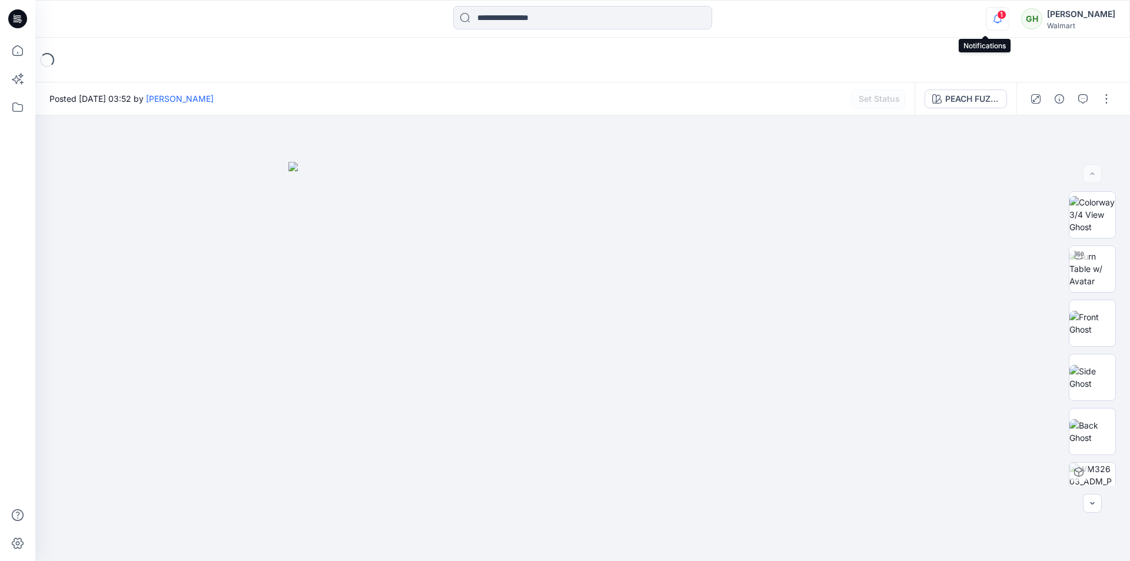
click at [986, 19] on icon "button" at bounding box center [997, 19] width 22 height 24
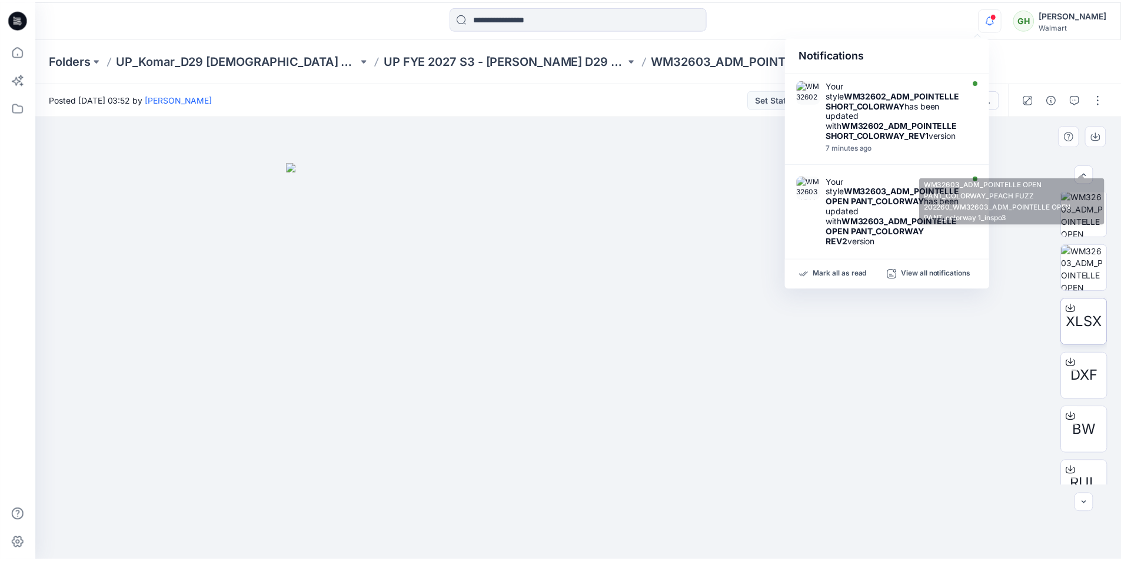
scroll to position [457, 0]
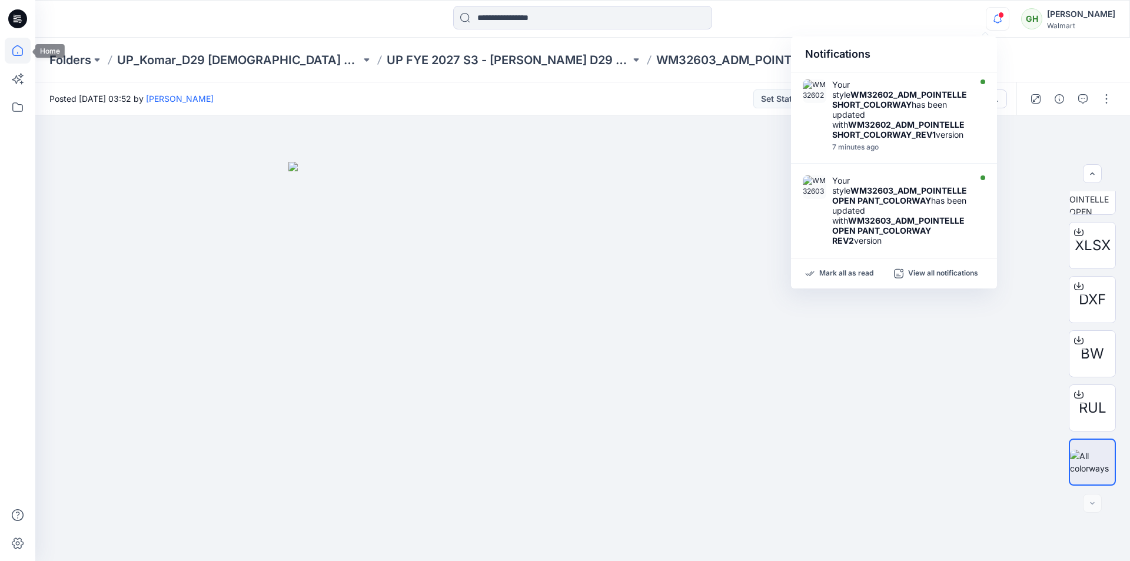
click at [10, 51] on icon at bounding box center [18, 51] width 26 height 26
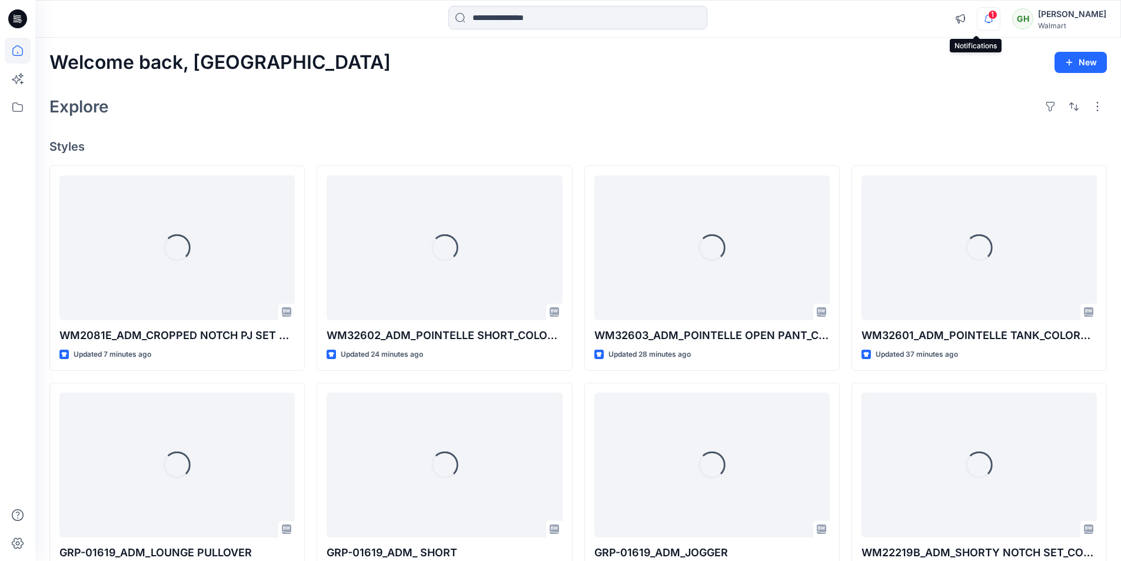
click at [977, 14] on icon "button" at bounding box center [988, 19] width 22 height 24
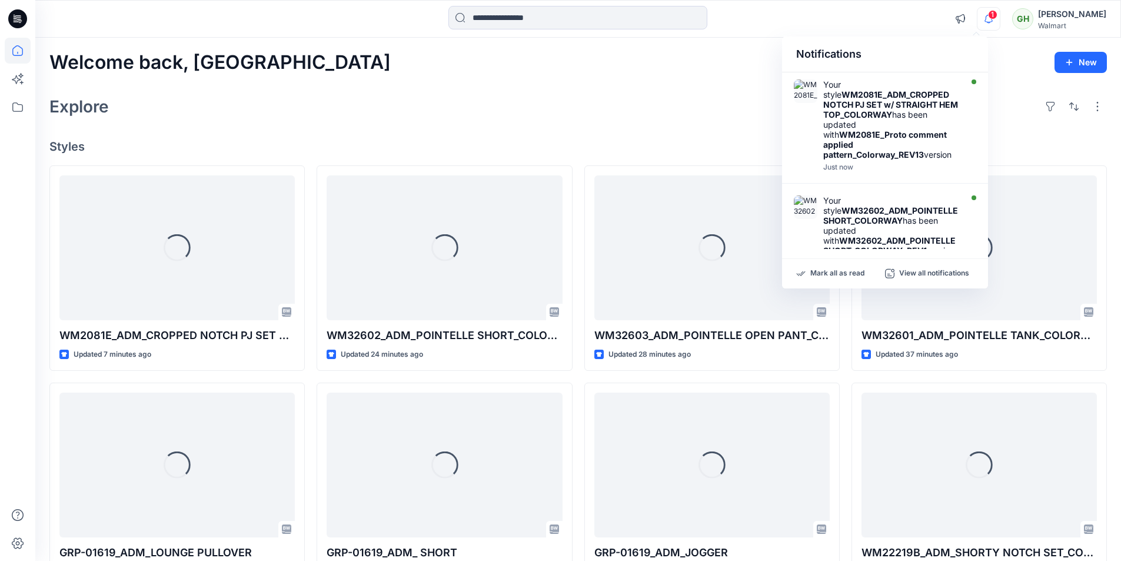
click at [789, 17] on div at bounding box center [578, 19] width 542 height 26
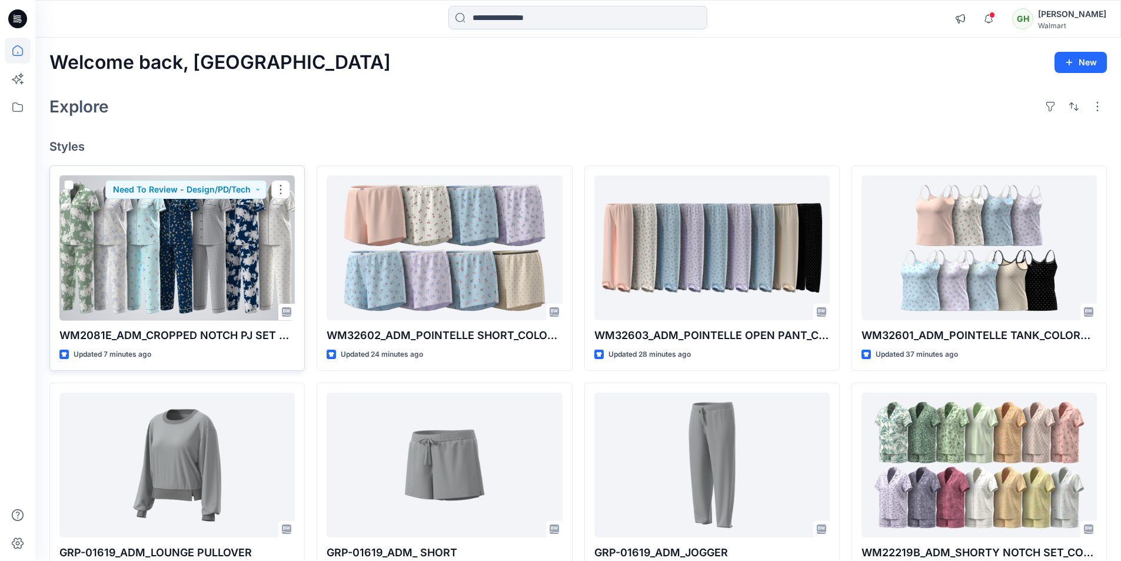
click at [215, 285] on div at bounding box center [176, 247] width 235 height 145
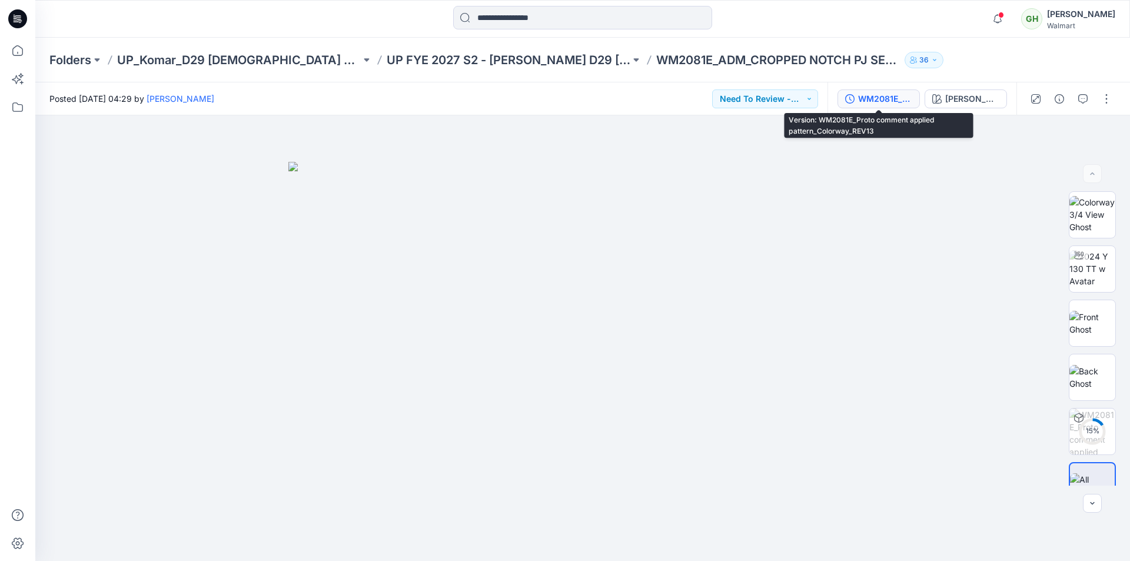
click at [875, 99] on div "WM2081E_Proto comment applied pattern_Colorway_REV13" at bounding box center [885, 98] width 54 height 13
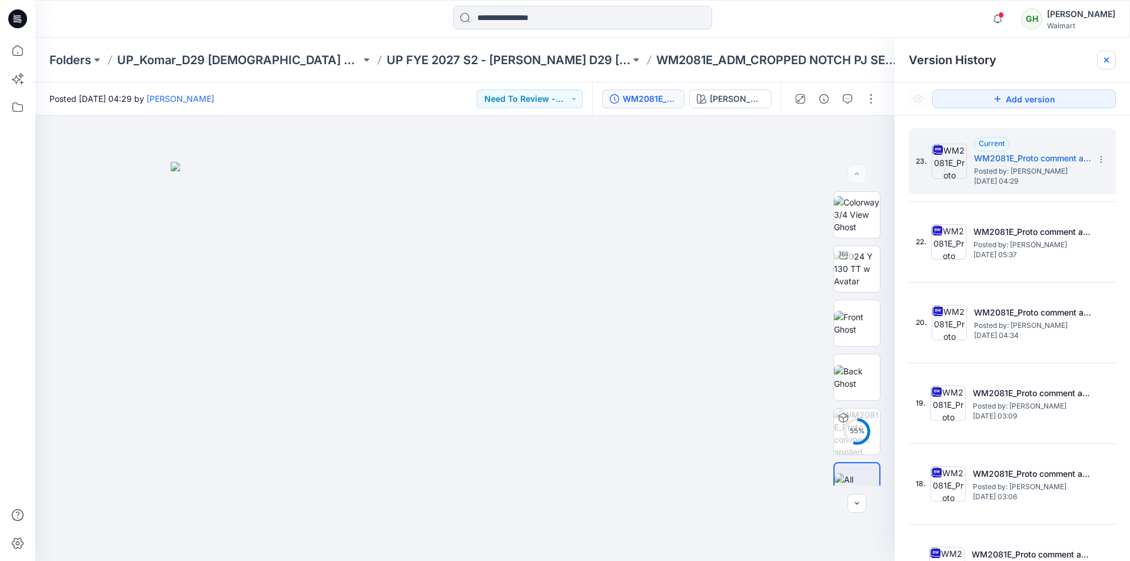
click at [1103, 58] on icon at bounding box center [1105, 59] width 9 height 9
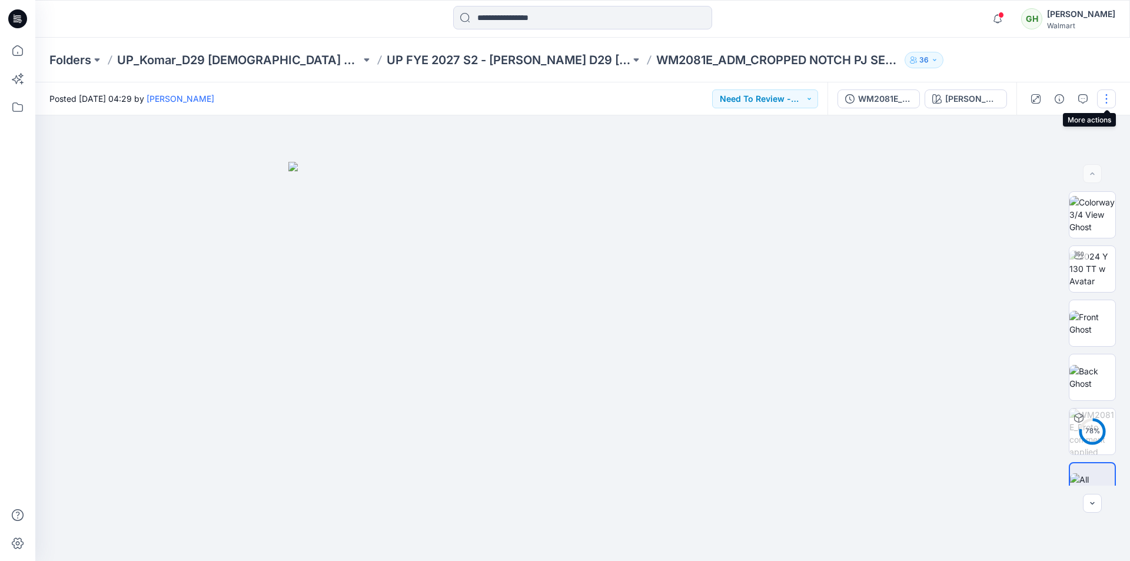
click at [1108, 95] on button "button" at bounding box center [1106, 98] width 19 height 19
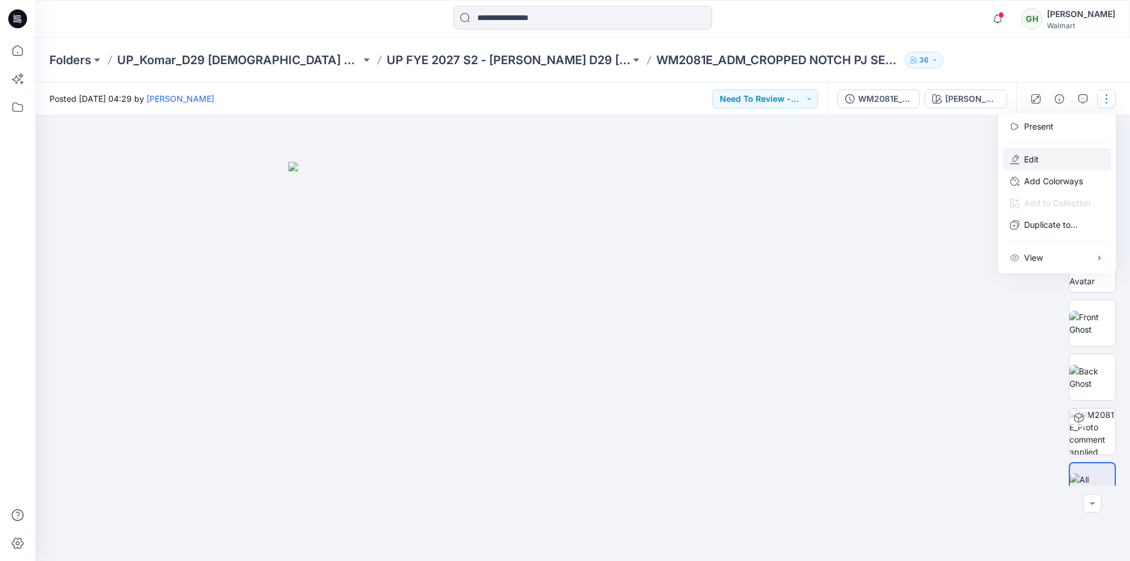
click at [1054, 164] on button "Edit" at bounding box center [1057, 159] width 108 height 22
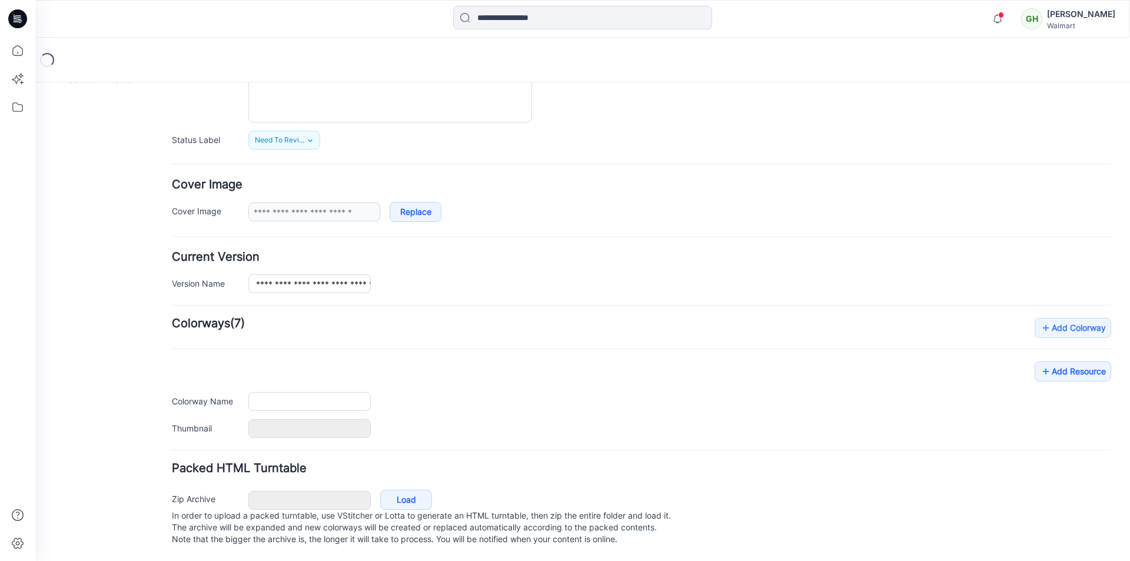
type input "**********"
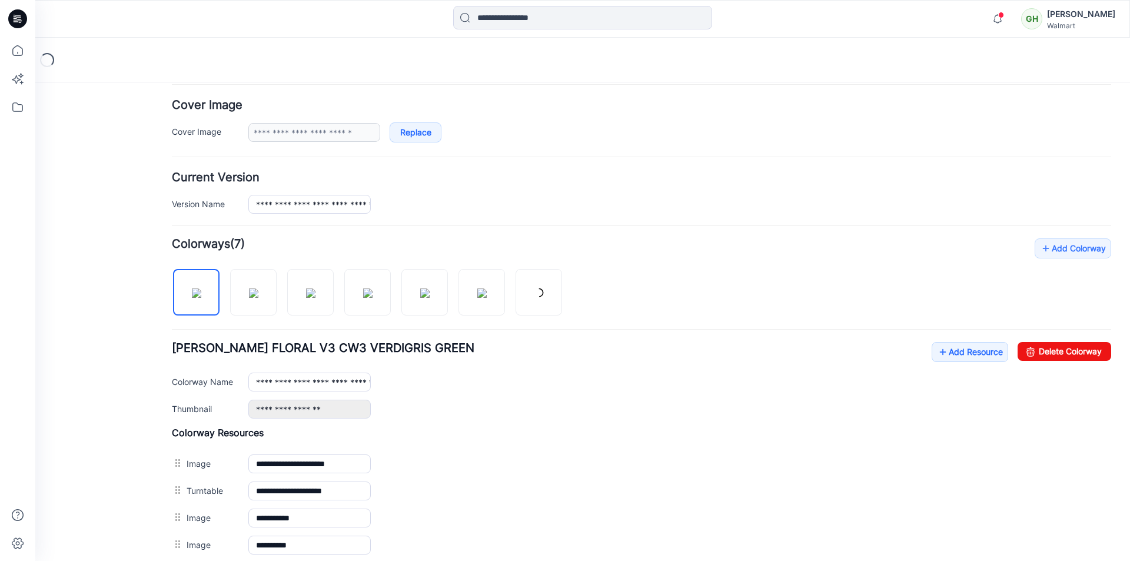
scroll to position [321, 0]
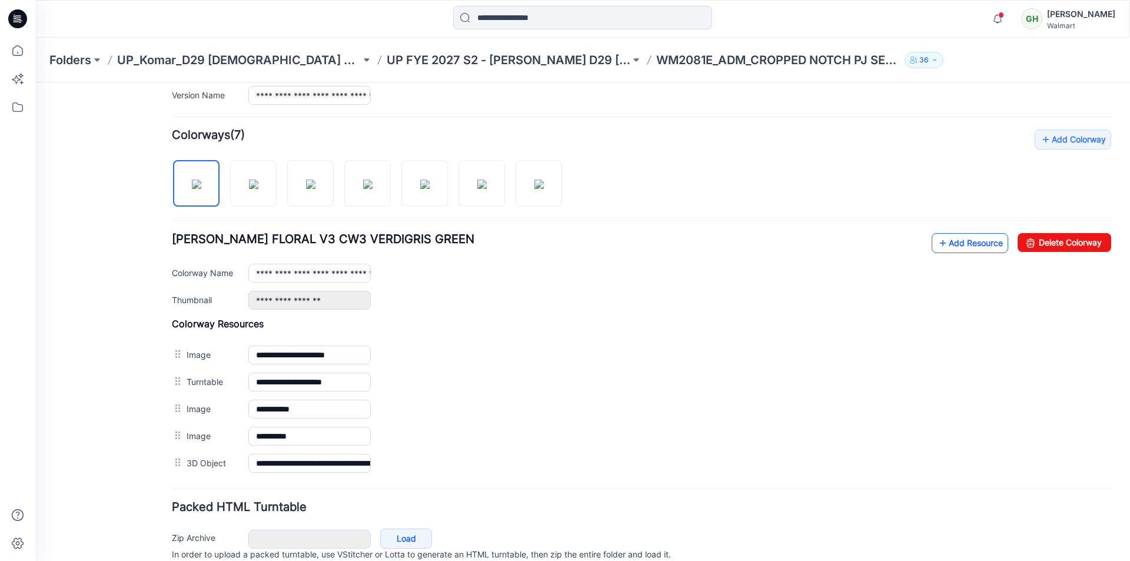
click at [961, 241] on link "Add Resource" at bounding box center [969, 243] width 76 height 20
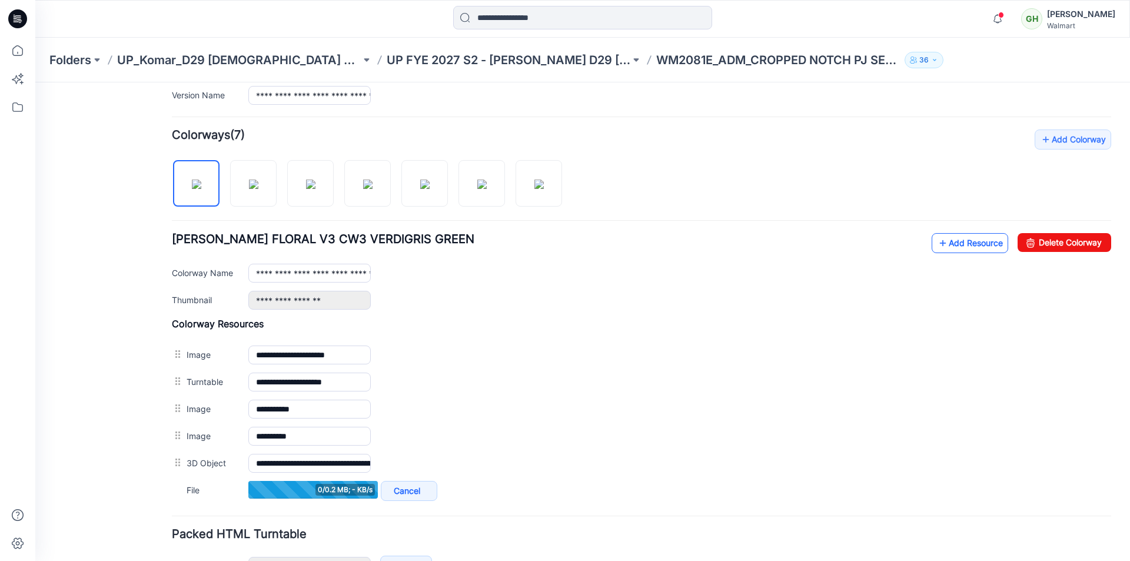
click at [960, 246] on link "Add Resource" at bounding box center [969, 243] width 76 height 20
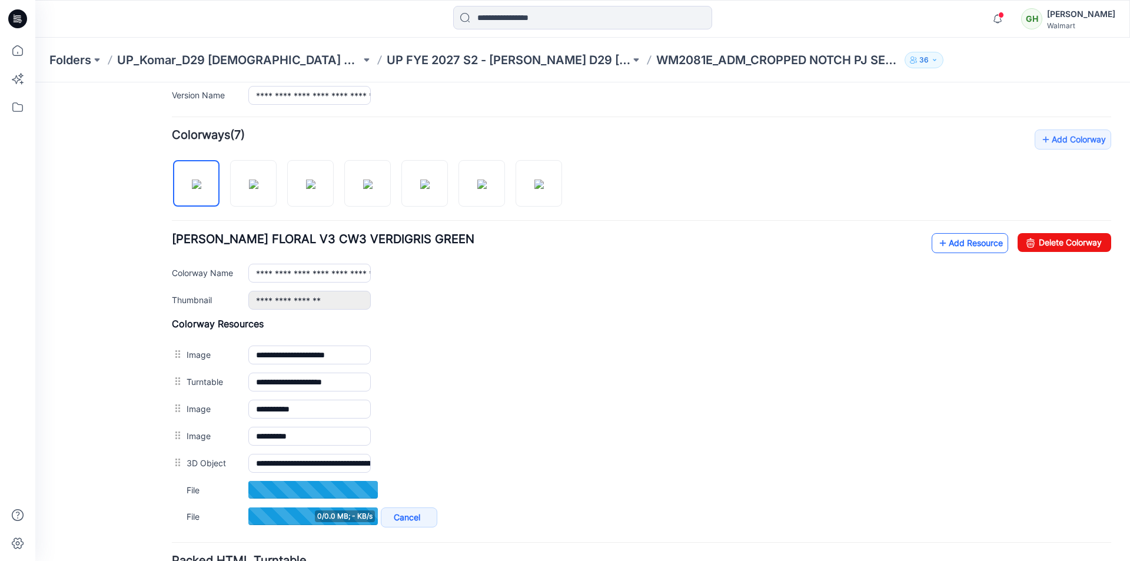
click at [963, 243] on link "Add Resource" at bounding box center [969, 243] width 76 height 20
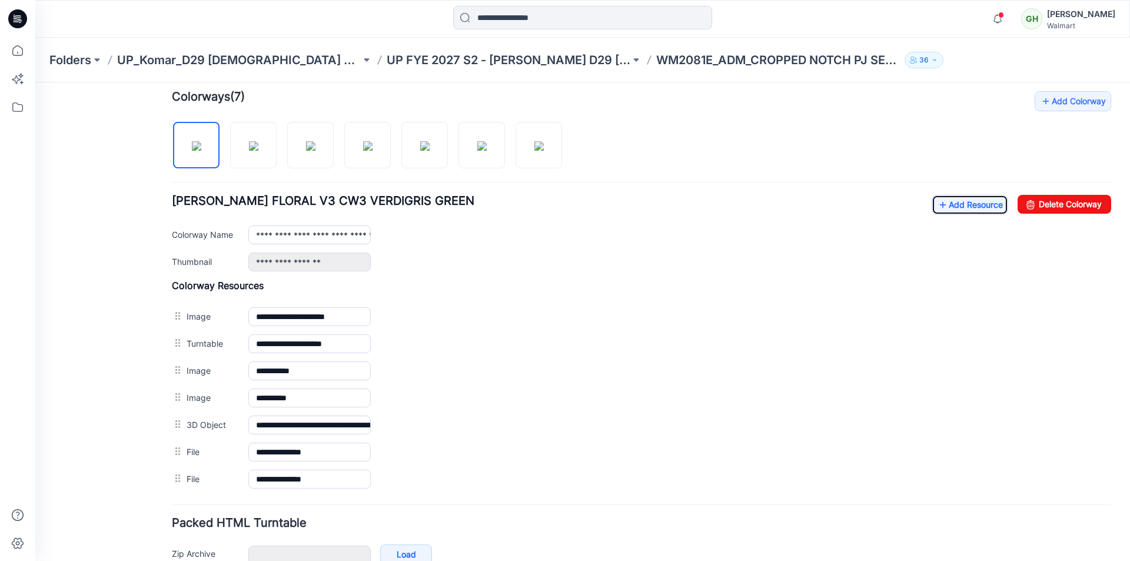
scroll to position [379, 0]
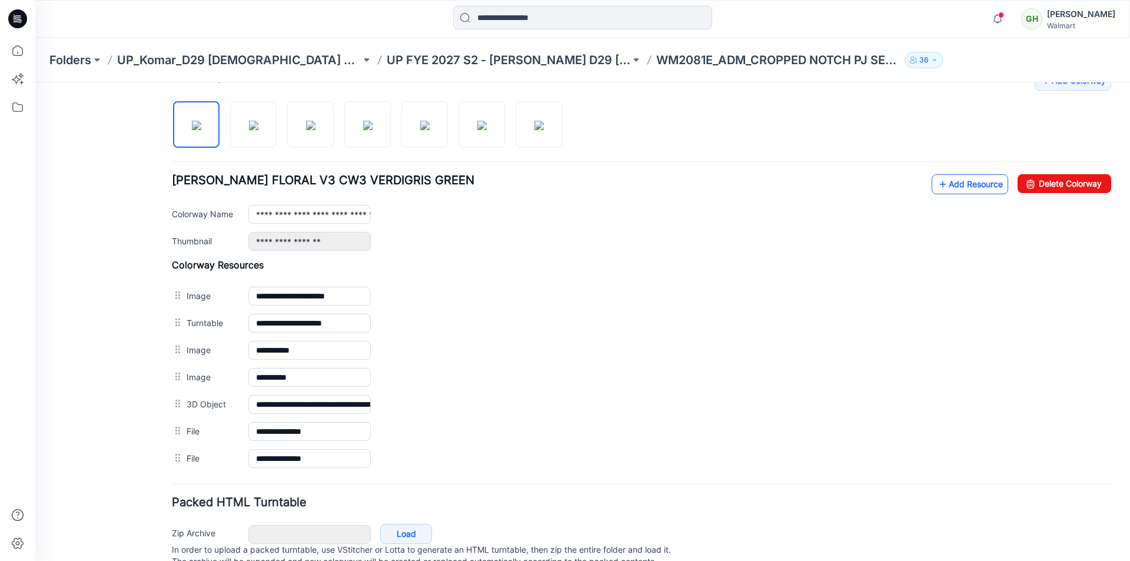
click at [957, 183] on link "Add Resource" at bounding box center [969, 184] width 76 height 20
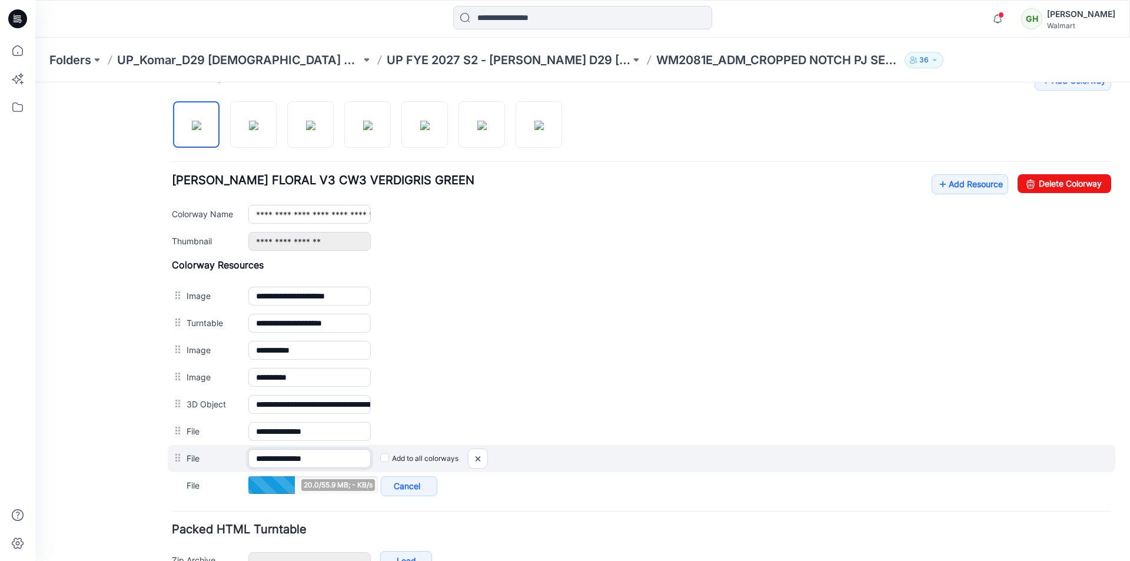
drag, startPoint x: 326, startPoint y: 459, endPoint x: 297, endPoint y: 459, distance: 29.4
click at [297, 459] on input "**********" at bounding box center [309, 458] width 122 height 19
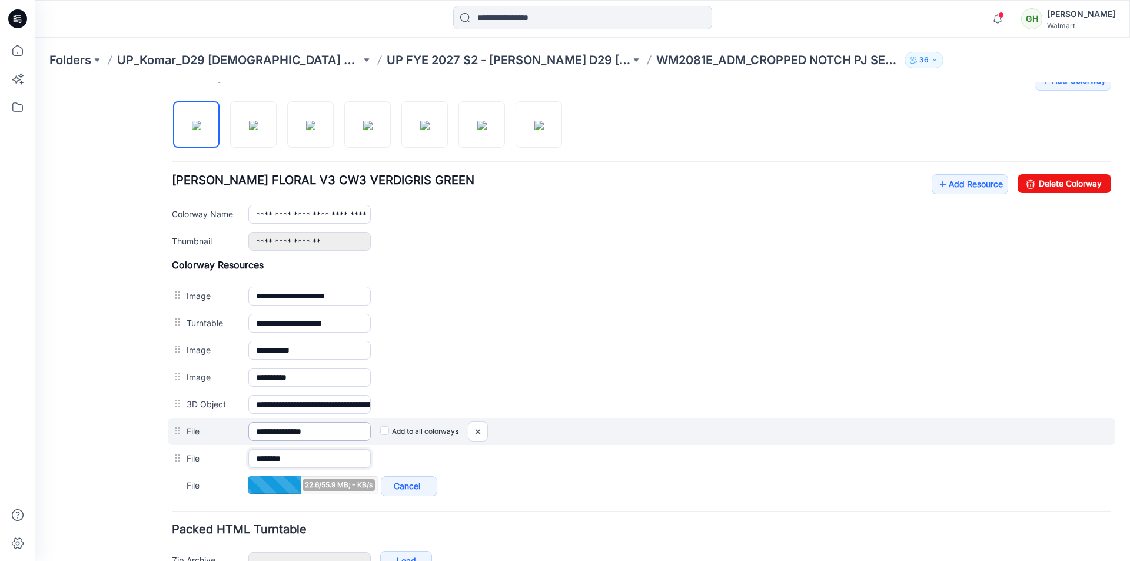
type input "*******"
click at [337, 434] on input "**********" at bounding box center [309, 431] width 122 height 19
click at [297, 424] on input "**********" at bounding box center [309, 431] width 122 height 19
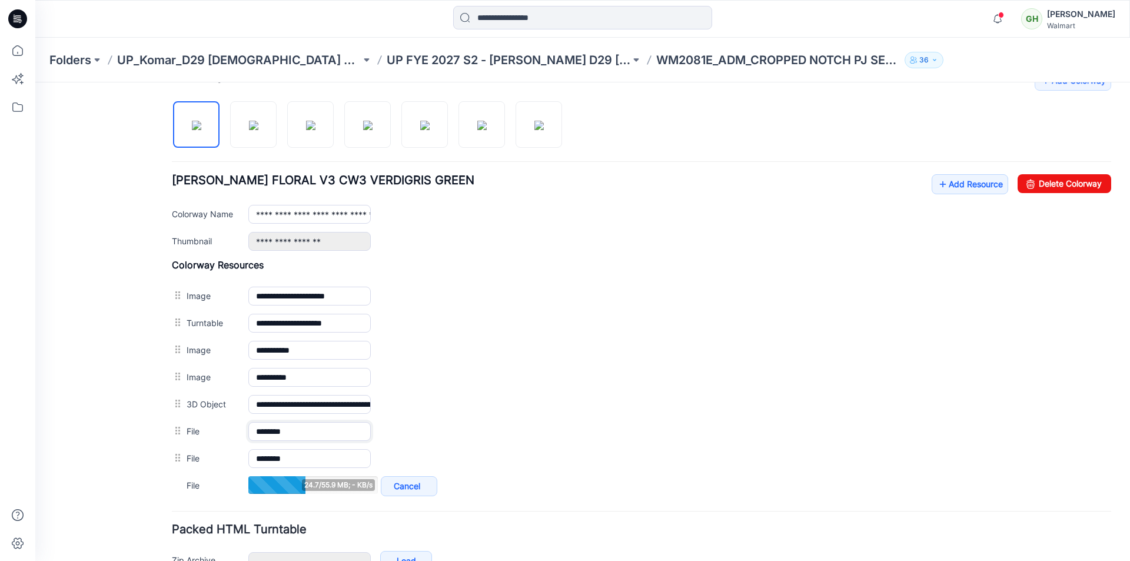
type input "*******"
click at [666, 121] on div "Add Colorway Colorways (7) ATHIYA FLORAL V3 CW3 VERDIGRIS GREEN Add Resource De…" at bounding box center [641, 285] width 939 height 428
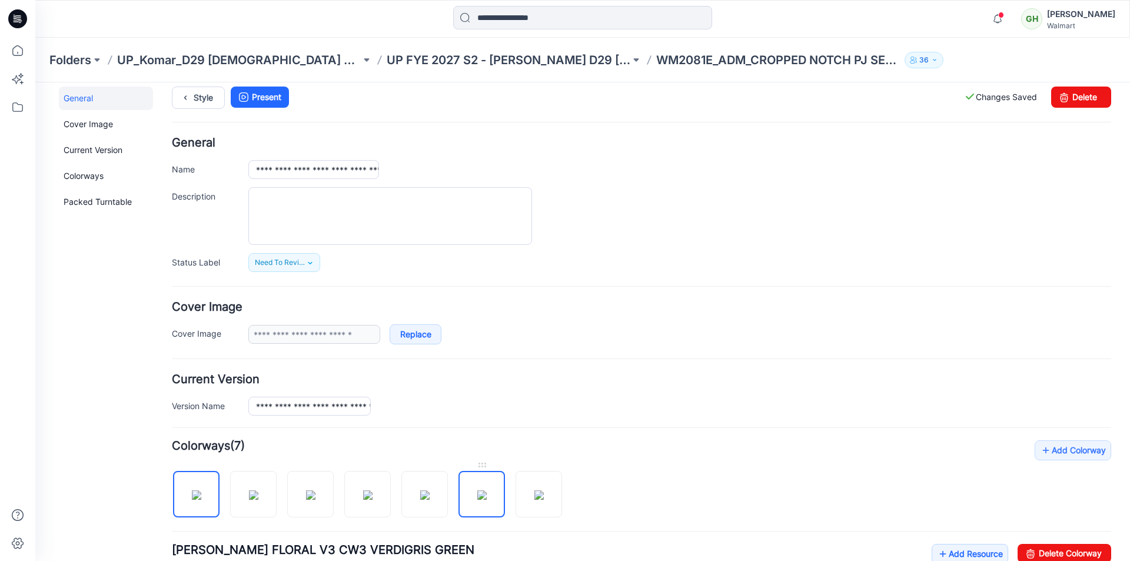
scroll to position [0, 0]
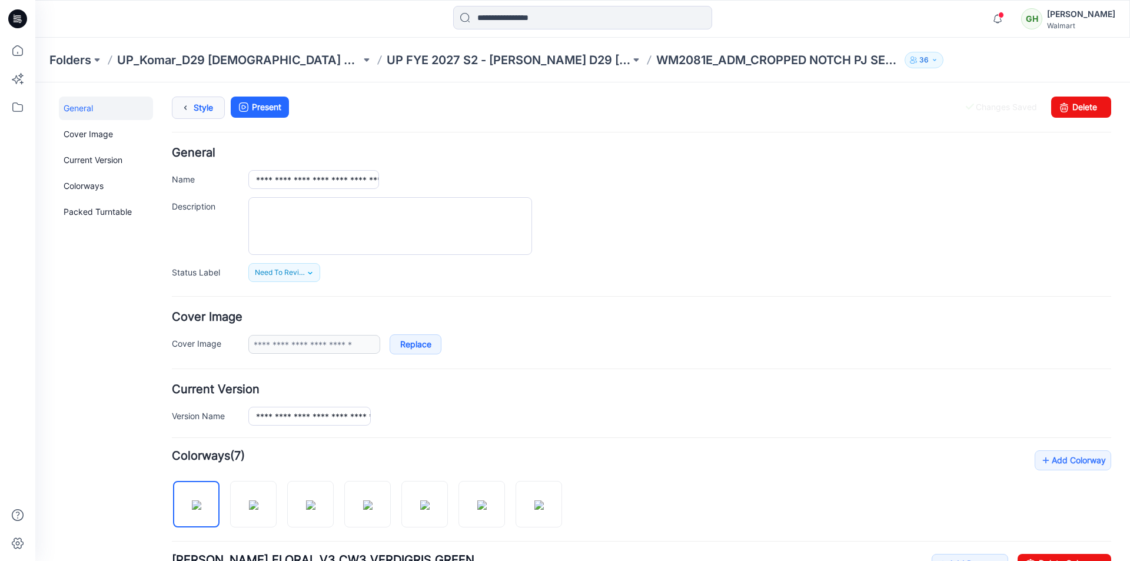
click at [184, 111] on icon at bounding box center [185, 107] width 16 height 21
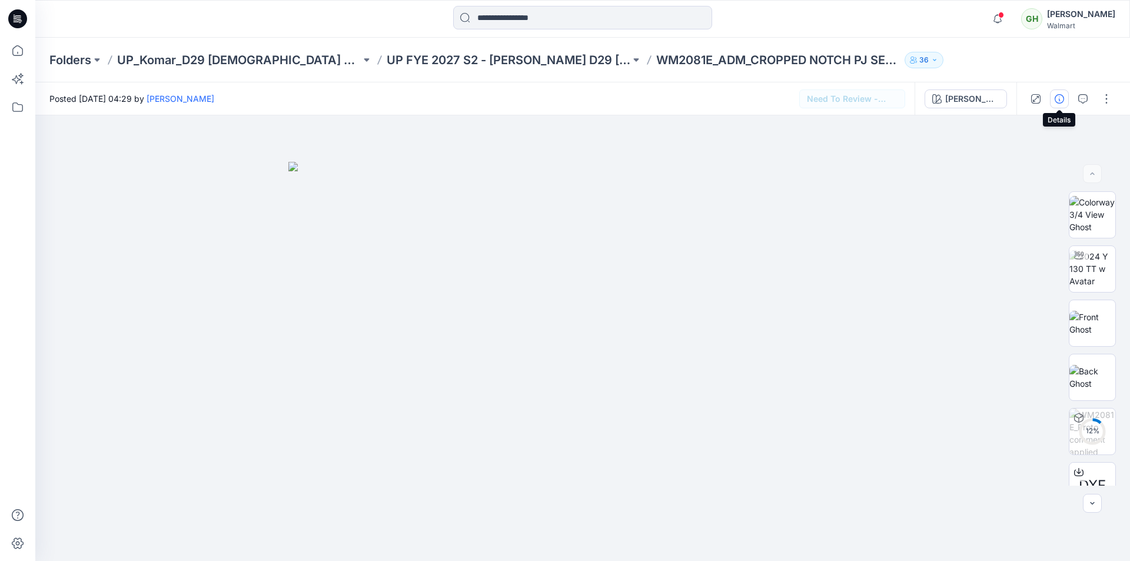
click at [1061, 95] on icon "button" at bounding box center [1058, 98] width 9 height 9
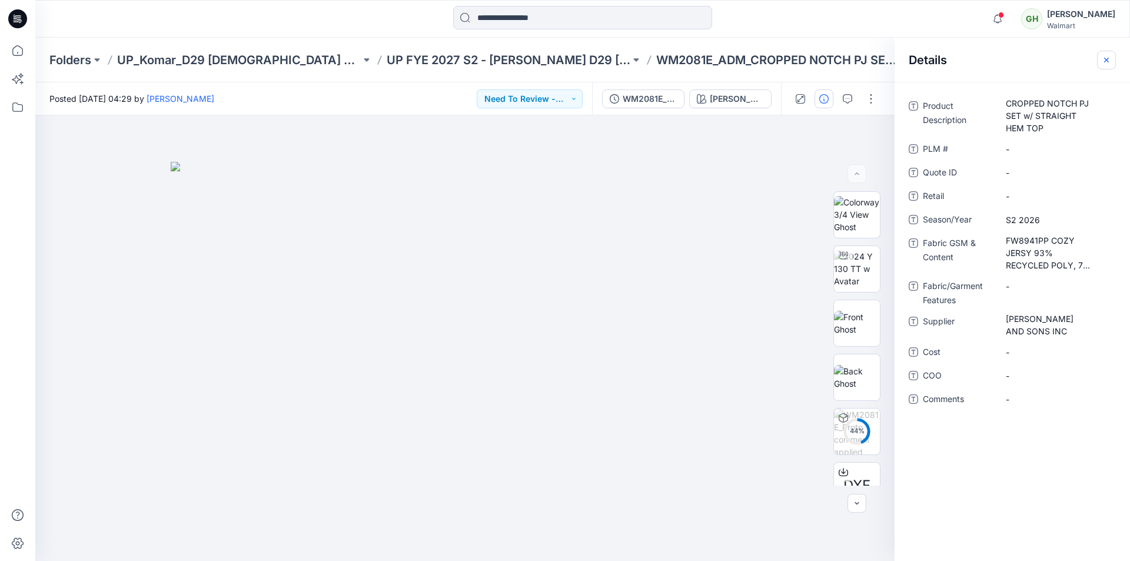
click at [1107, 58] on icon "button" at bounding box center [1106, 59] width 5 height 5
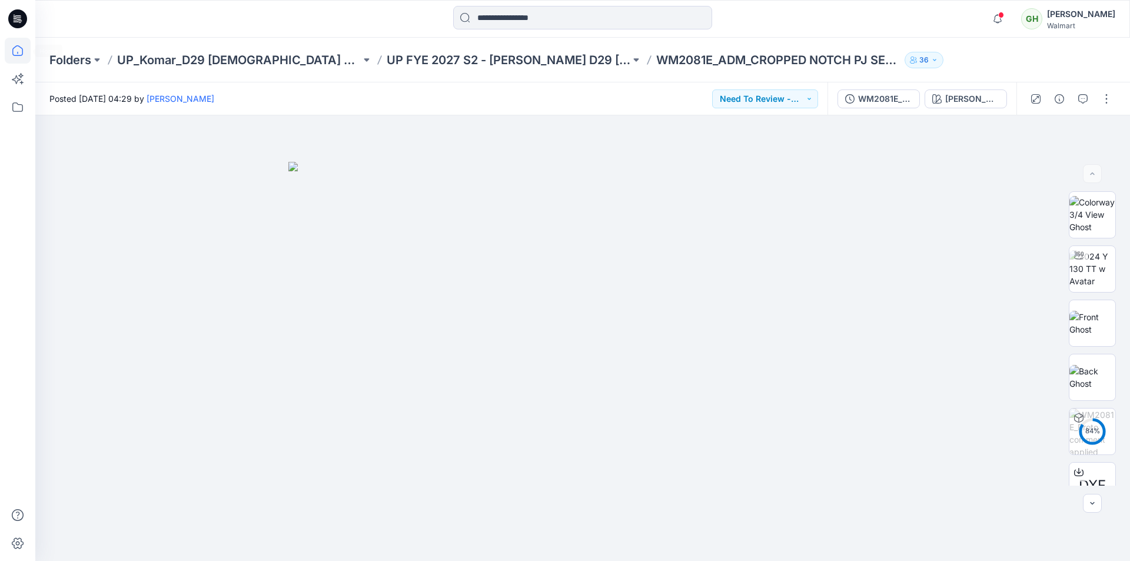
click at [22, 43] on icon at bounding box center [18, 51] width 26 height 26
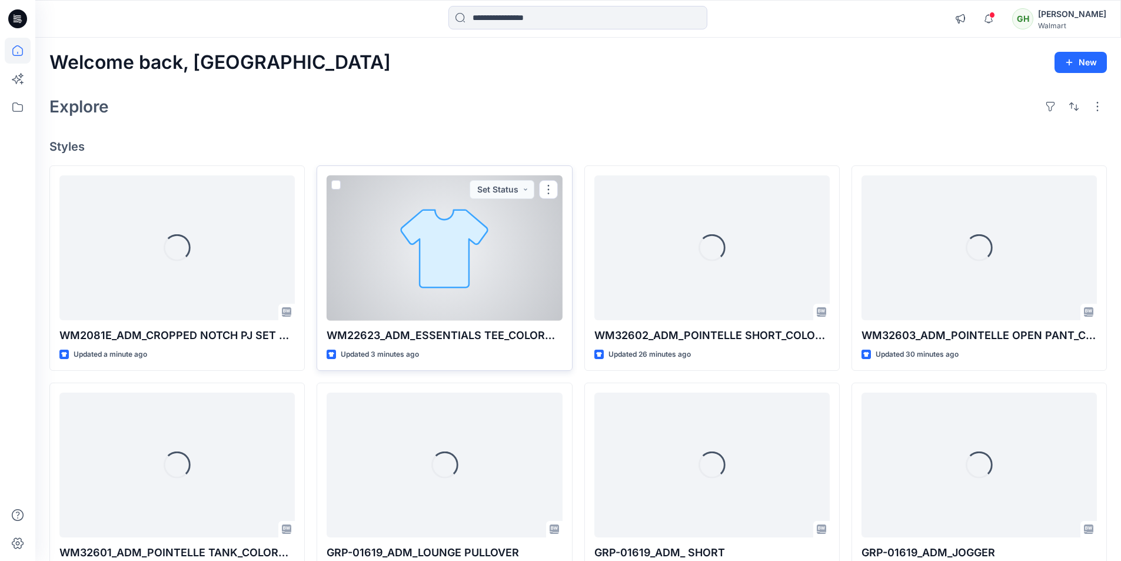
scroll to position [59, 0]
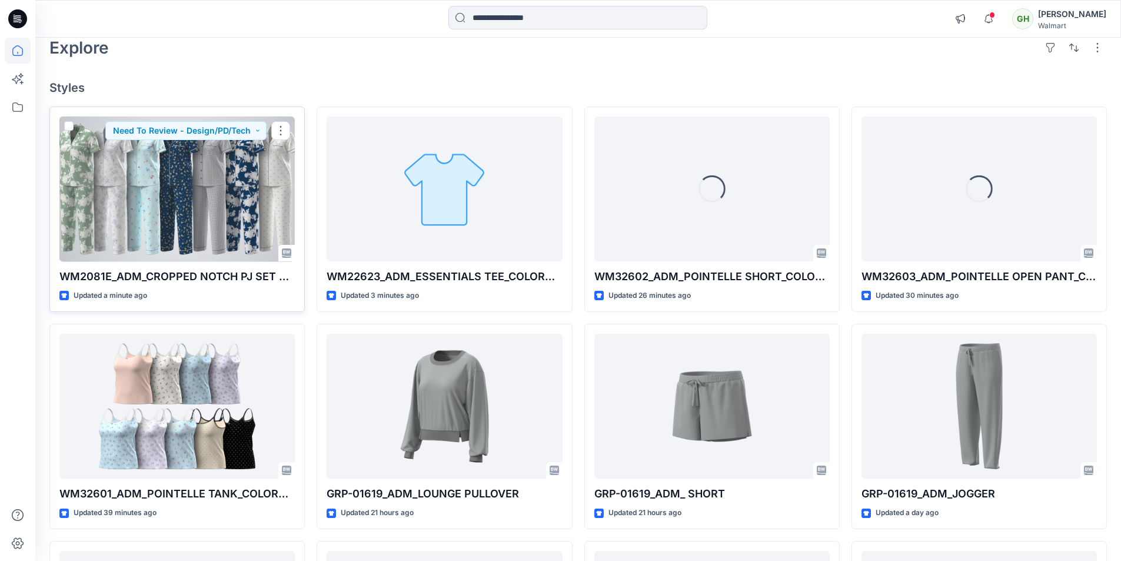
click at [231, 203] on div at bounding box center [176, 188] width 235 height 145
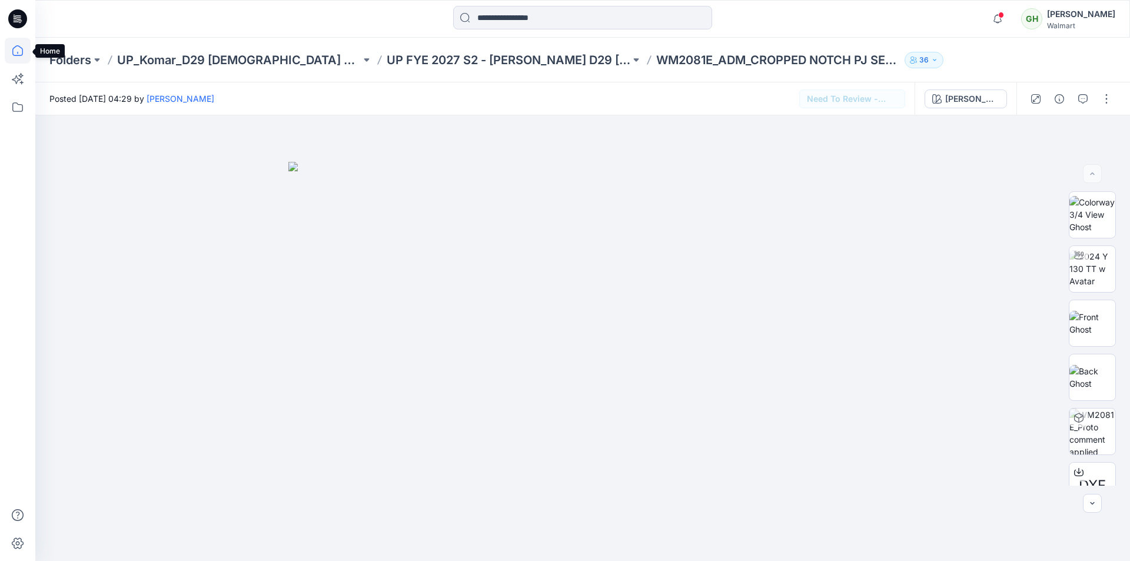
click at [19, 51] on icon at bounding box center [18, 51] width 26 height 26
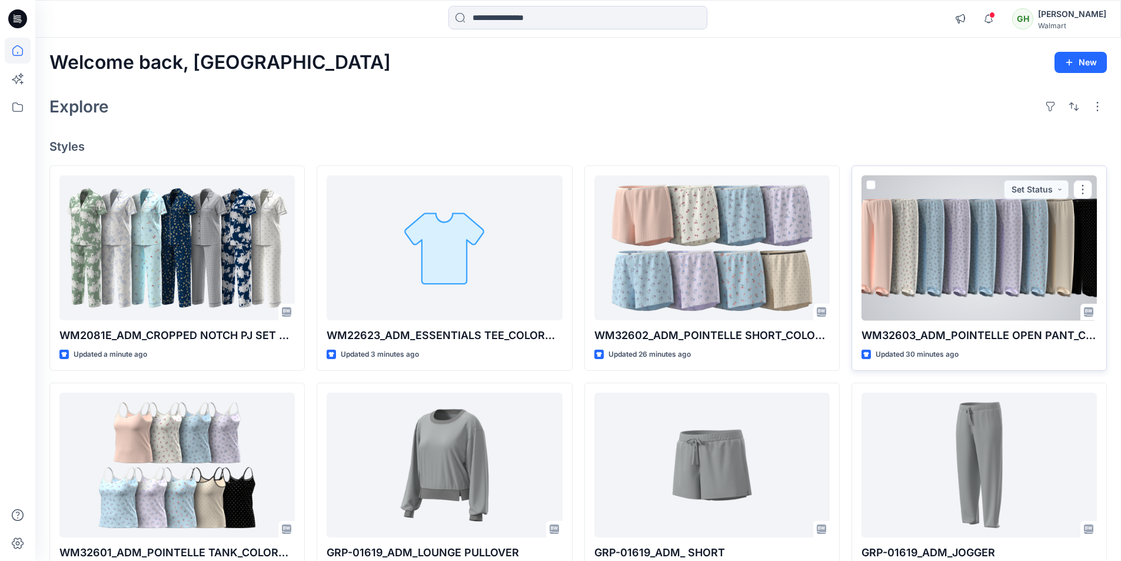
click at [921, 271] on div at bounding box center [978, 247] width 235 height 145
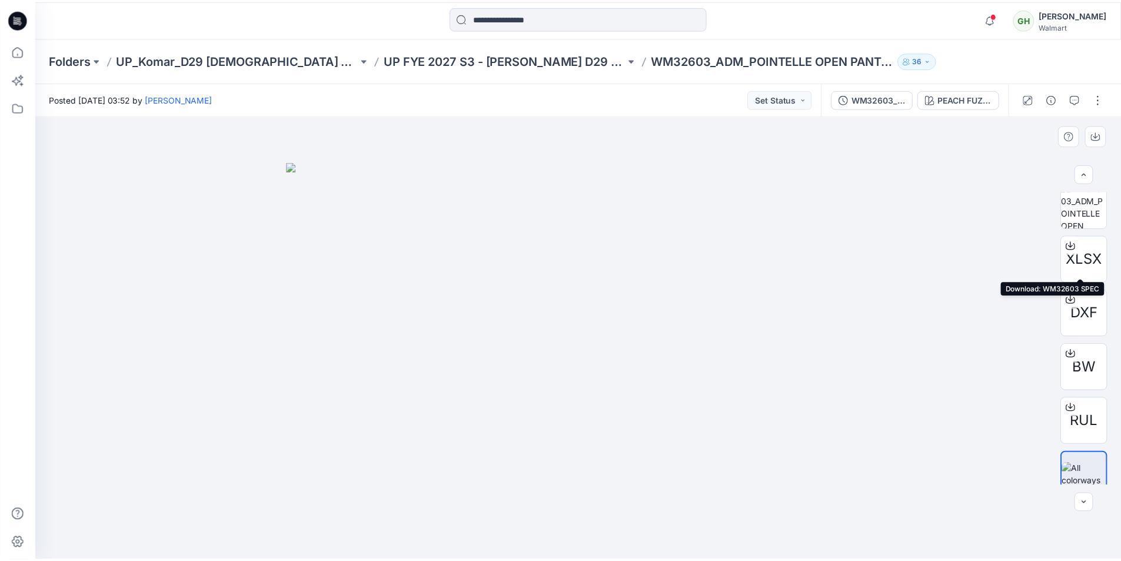
scroll to position [457, 0]
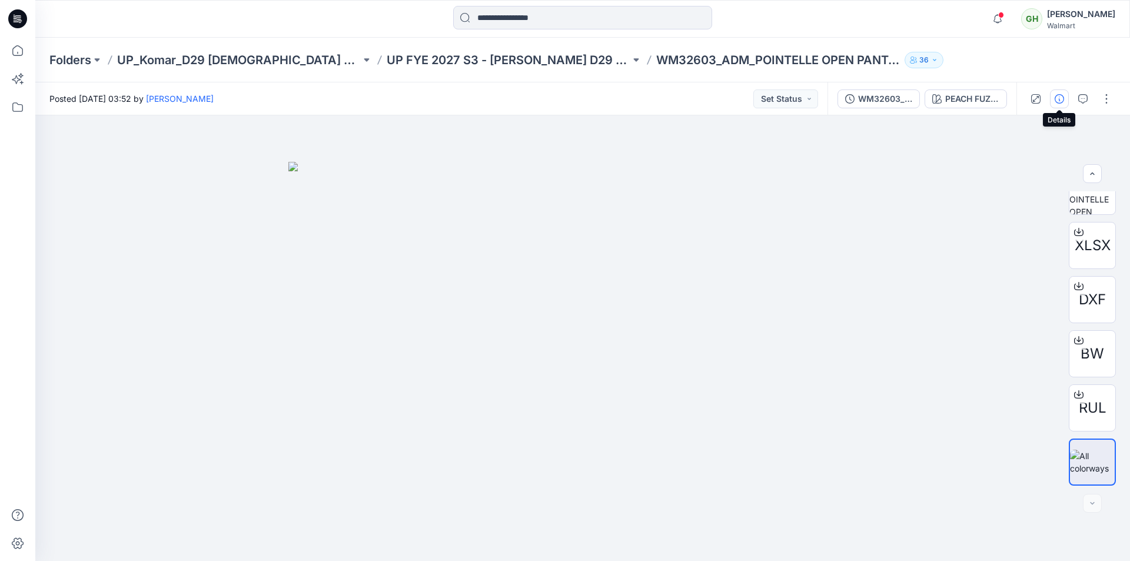
click at [1051, 93] on button "button" at bounding box center [1059, 98] width 19 height 19
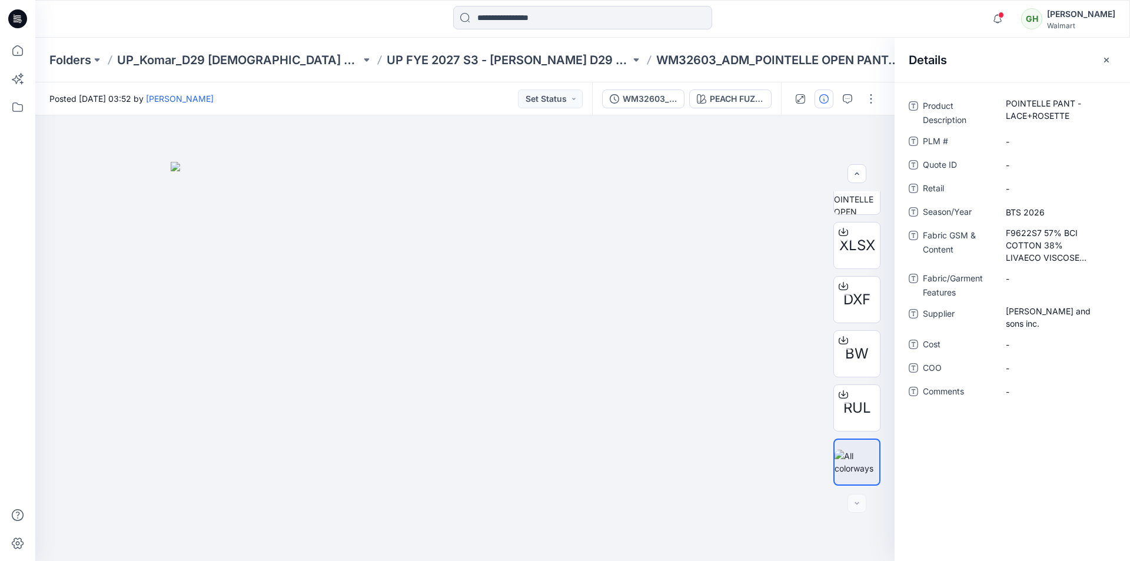
click at [1107, 63] on icon "button" at bounding box center [1105, 59] width 9 height 9
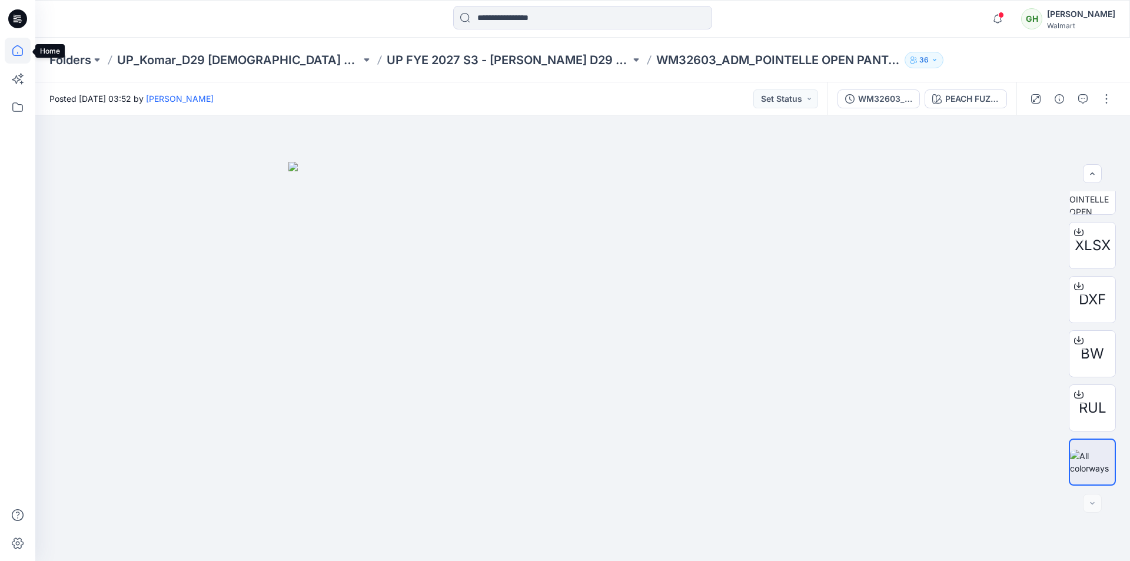
click at [12, 51] on icon at bounding box center [18, 51] width 26 height 26
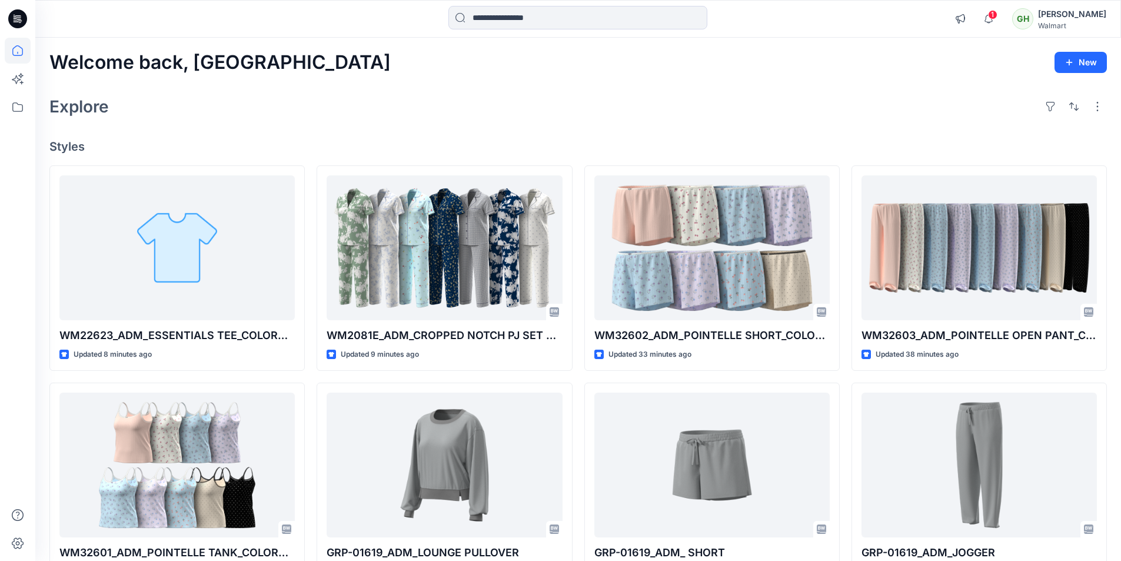
click at [5, 38] on link at bounding box center [18, 51] width 26 height 26
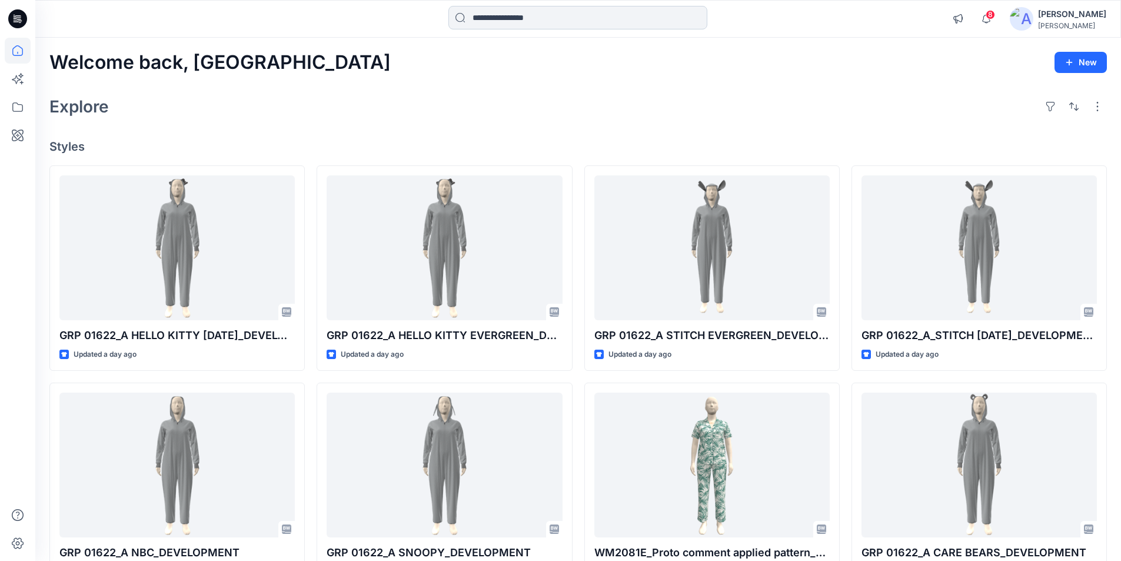
click at [518, 12] on input at bounding box center [577, 18] width 259 height 24
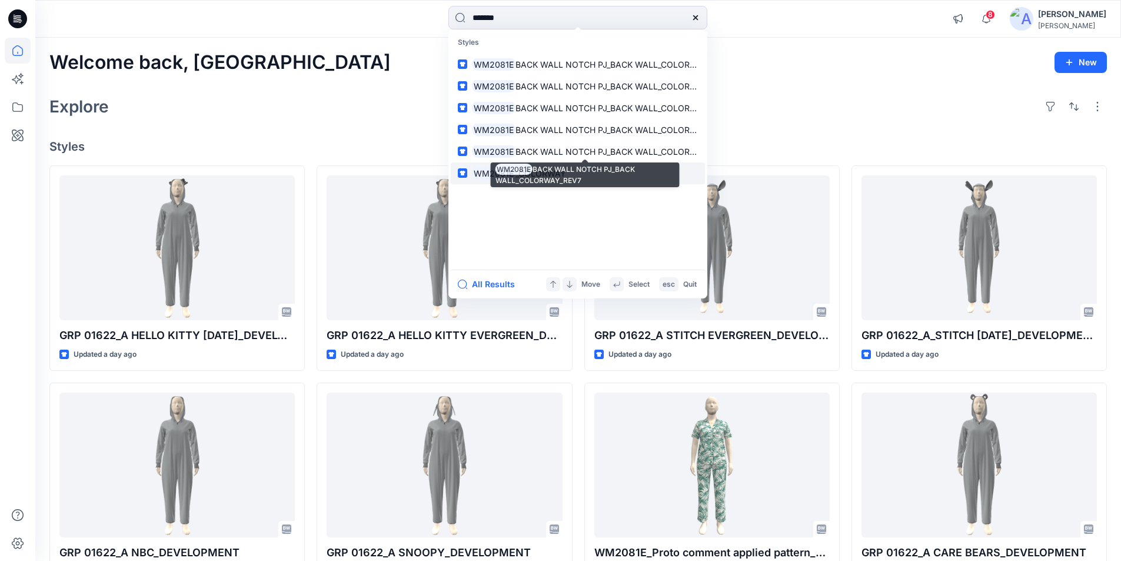
type input "*******"
click at [507, 177] on mark "WM2081E" at bounding box center [494, 173] width 44 height 14
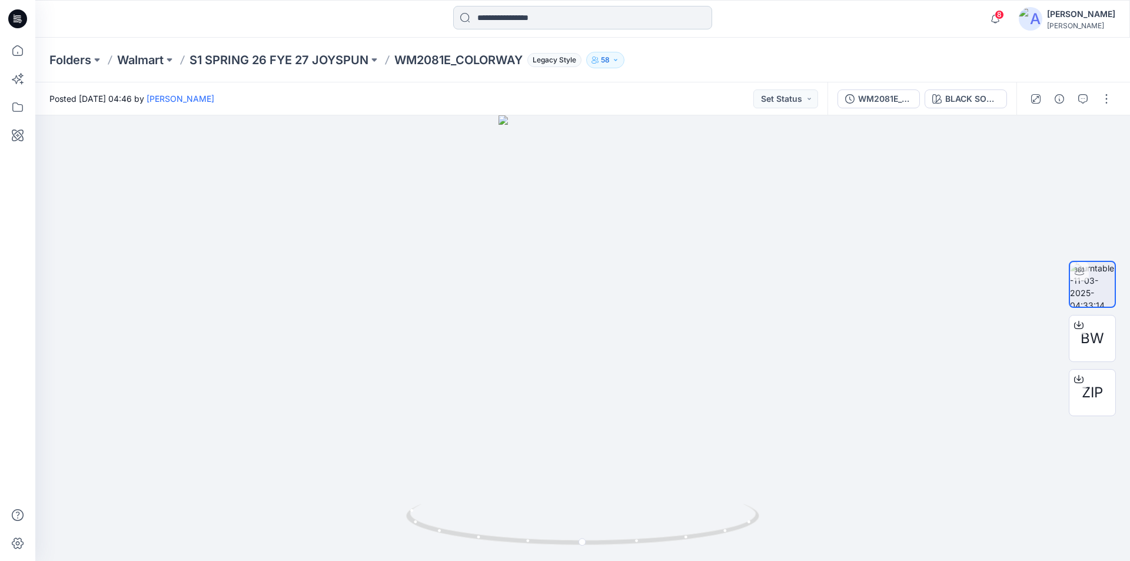
click at [537, 21] on input at bounding box center [582, 18] width 259 height 24
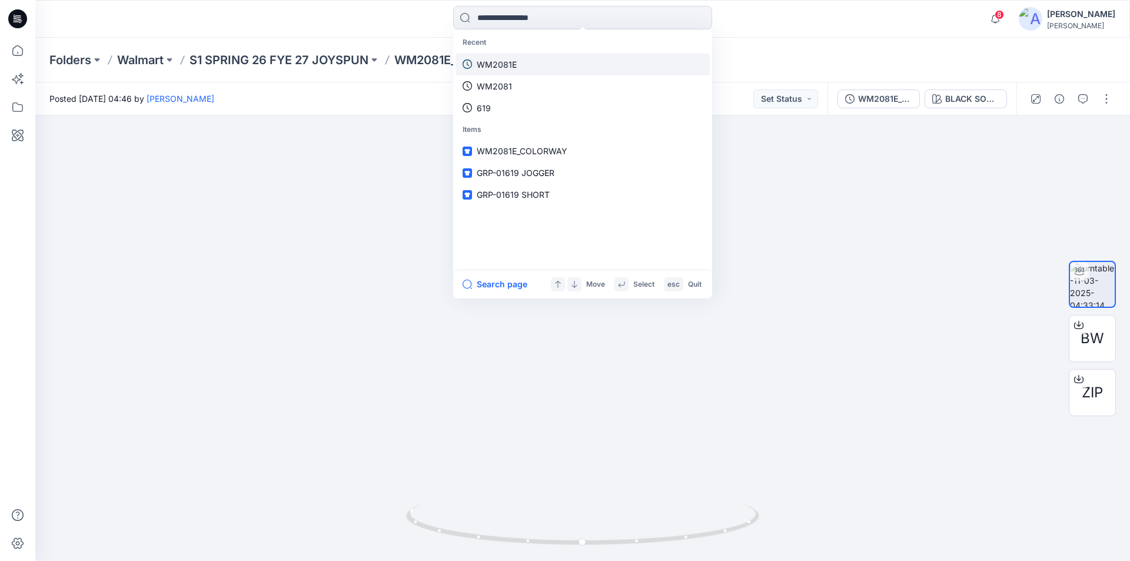
click at [508, 68] on p "WM2081E" at bounding box center [497, 64] width 40 height 12
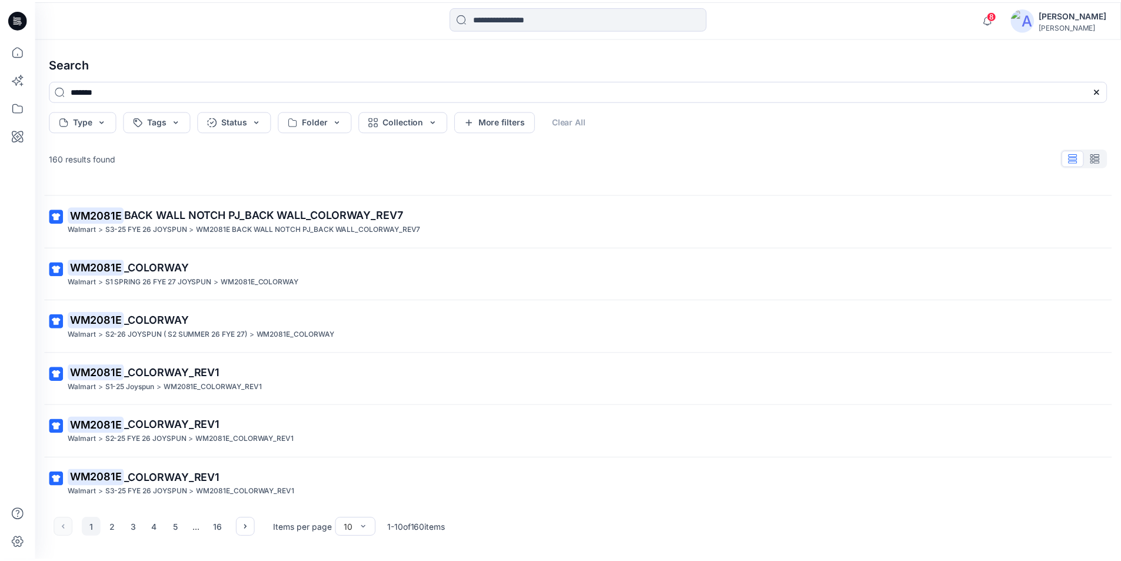
scroll to position [206, 0]
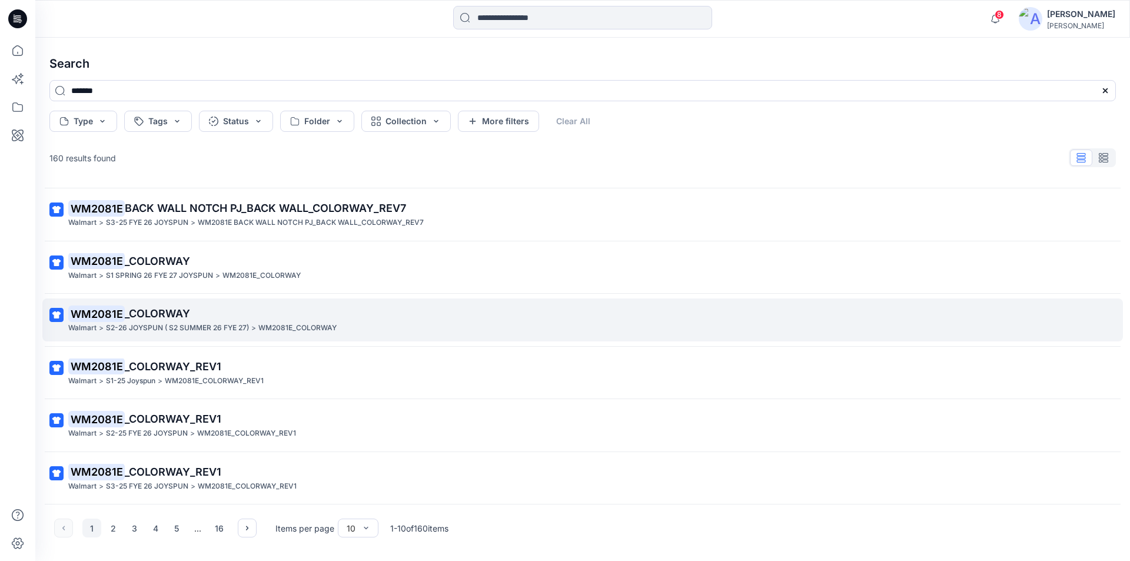
click at [168, 331] on p "S2-26 JOYSPUN ( S2 SUMMER 26 FYE 27)" at bounding box center [177, 328] width 143 height 12
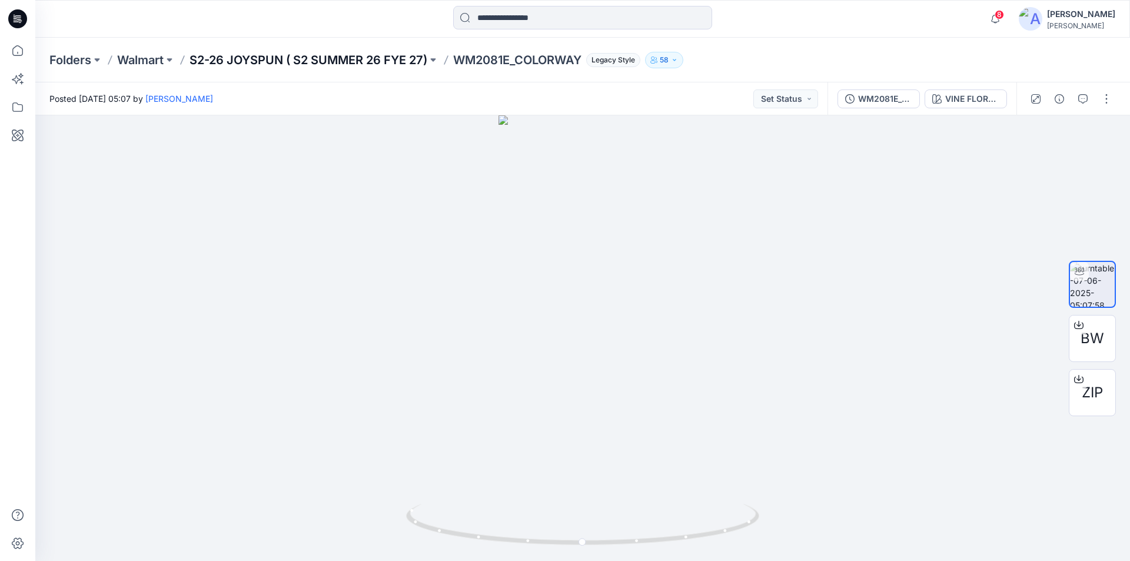
click at [299, 59] on p "S2-26 JOYSPUN ( S2 SUMMER 26 FYE 27)" at bounding box center [308, 60] width 238 height 16
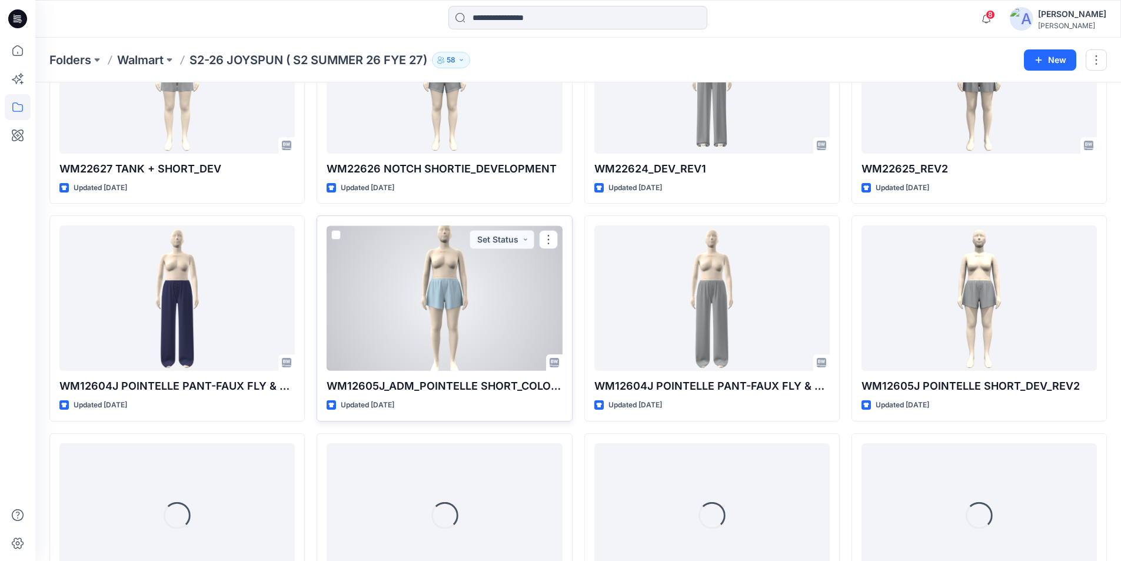
scroll to position [503, 0]
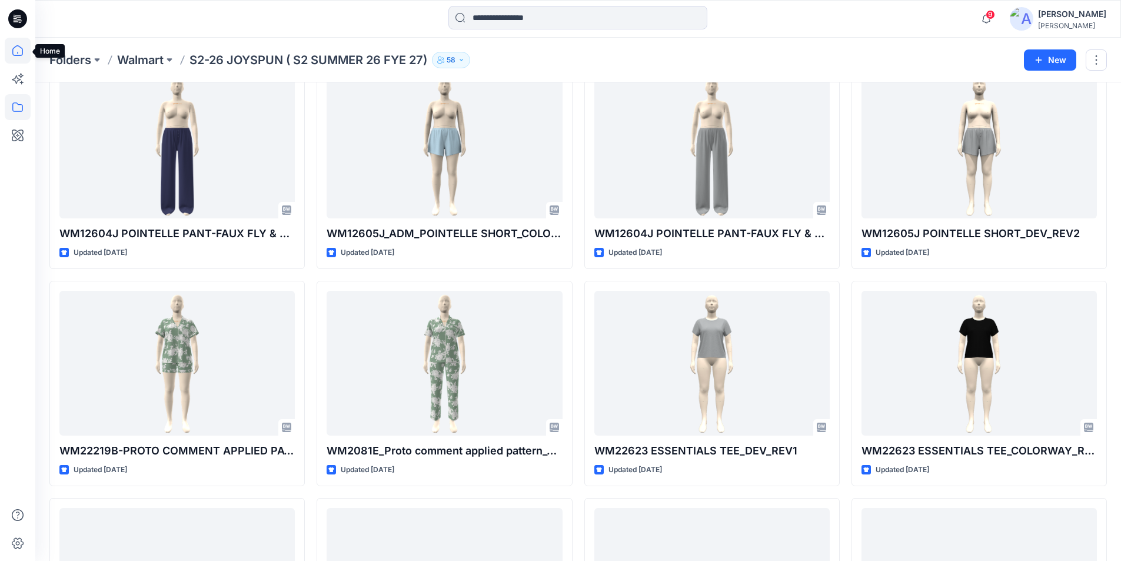
click at [18, 49] on icon at bounding box center [18, 51] width 26 height 26
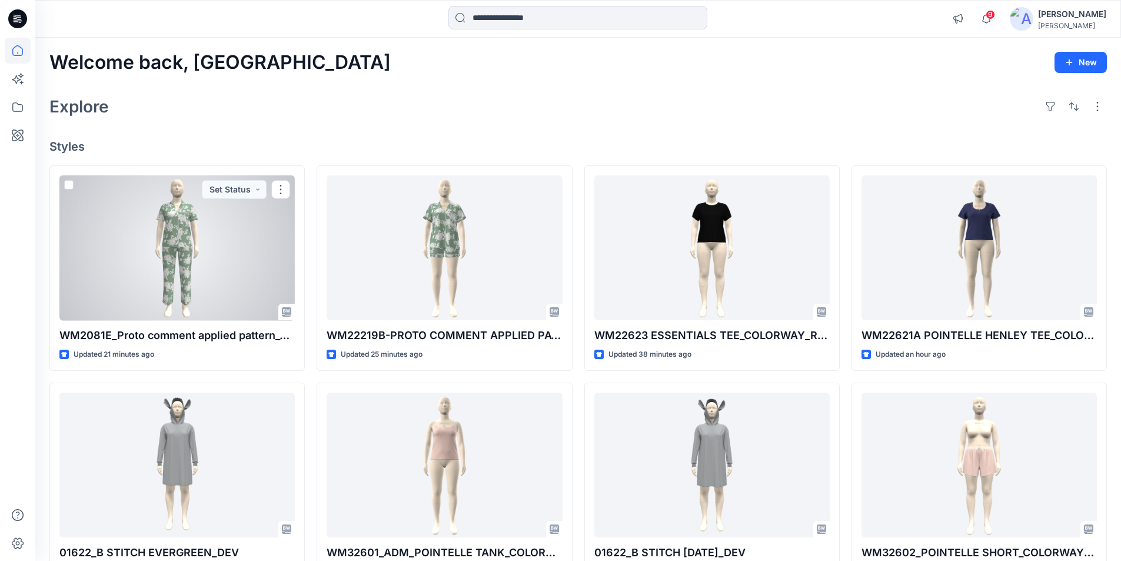
click at [179, 269] on div at bounding box center [176, 247] width 235 height 145
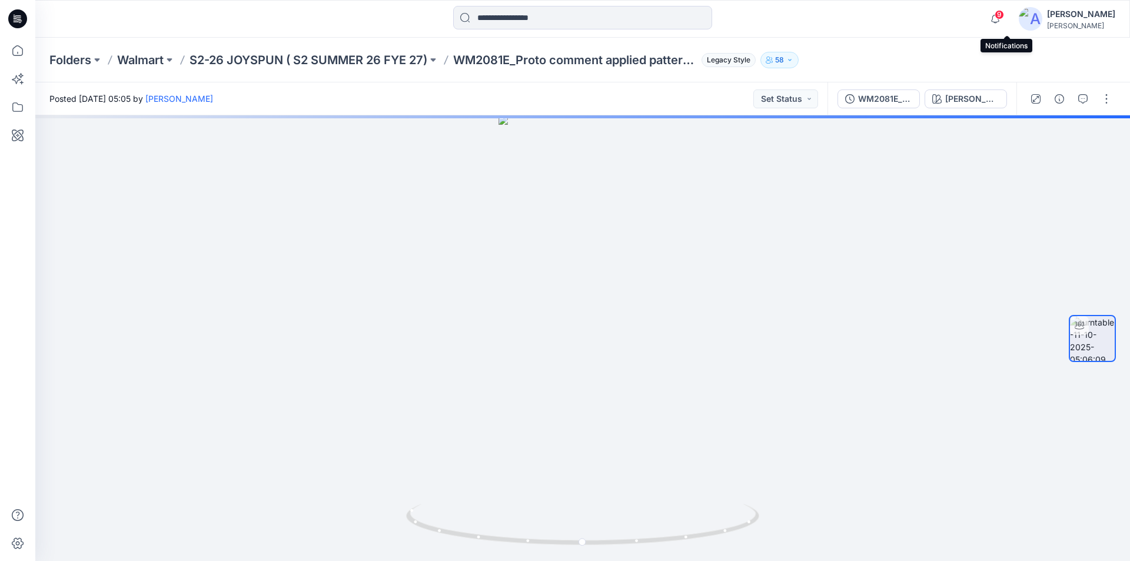
click at [1004, 14] on span "9" at bounding box center [998, 14] width 9 height 9
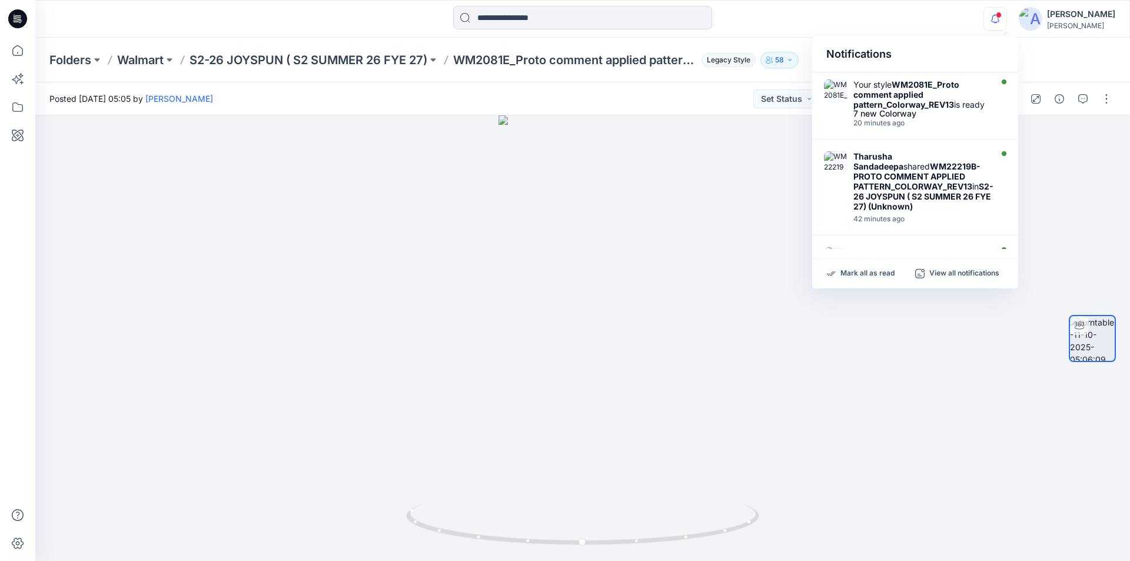
click at [838, 17] on div at bounding box center [582, 19] width 547 height 26
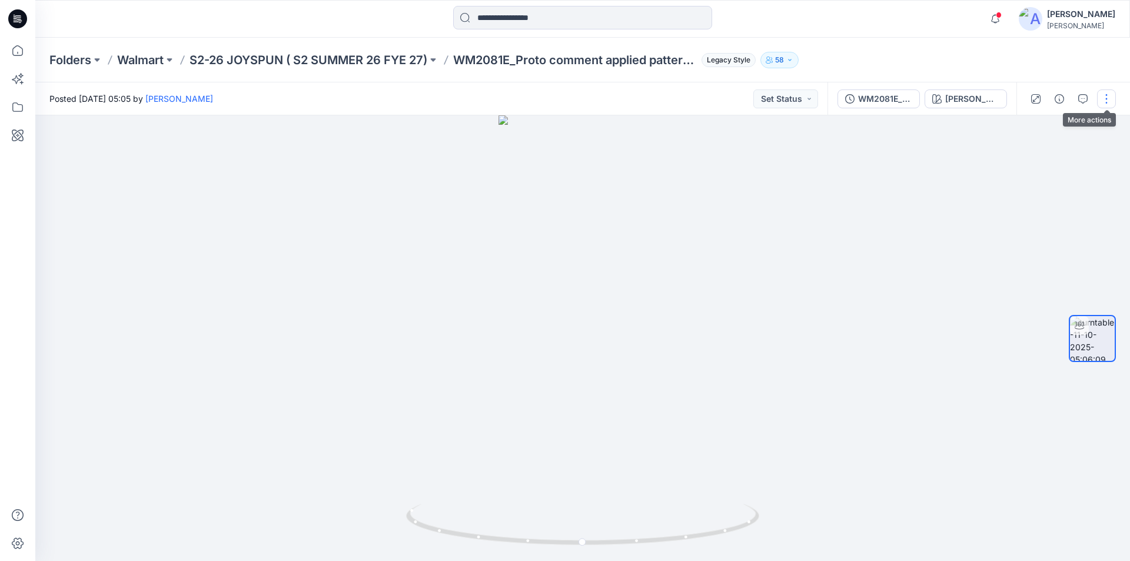
click at [1104, 96] on button "button" at bounding box center [1106, 98] width 19 height 19
click at [1044, 130] on button "Edit" at bounding box center [1057, 126] width 108 height 22
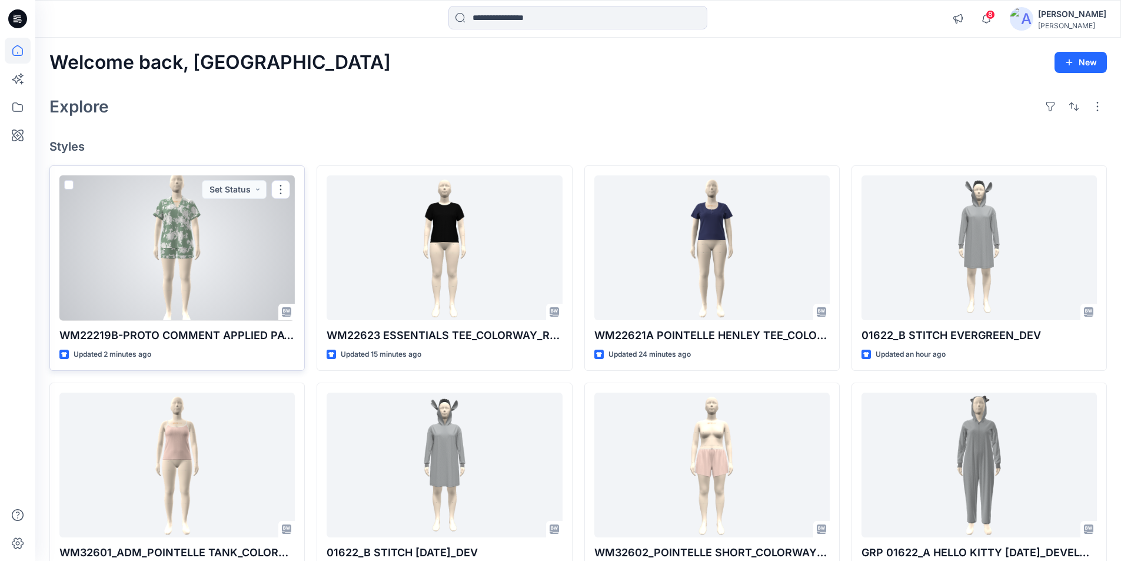
click at [134, 280] on div at bounding box center [176, 247] width 235 height 145
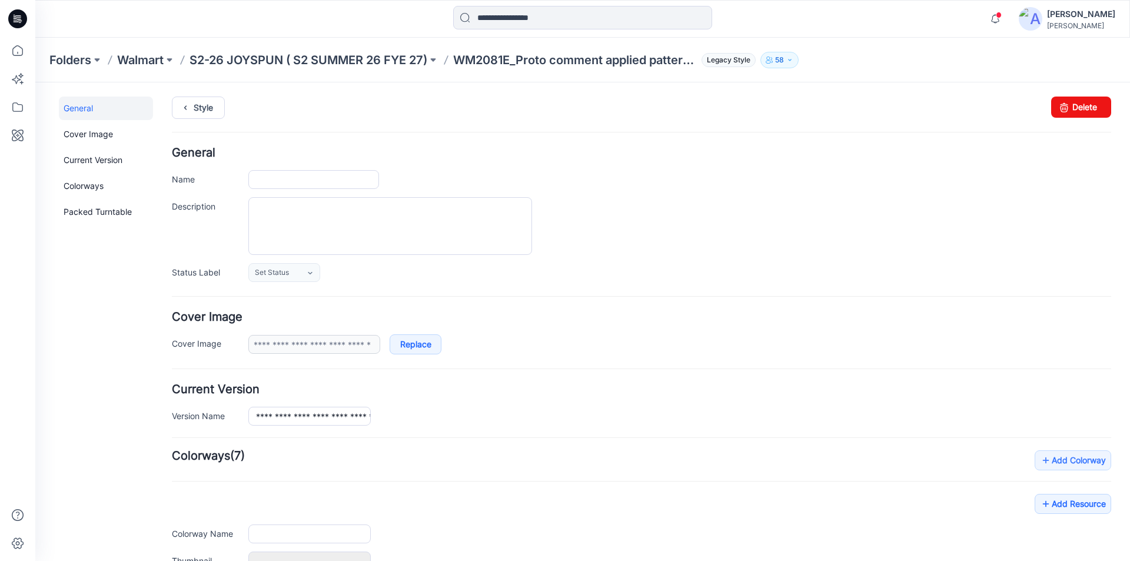
type input "**********"
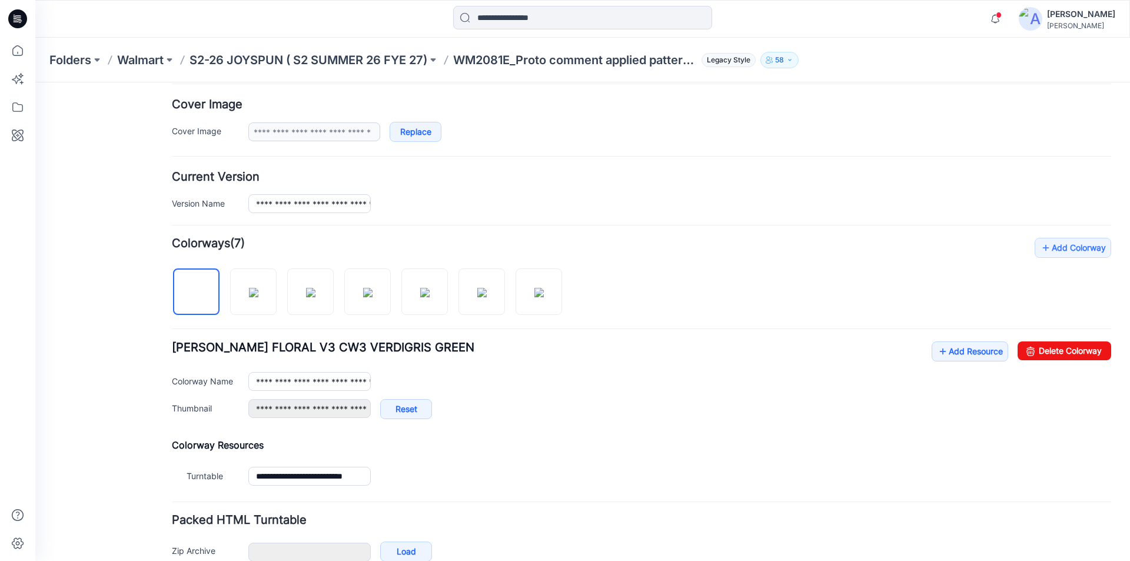
scroll to position [276, 0]
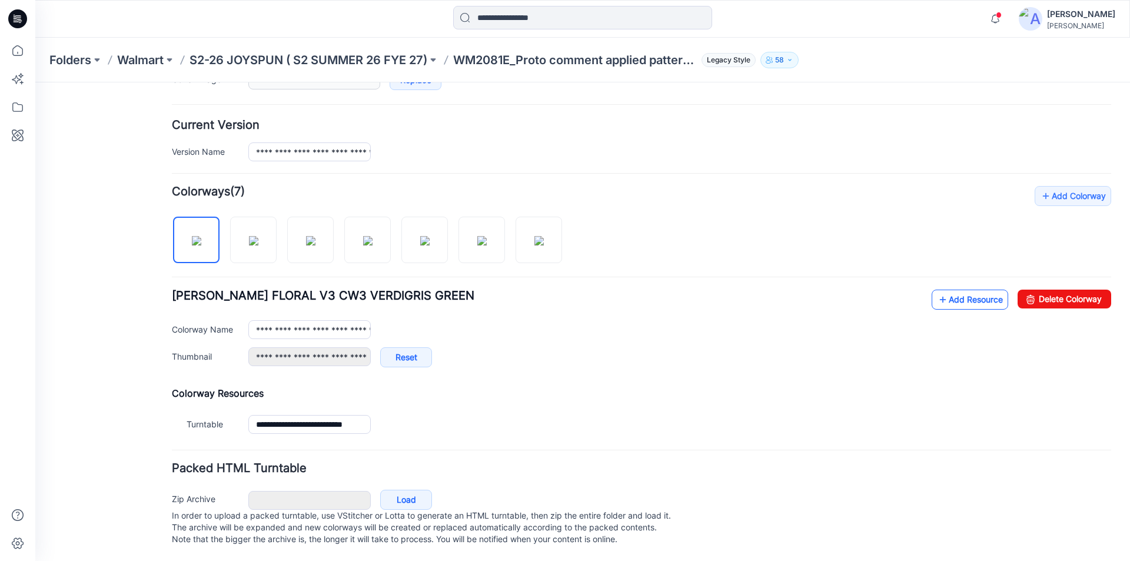
click at [943, 289] on link "Add Resource" at bounding box center [969, 299] width 76 height 20
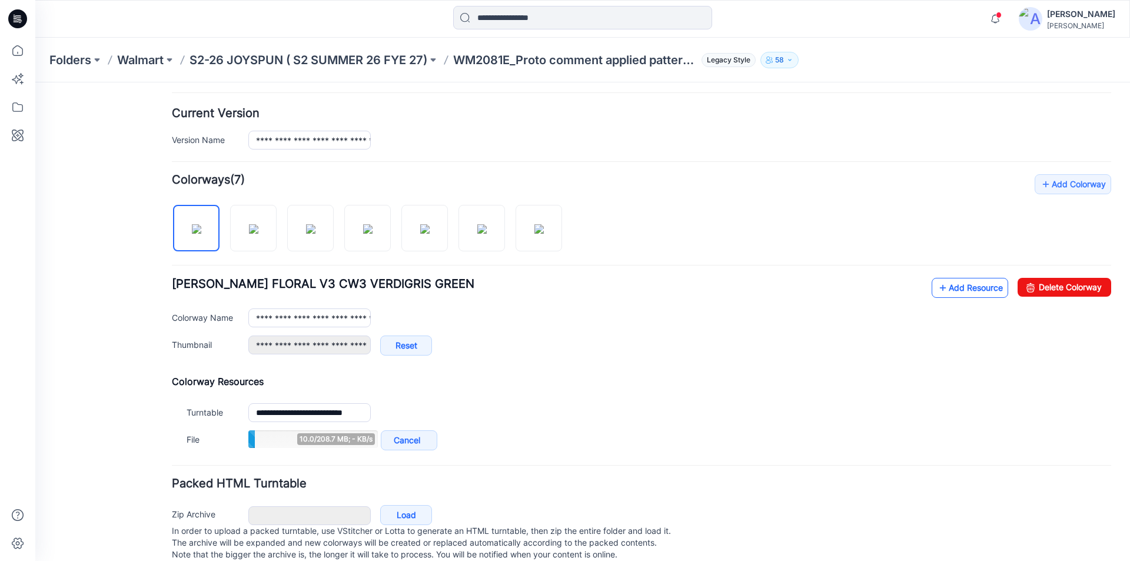
click at [960, 284] on link "Add Resource" at bounding box center [969, 288] width 76 height 20
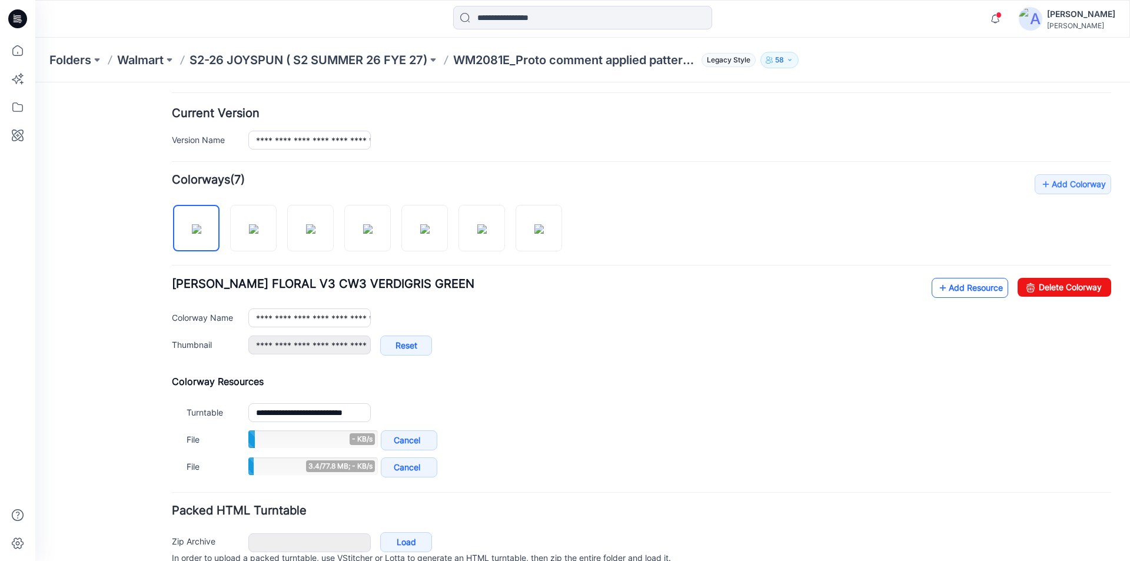
click at [957, 287] on link "Add Resource" at bounding box center [969, 288] width 76 height 20
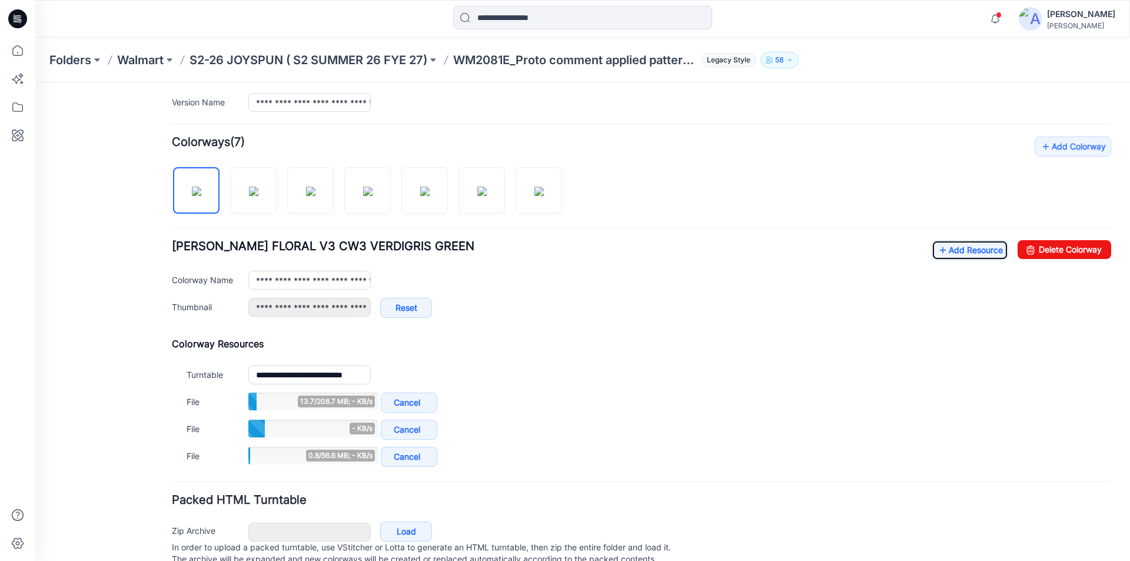
scroll to position [335, 0]
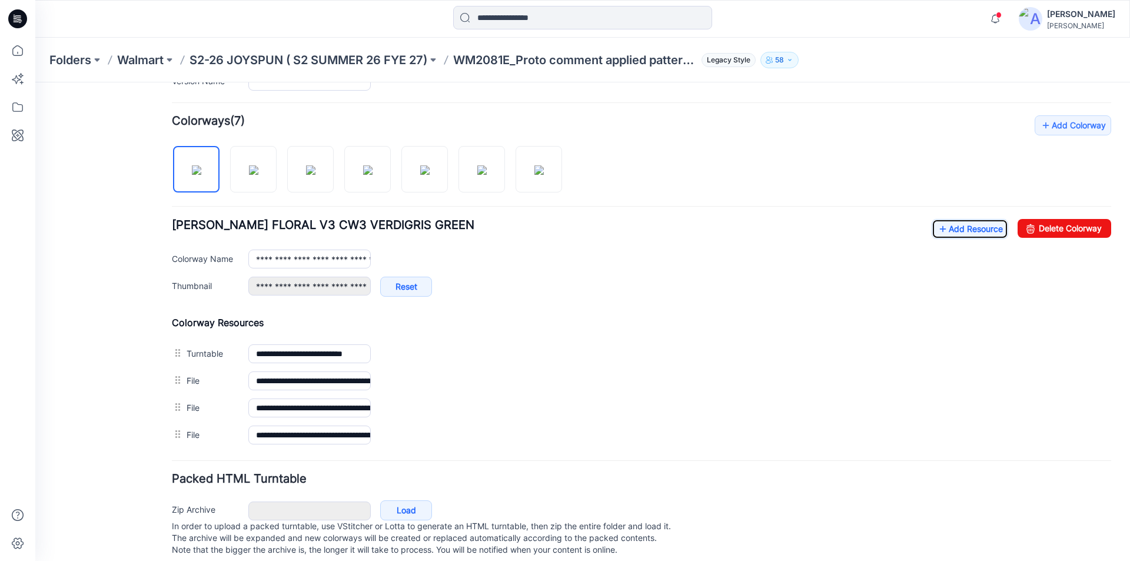
click at [931, 219] on link "Add Resource" at bounding box center [969, 229] width 76 height 20
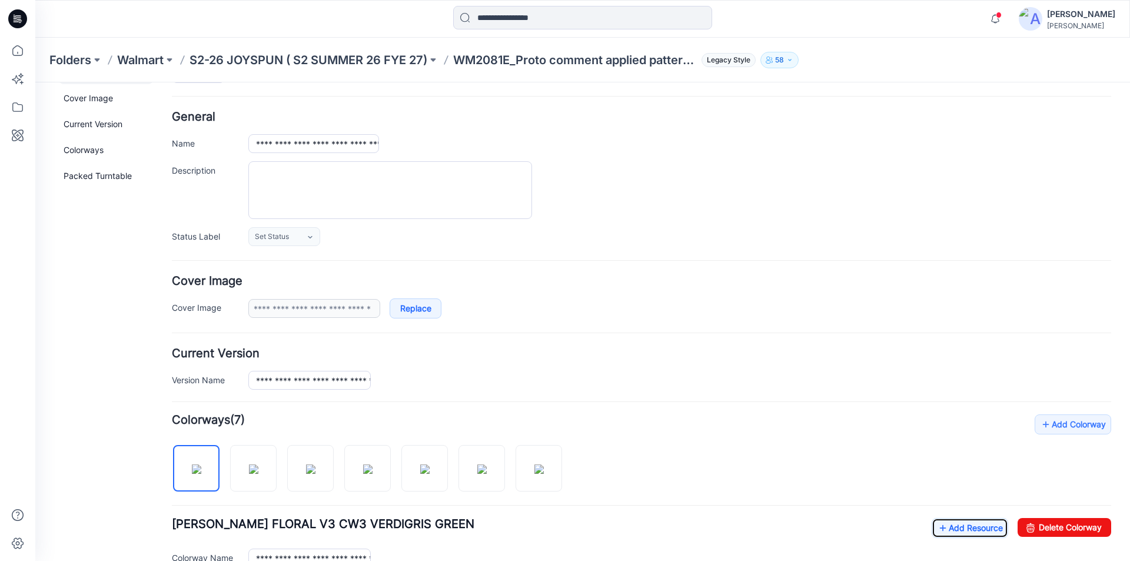
scroll to position [0, 0]
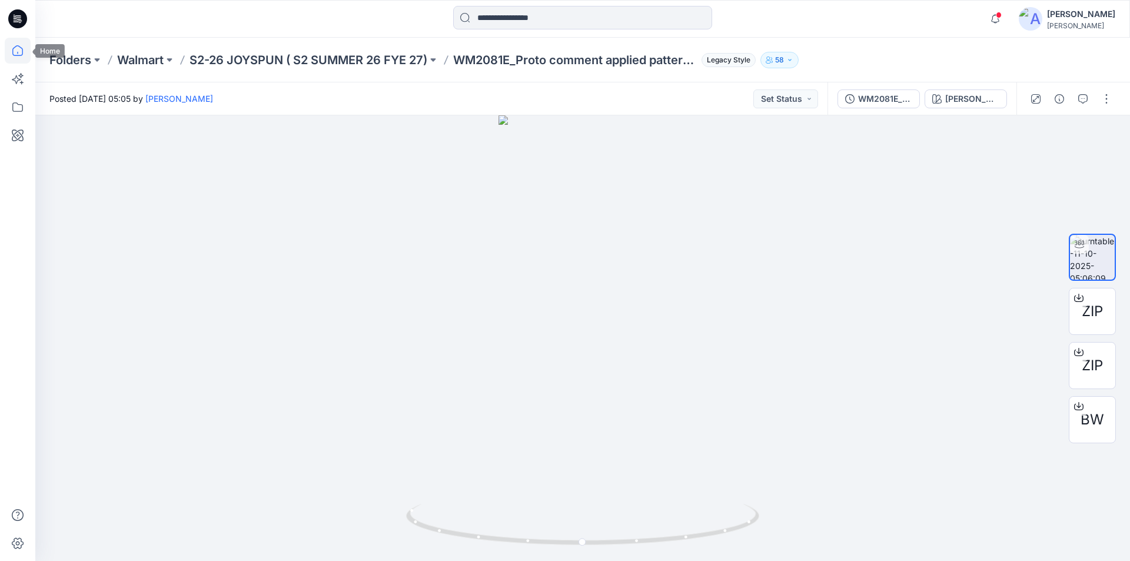
click at [12, 55] on icon at bounding box center [18, 51] width 26 height 26
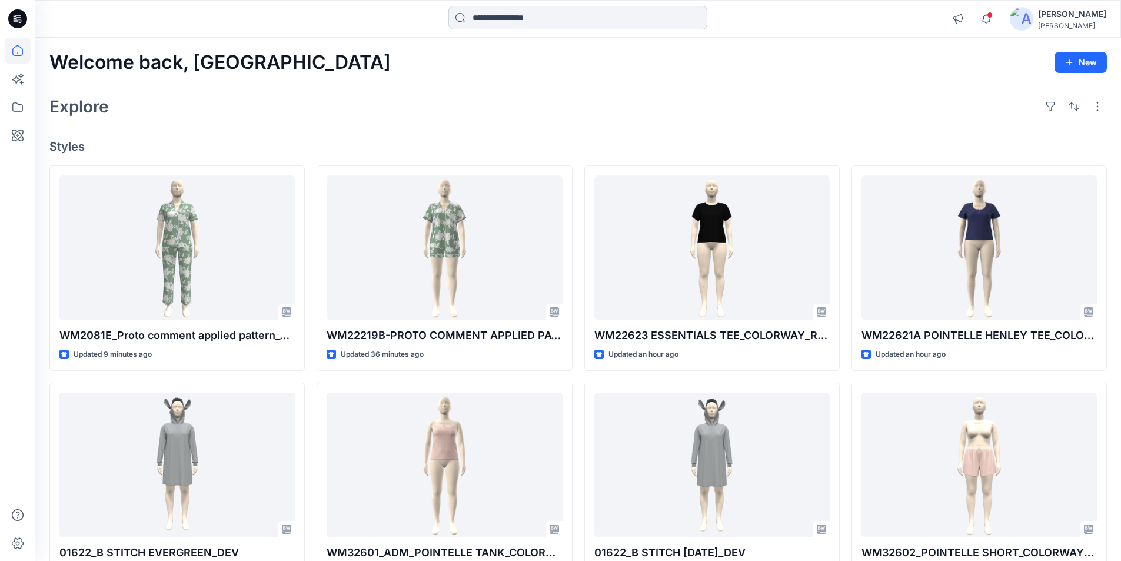
click at [540, 22] on input at bounding box center [577, 18] width 259 height 24
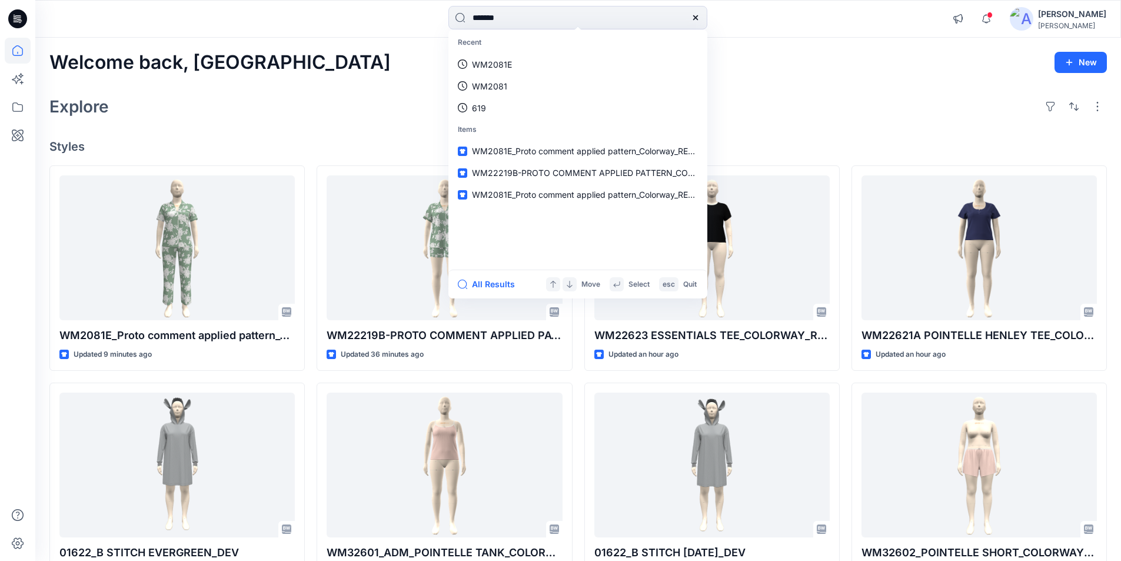
type input "*******"
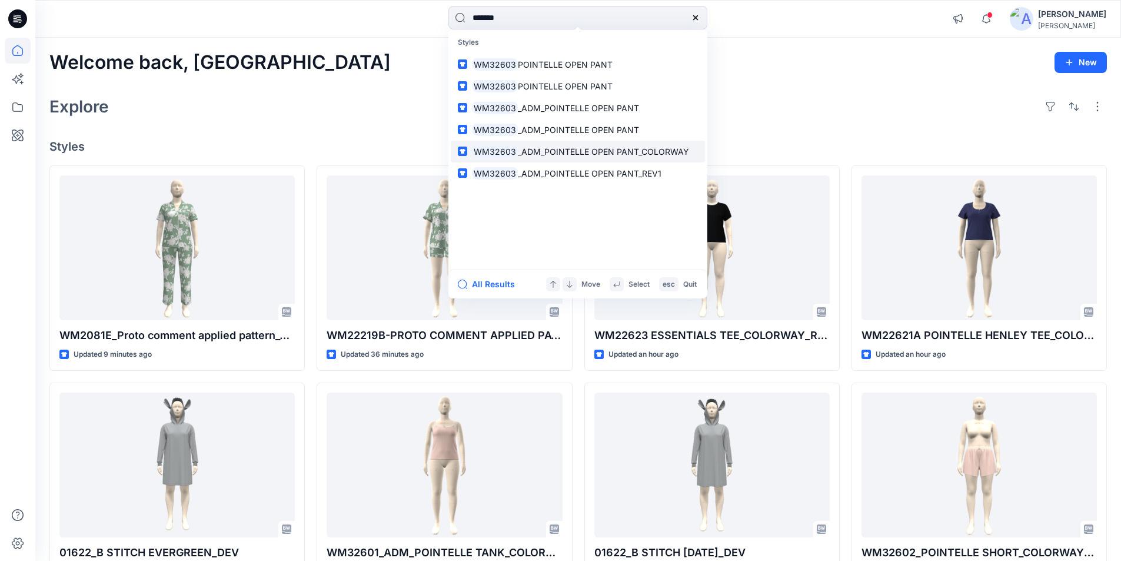
click at [612, 150] on span "_ADM_POINTELLE OPEN PANT_COLORWAY" at bounding box center [603, 151] width 171 height 10
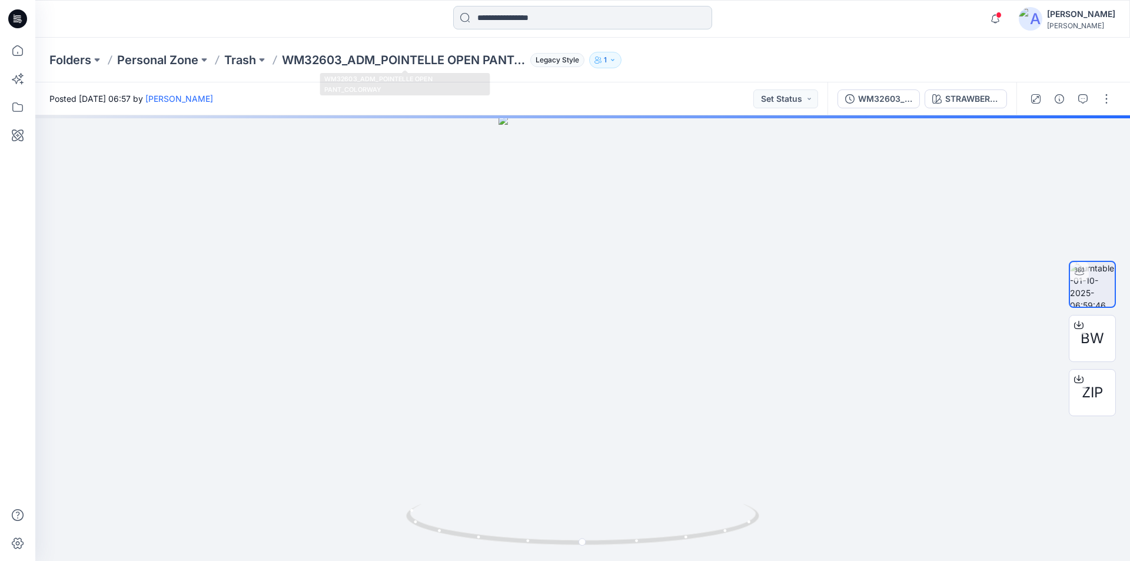
click at [527, 9] on input at bounding box center [582, 18] width 259 height 24
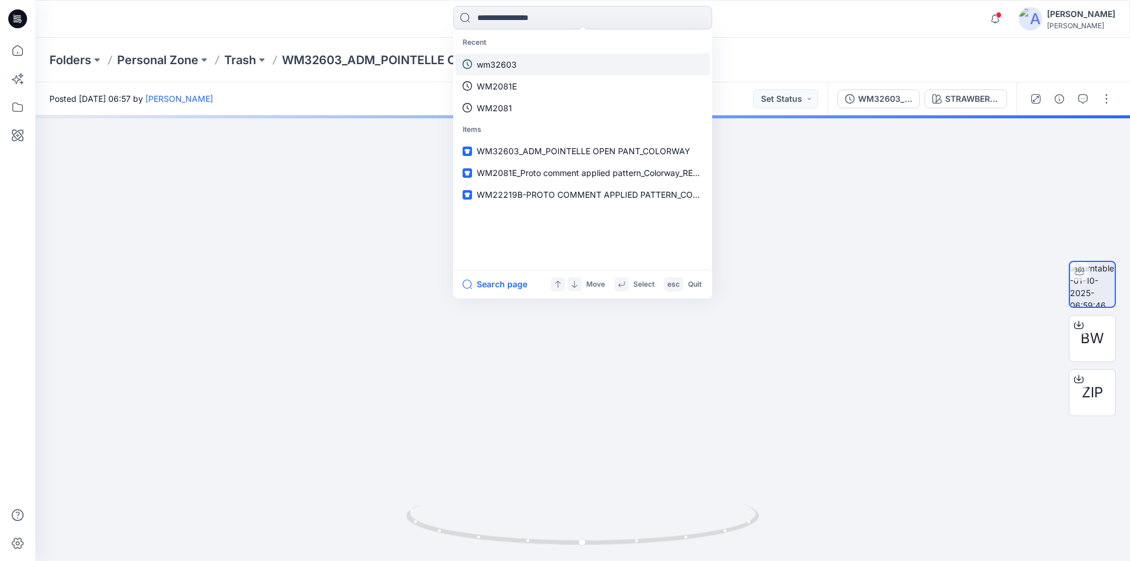
click at [491, 67] on p "wm32603" at bounding box center [497, 64] width 40 height 12
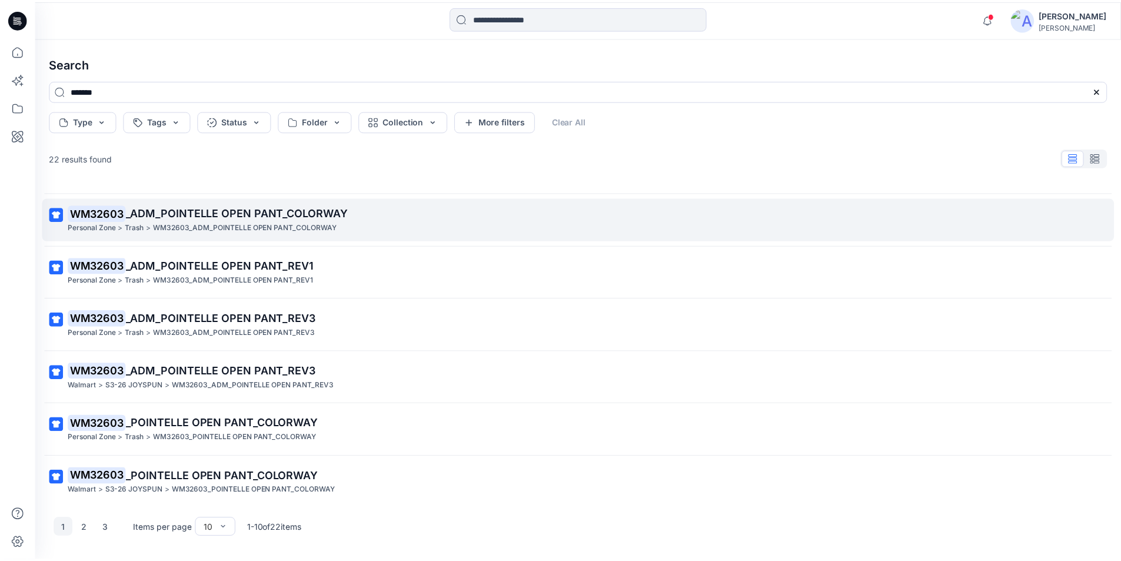
scroll to position [206, 0]
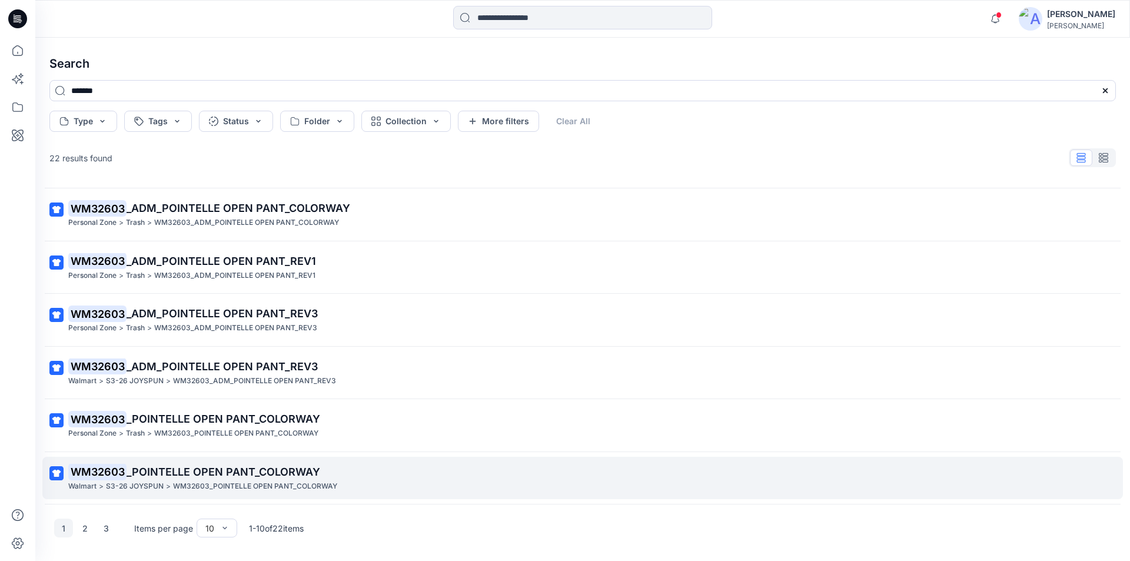
click at [204, 466] on span "_POINTELLE OPEN PANT_COLORWAY" at bounding box center [223, 471] width 194 height 12
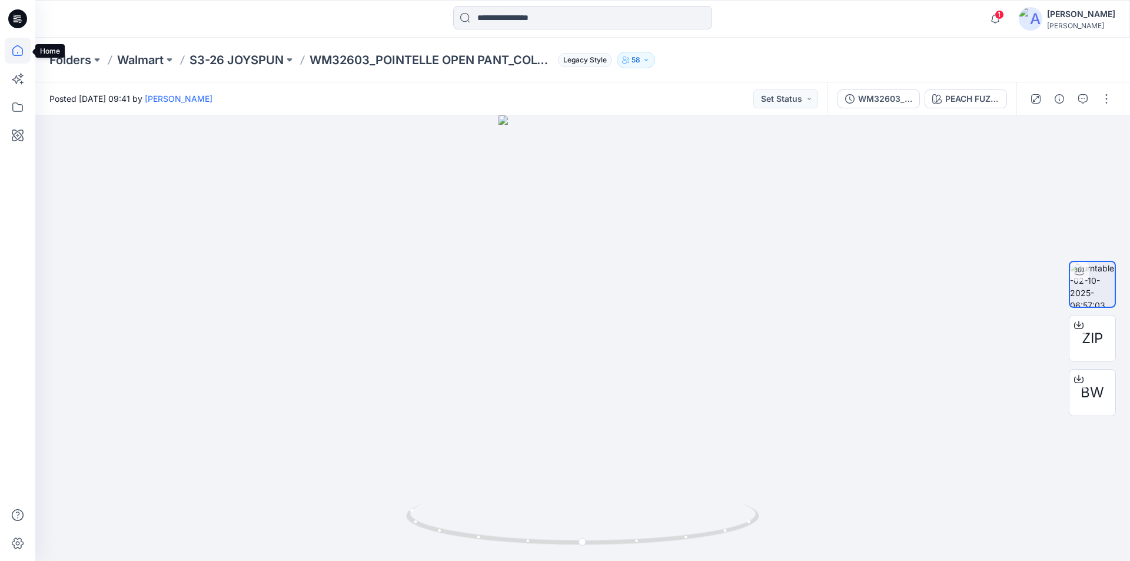
click at [17, 52] on icon at bounding box center [18, 51] width 26 height 26
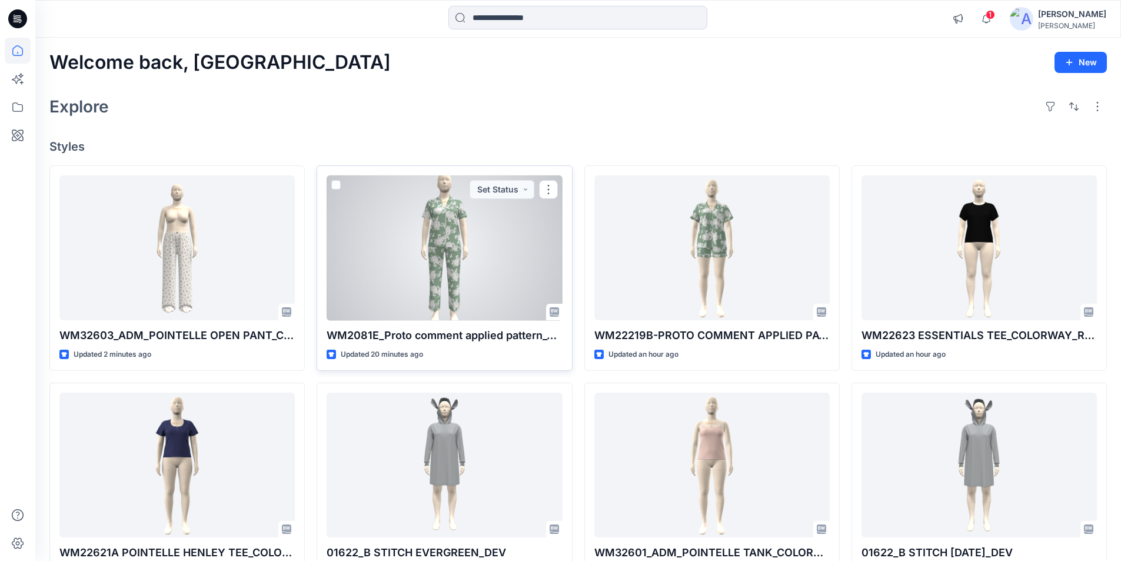
click at [474, 267] on div at bounding box center [444, 247] width 235 height 145
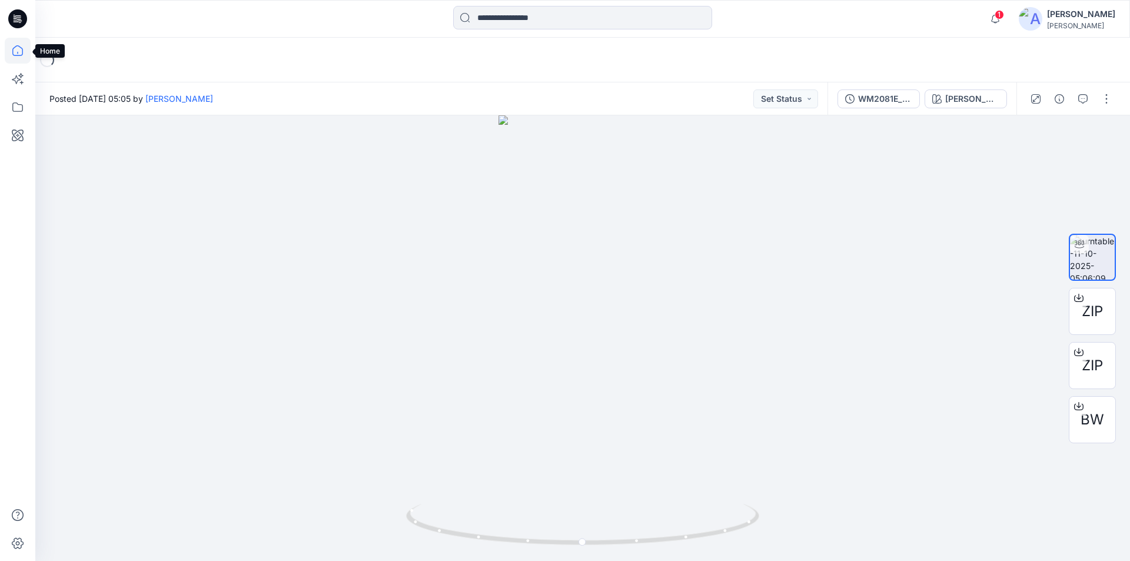
click at [19, 54] on icon at bounding box center [18, 51] width 26 height 26
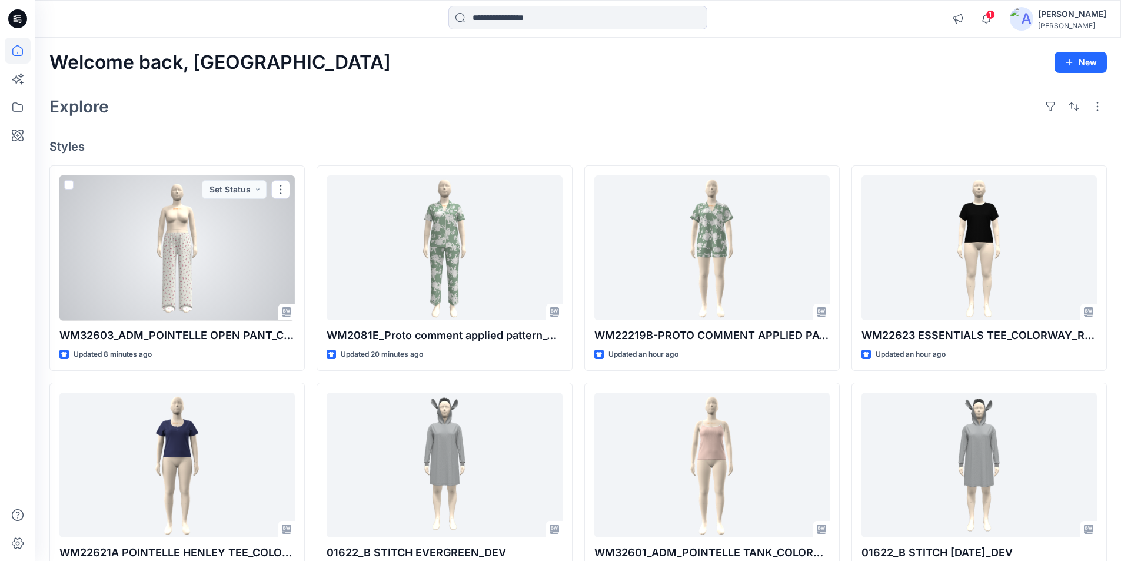
click at [128, 218] on div at bounding box center [176, 247] width 235 height 145
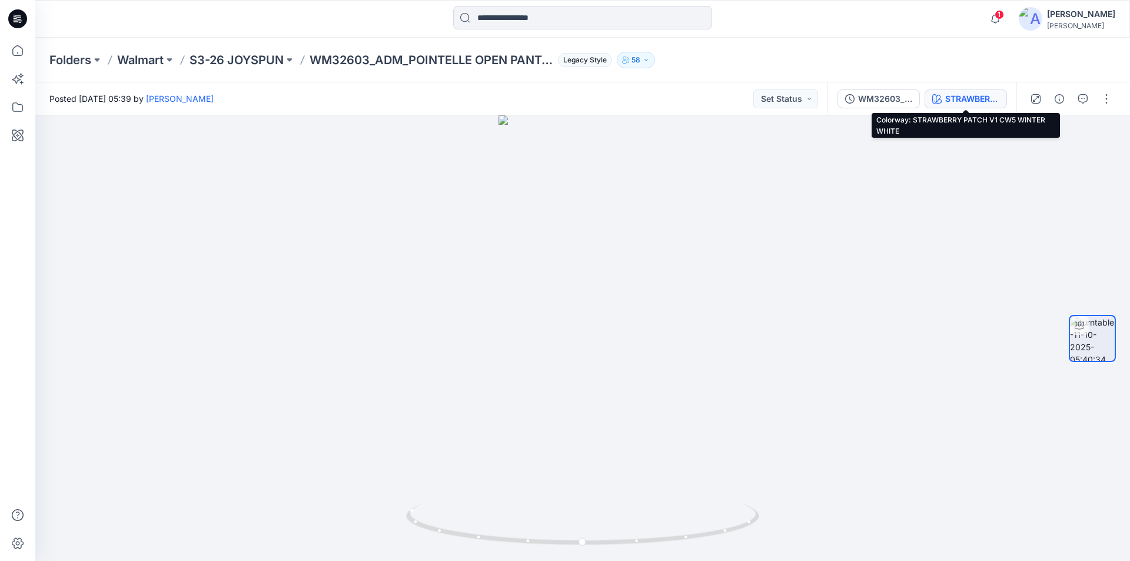
click at [957, 103] on div "STRAWBERRY PATCH V1 CW5 WINTER WHITE" at bounding box center [972, 98] width 54 height 13
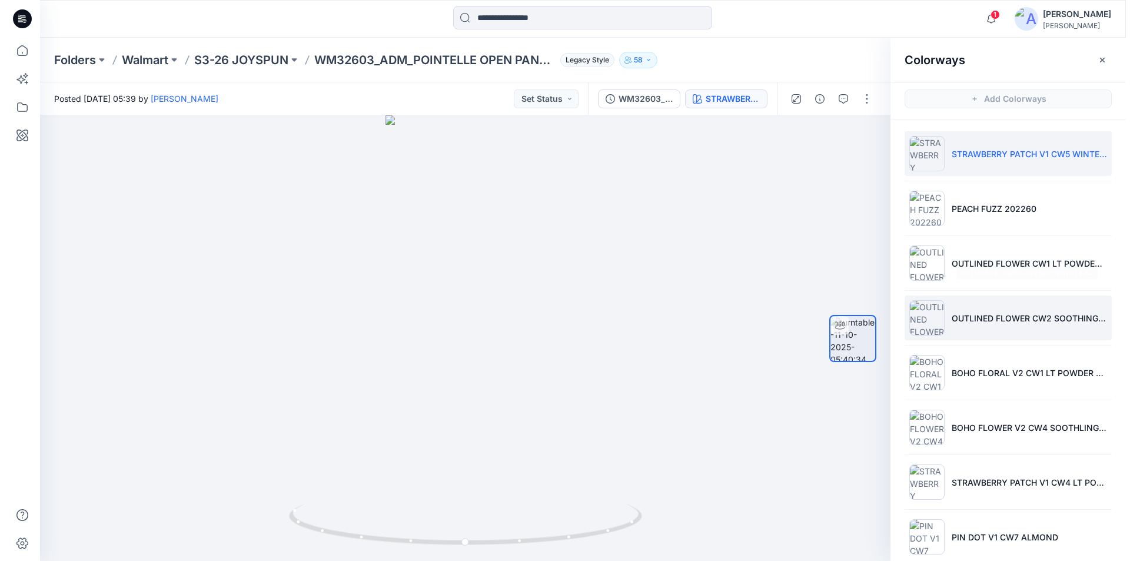
scroll to position [71, 0]
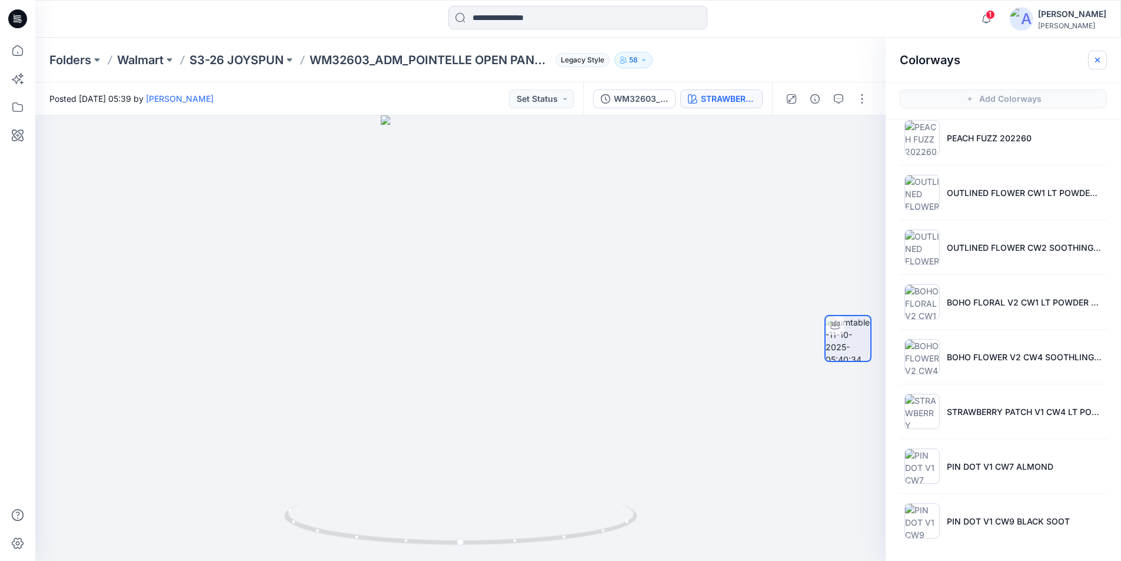
click at [1102, 57] on button "button" at bounding box center [1097, 60] width 19 height 19
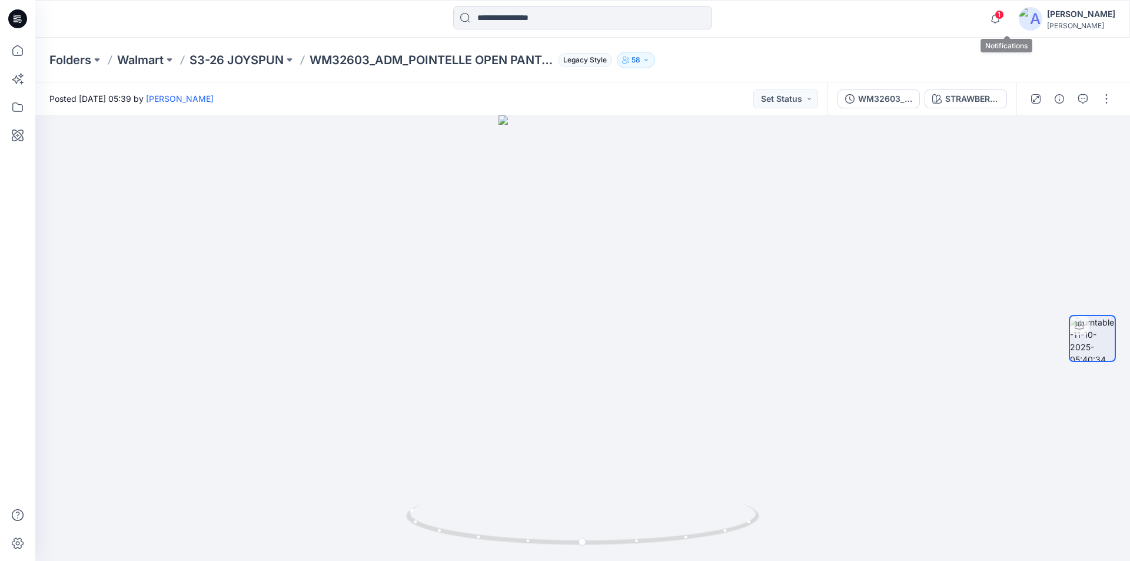
click at [1004, 18] on span "1" at bounding box center [998, 14] width 9 height 9
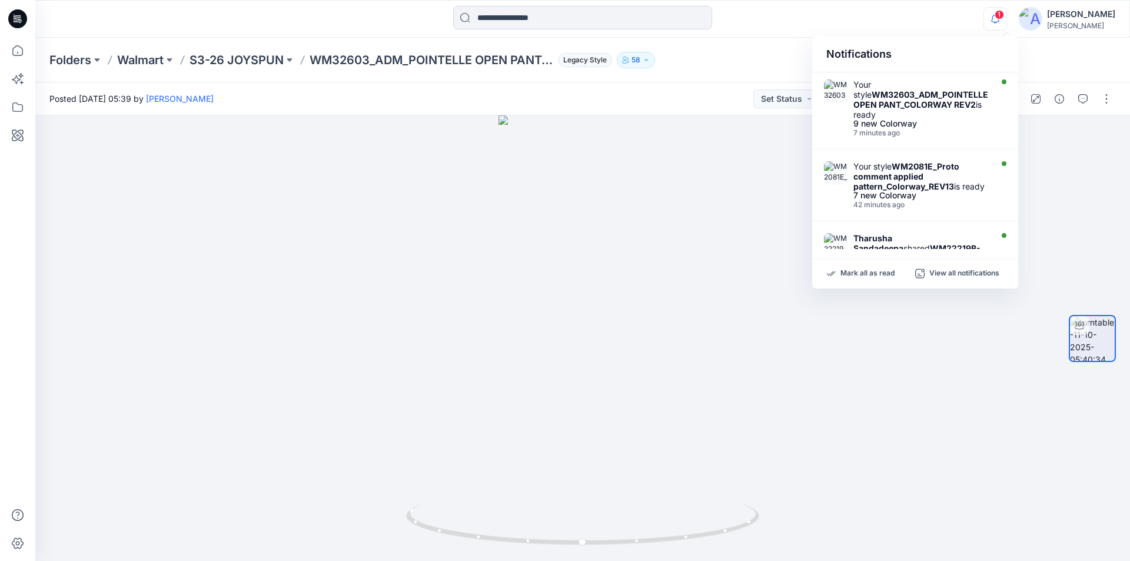
click at [855, 18] on div at bounding box center [582, 19] width 547 height 26
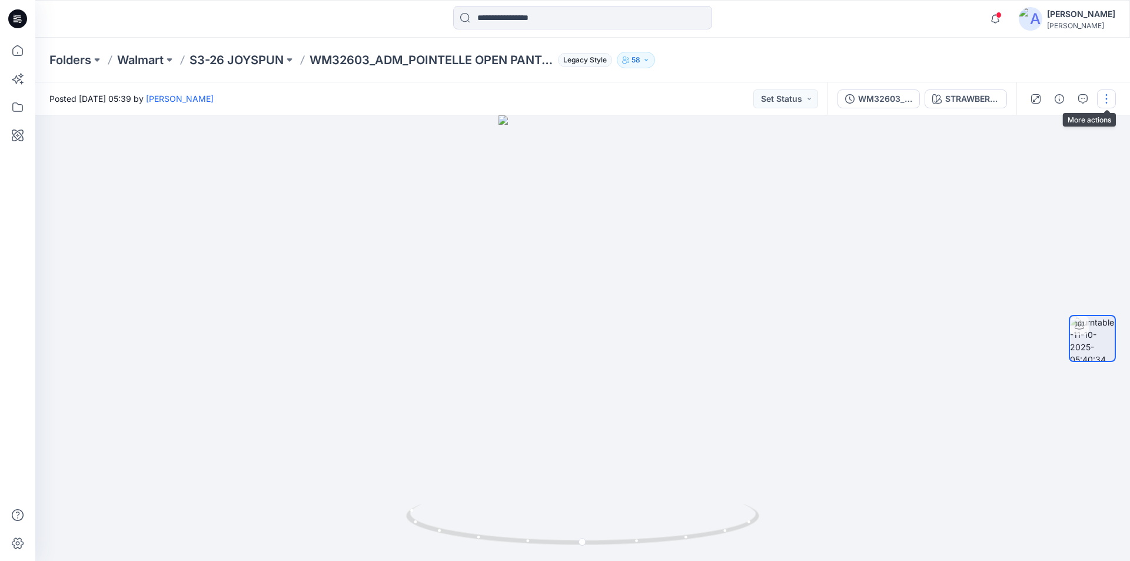
click at [1105, 98] on button "button" at bounding box center [1106, 98] width 19 height 19
click at [1053, 130] on button "Edit" at bounding box center [1057, 126] width 108 height 22
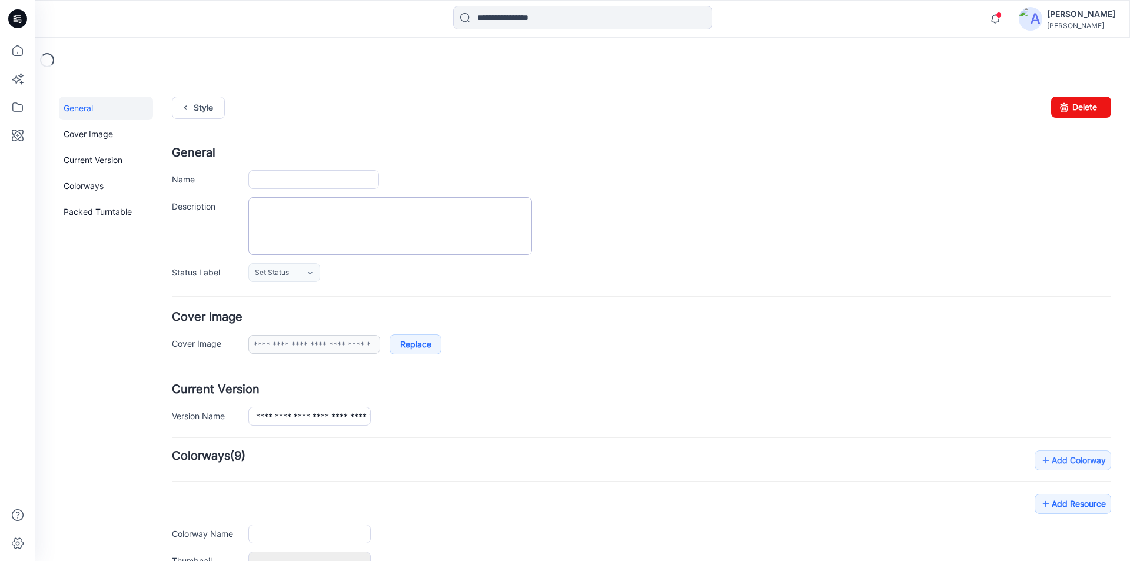
type input "**********"
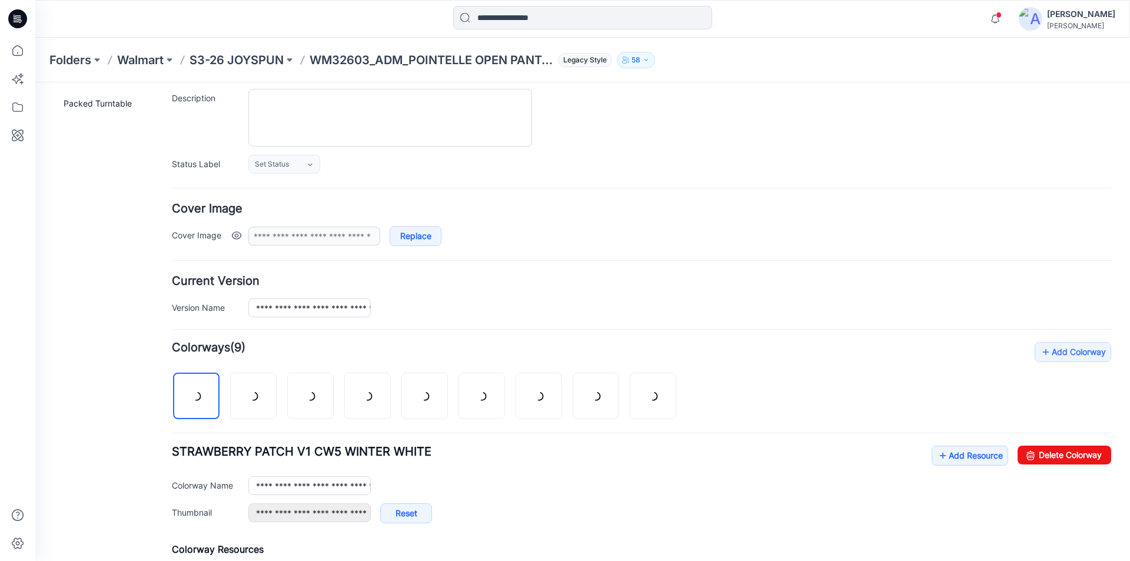
scroll to position [235, 0]
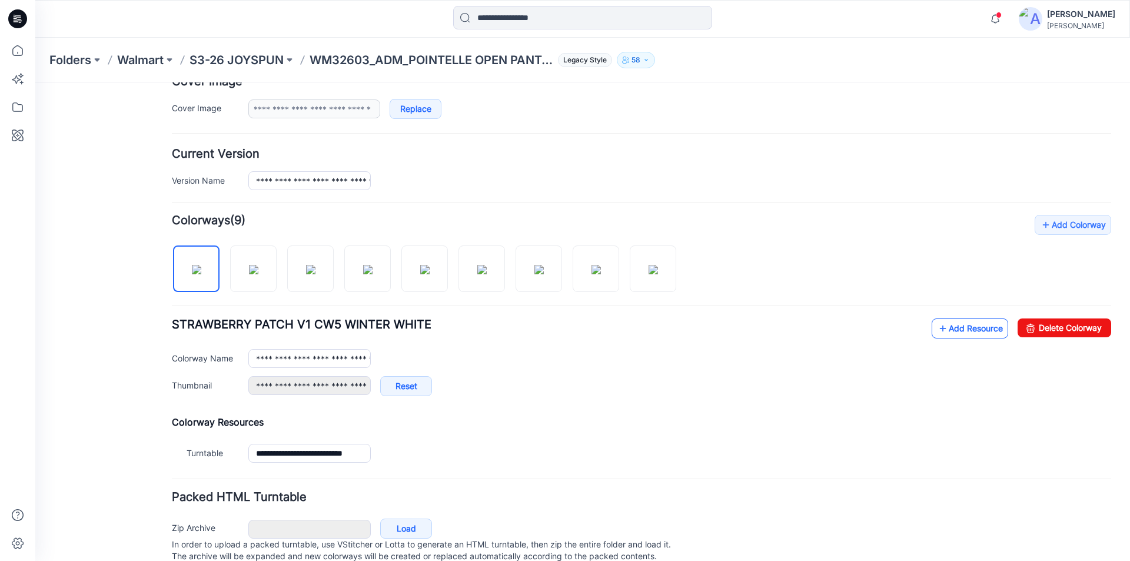
click at [945, 329] on link "Add Resource" at bounding box center [969, 328] width 76 height 20
click at [950, 327] on link "Add Resource" at bounding box center [969, 328] width 76 height 20
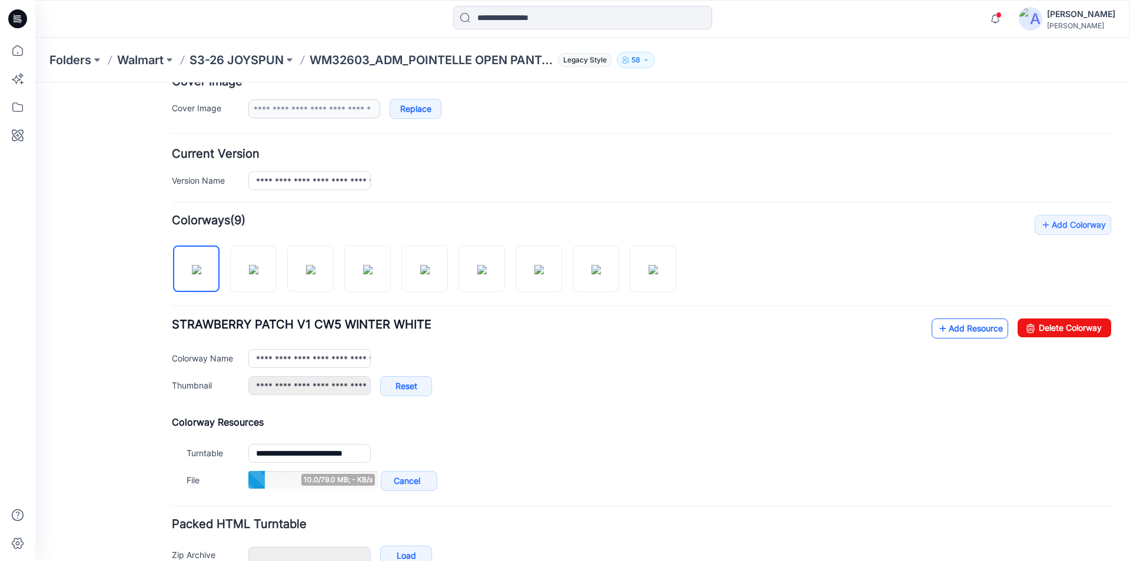
click at [957, 329] on link "Add Resource" at bounding box center [969, 328] width 76 height 20
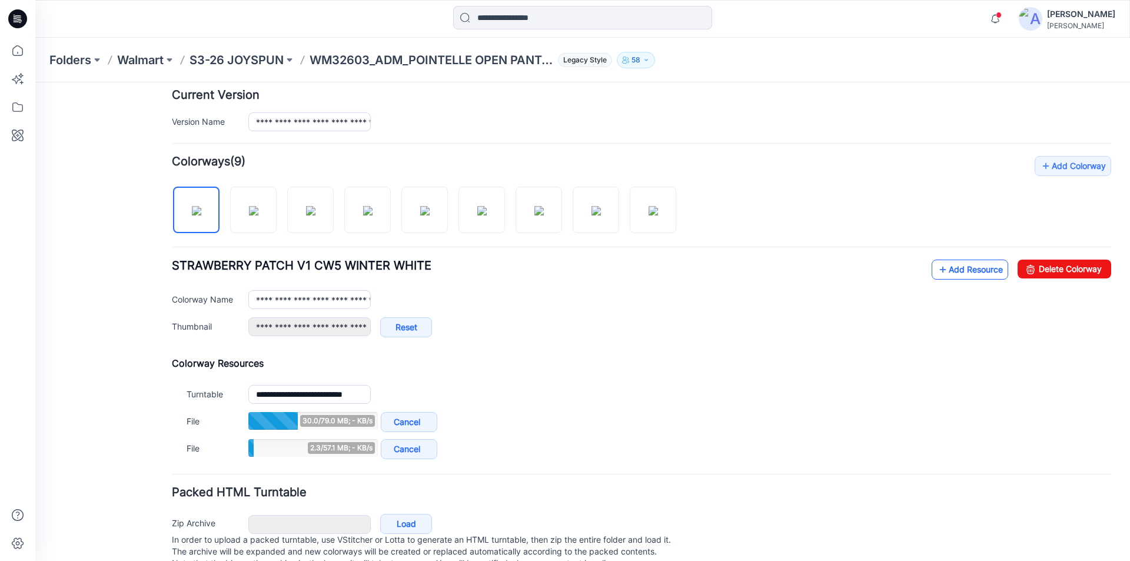
click at [965, 262] on link "Add Resource" at bounding box center [969, 269] width 76 height 20
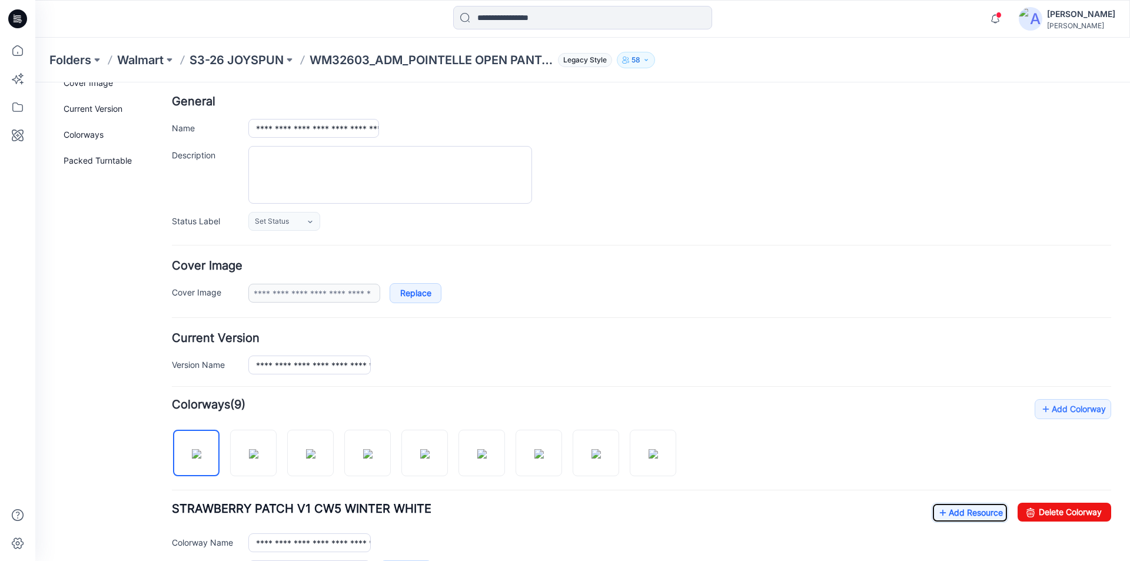
scroll to position [0, 0]
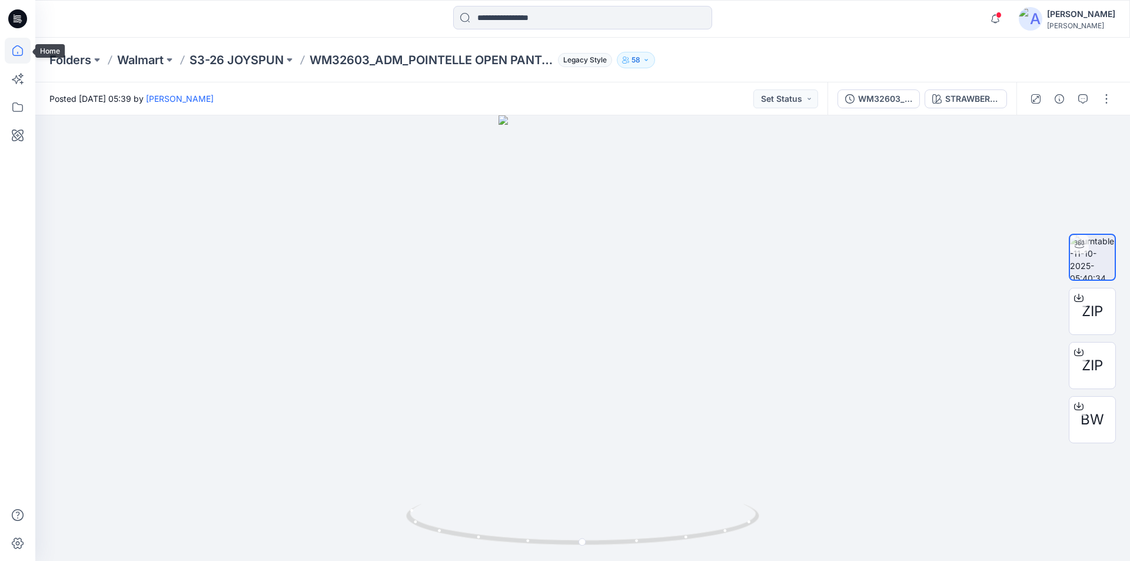
click at [18, 55] on icon at bounding box center [17, 50] width 11 height 11
